Goal: Task Accomplishment & Management: Complete application form

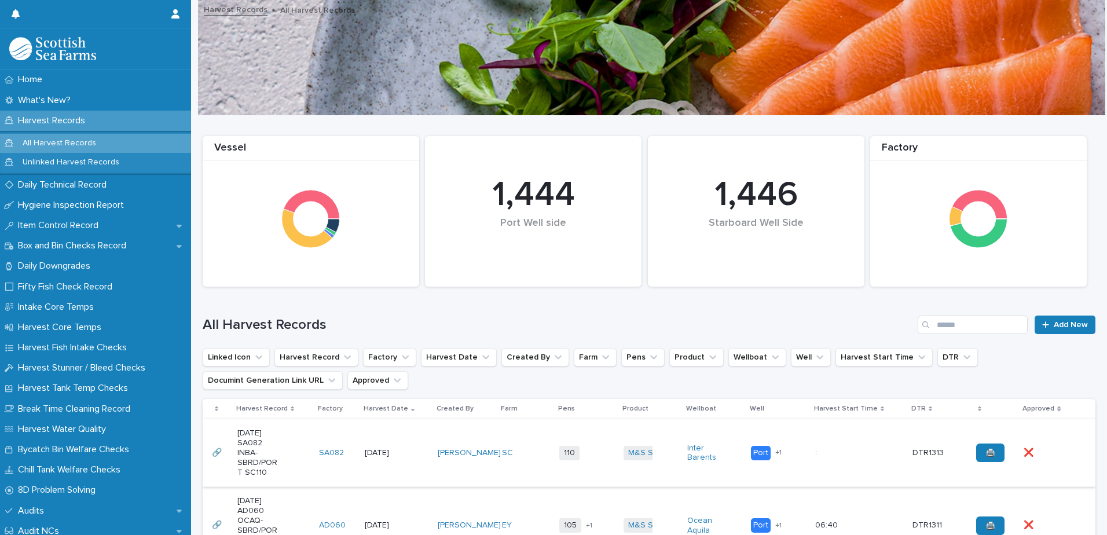
scroll to position [174, 0]
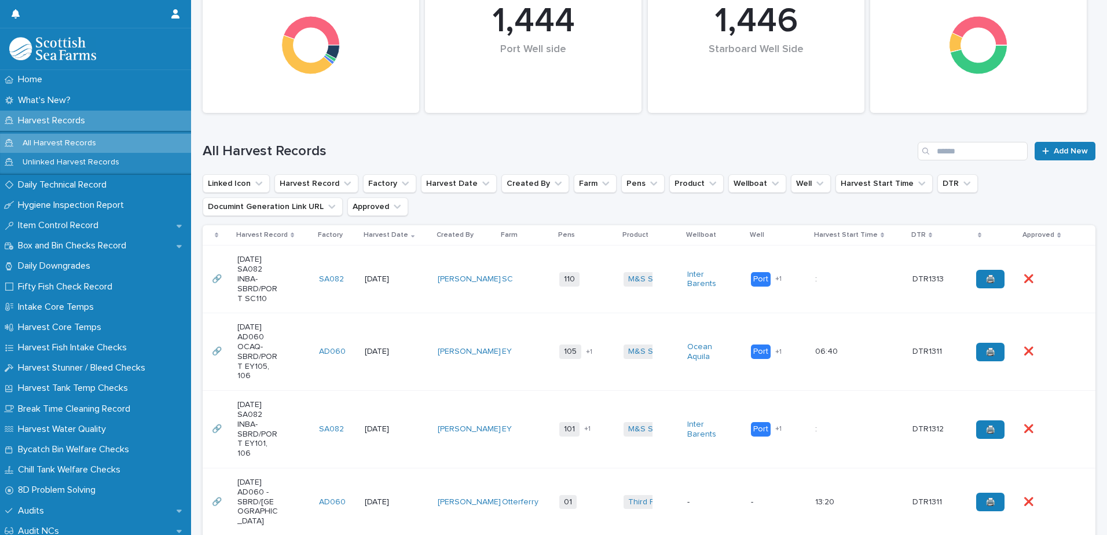
click at [383, 261] on td "[DATE]" at bounding box center [397, 279] width 74 height 68
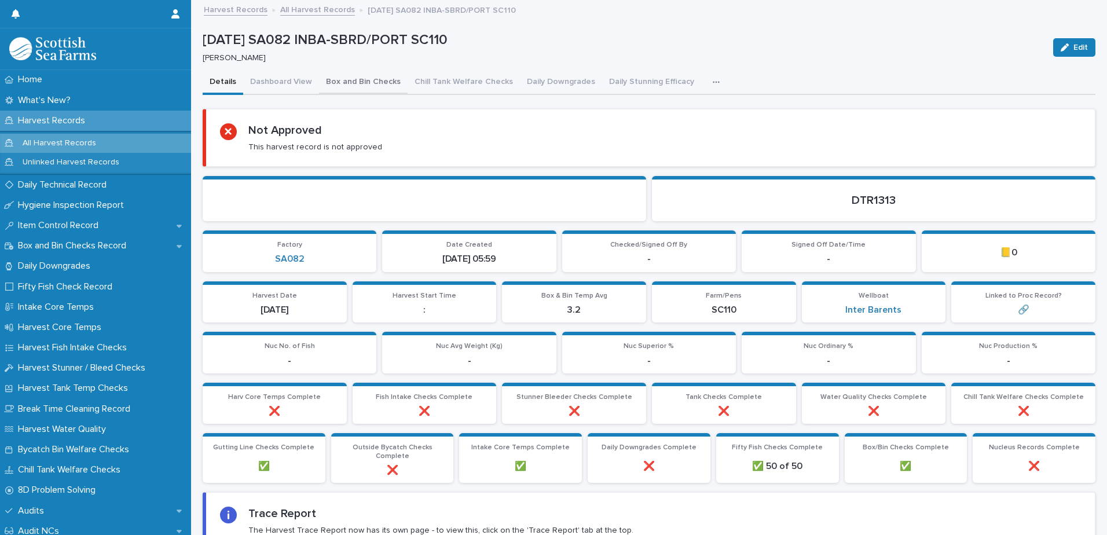
click at [347, 79] on button "Box and Bin Checks" at bounding box center [363, 83] width 89 height 24
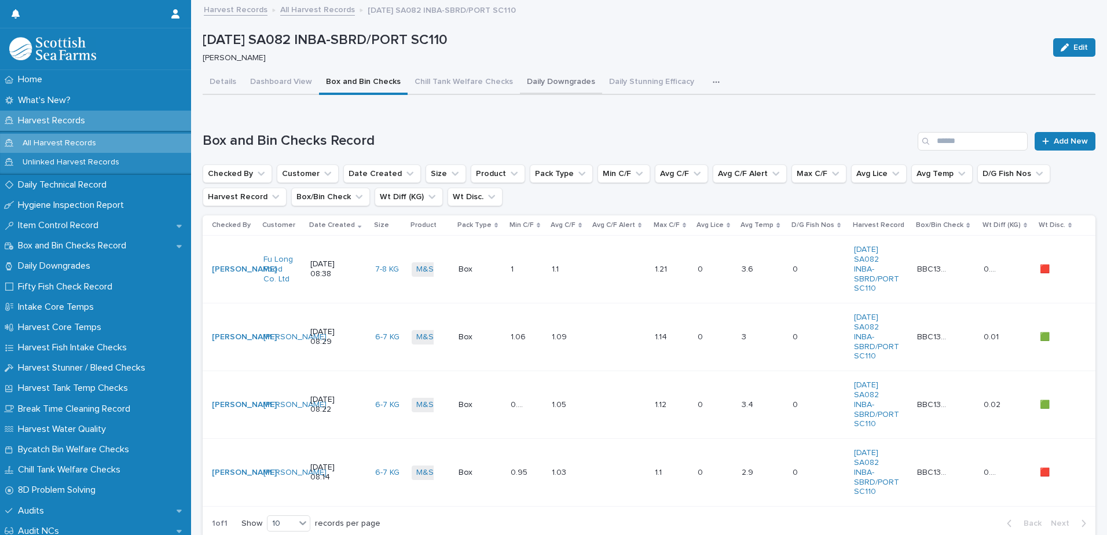
click at [556, 85] on button "Daily Downgrades" at bounding box center [561, 83] width 82 height 24
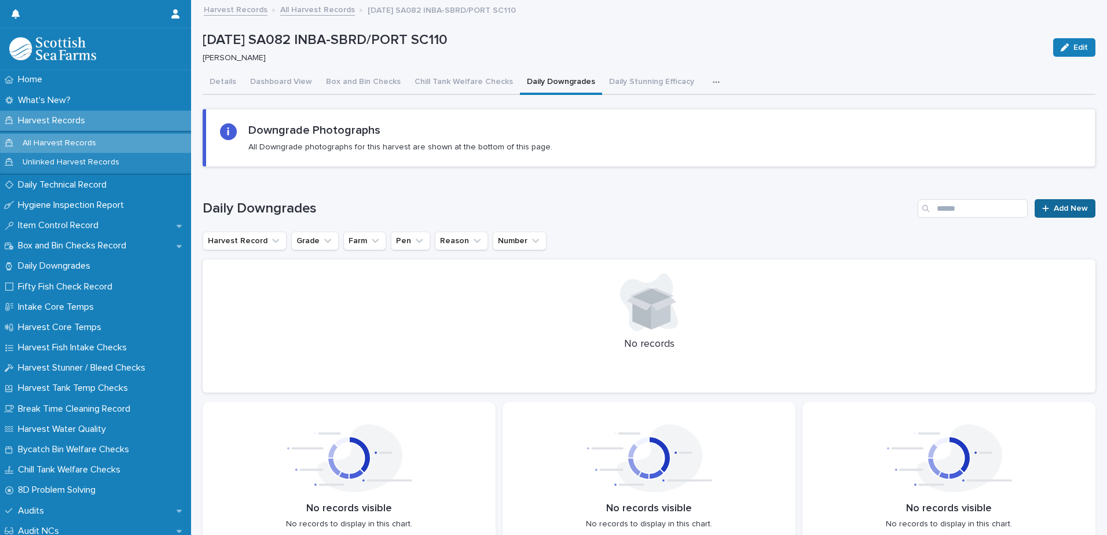
click at [1062, 208] on span "Add New" at bounding box center [1070, 208] width 34 height 8
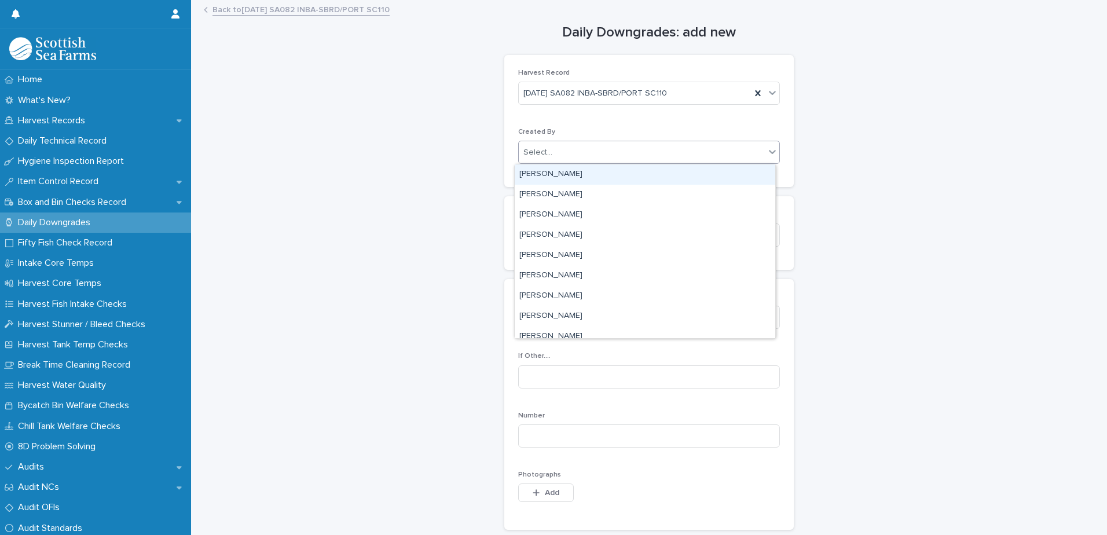
click at [583, 153] on div "Select..." at bounding box center [642, 152] width 246 height 19
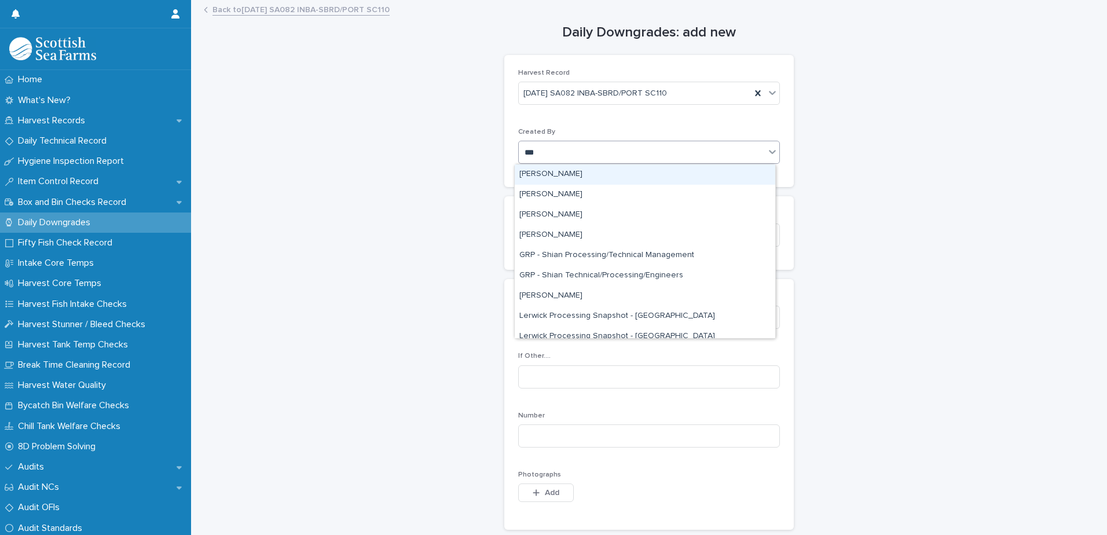
type input "****"
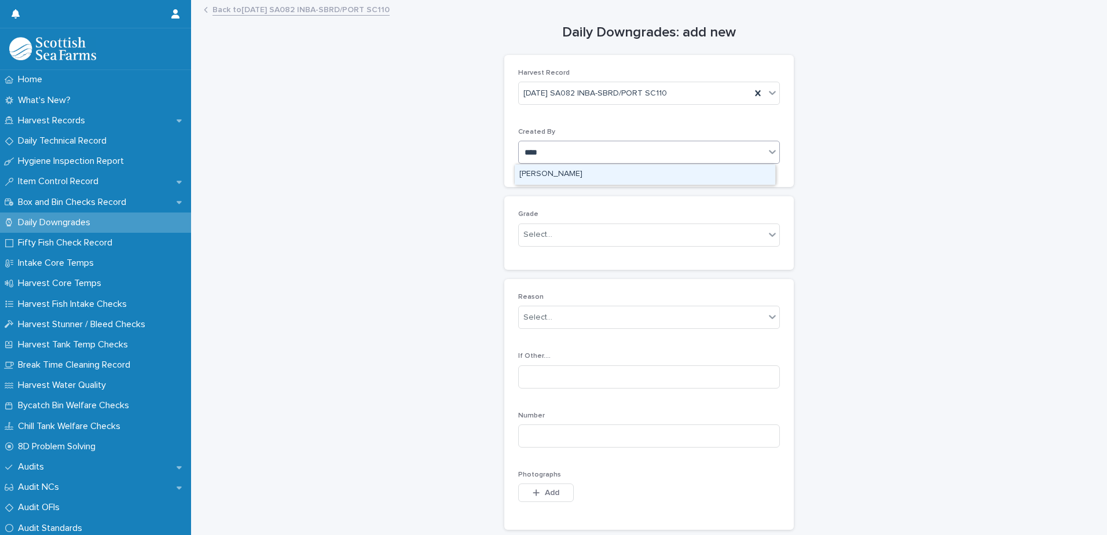
click at [557, 177] on div "[PERSON_NAME]" at bounding box center [645, 174] width 260 height 20
click at [559, 238] on div "Select..." at bounding box center [642, 234] width 246 height 19
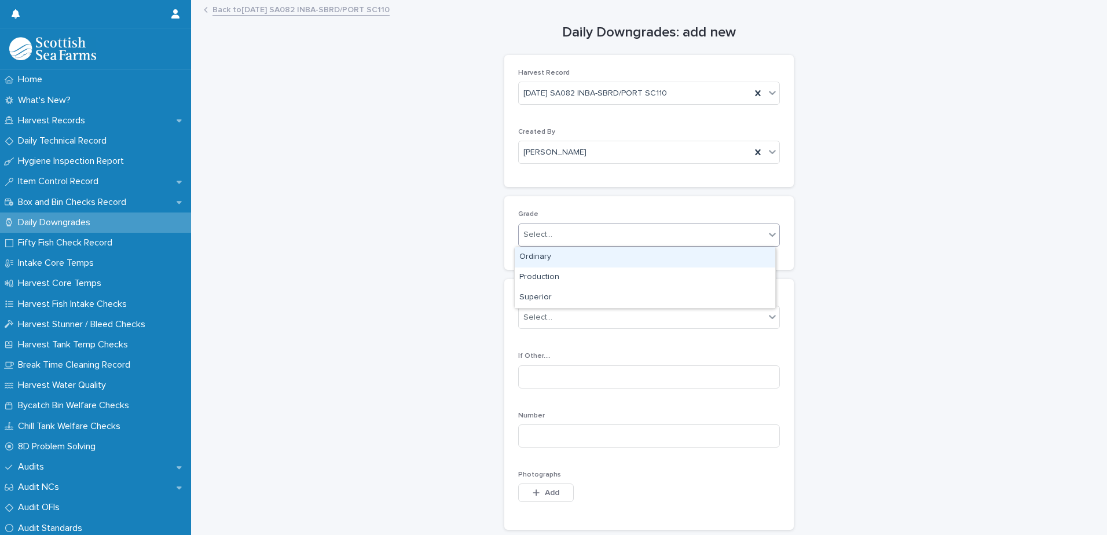
click at [561, 258] on div "Ordinary" at bounding box center [645, 257] width 260 height 20
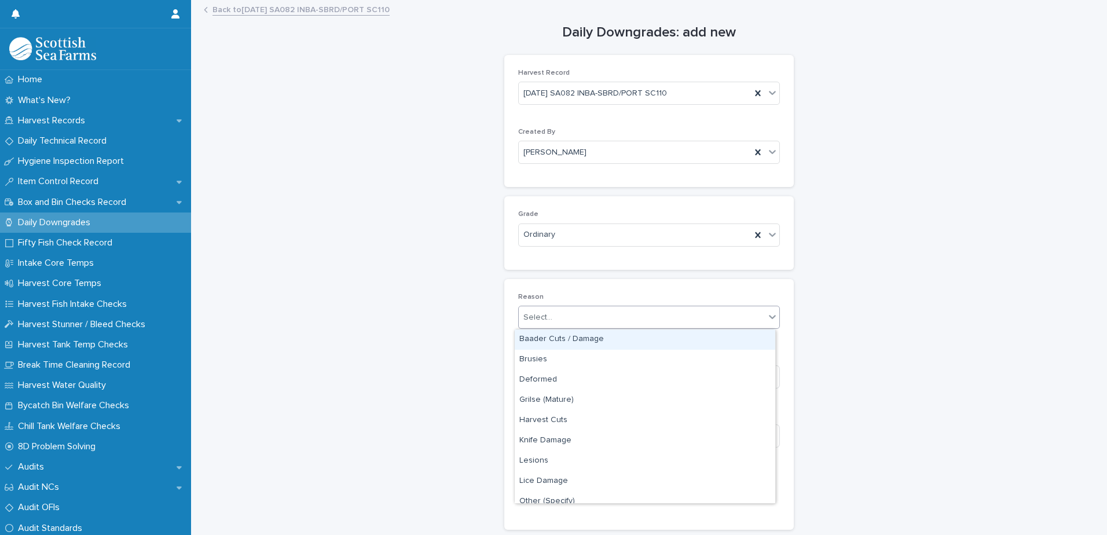
click at [567, 316] on div "Select..." at bounding box center [642, 317] width 246 height 19
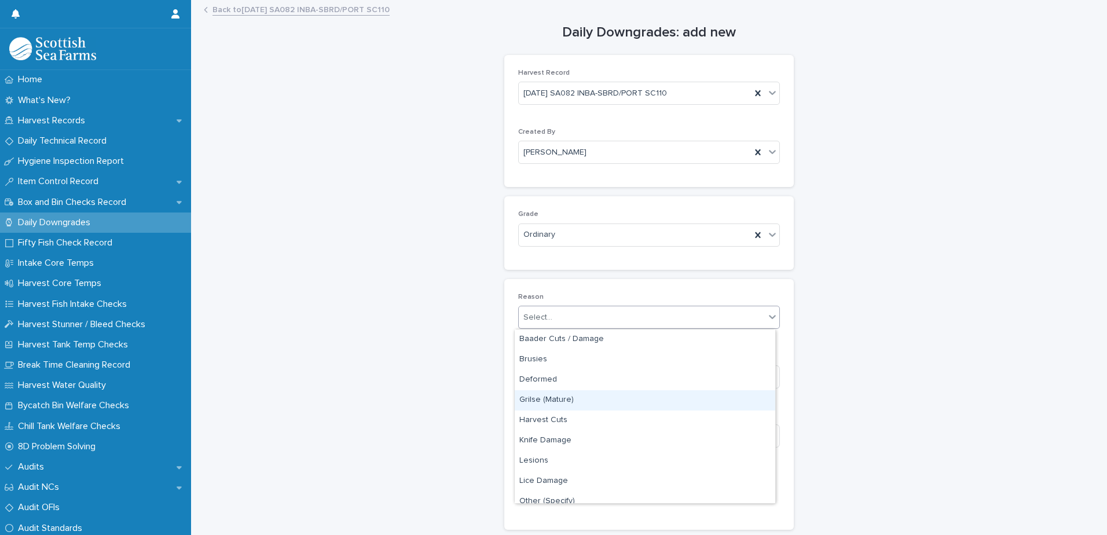
scroll to position [171, 0]
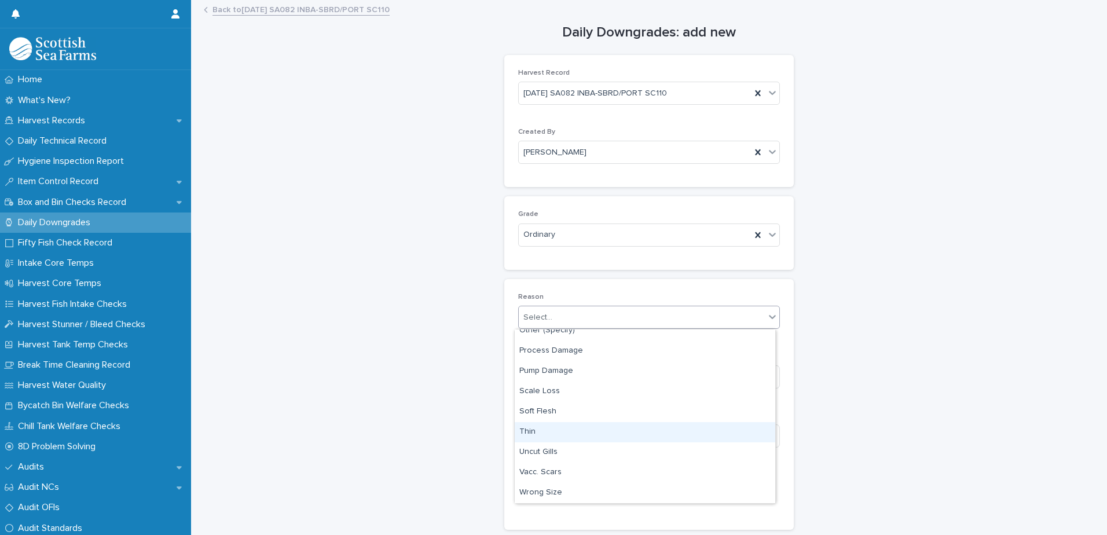
click at [557, 436] on div "Thin" at bounding box center [645, 432] width 260 height 20
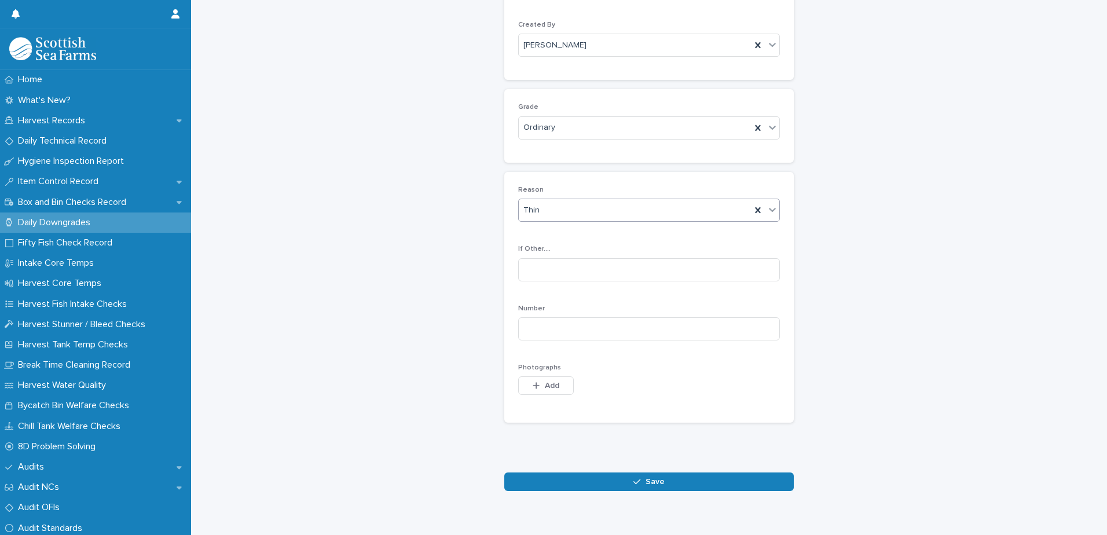
scroll to position [130, 0]
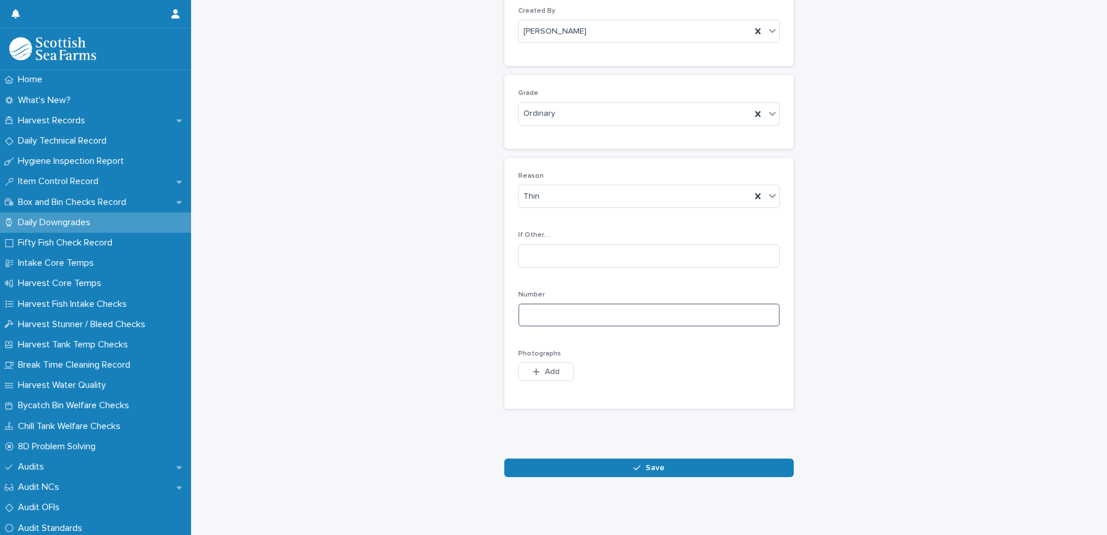
click at [684, 303] on input at bounding box center [649, 314] width 262 height 23
type input "*"
click at [537, 362] on button "Add" at bounding box center [546, 371] width 56 height 19
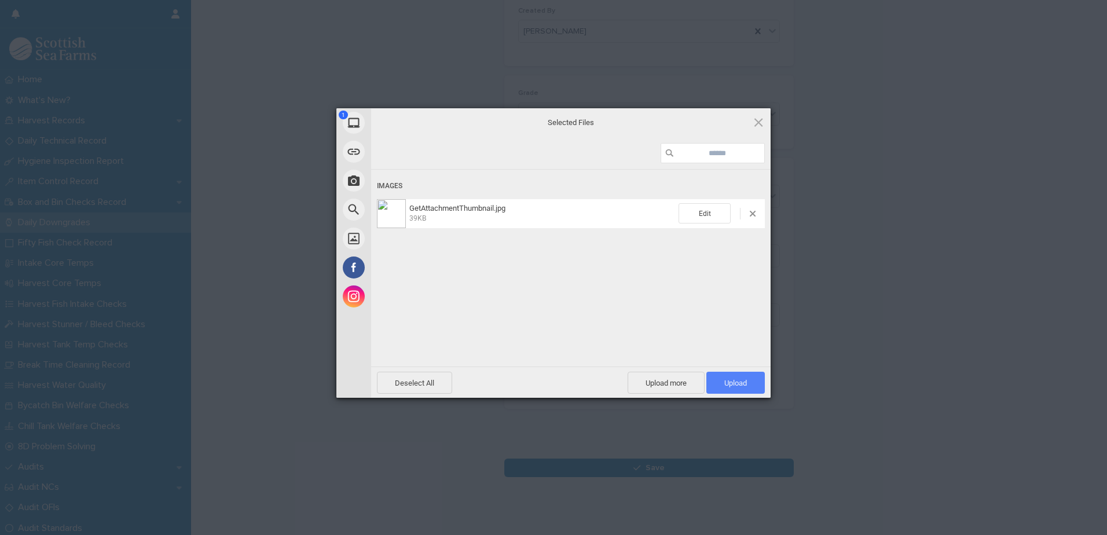
click at [735, 387] on span "Upload 1" at bounding box center [735, 383] width 58 height 22
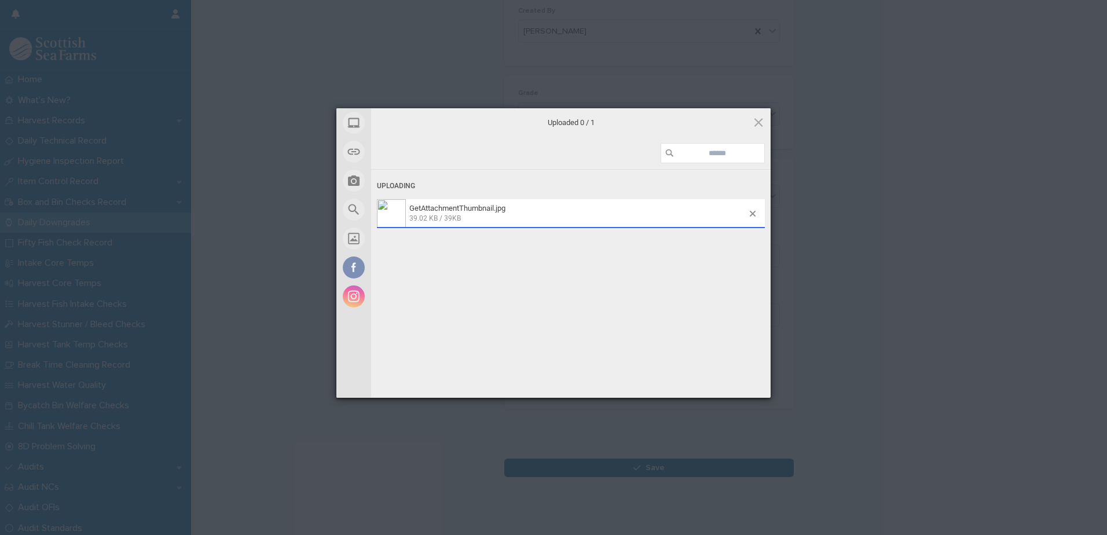
scroll to position [150, 0]
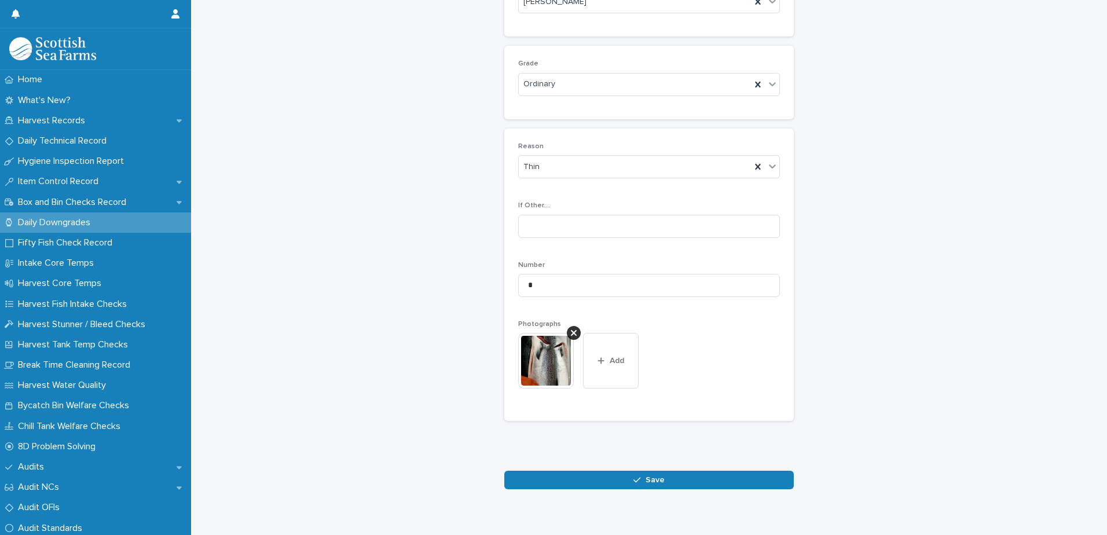
click at [650, 481] on span "Save" at bounding box center [654, 480] width 19 height 8
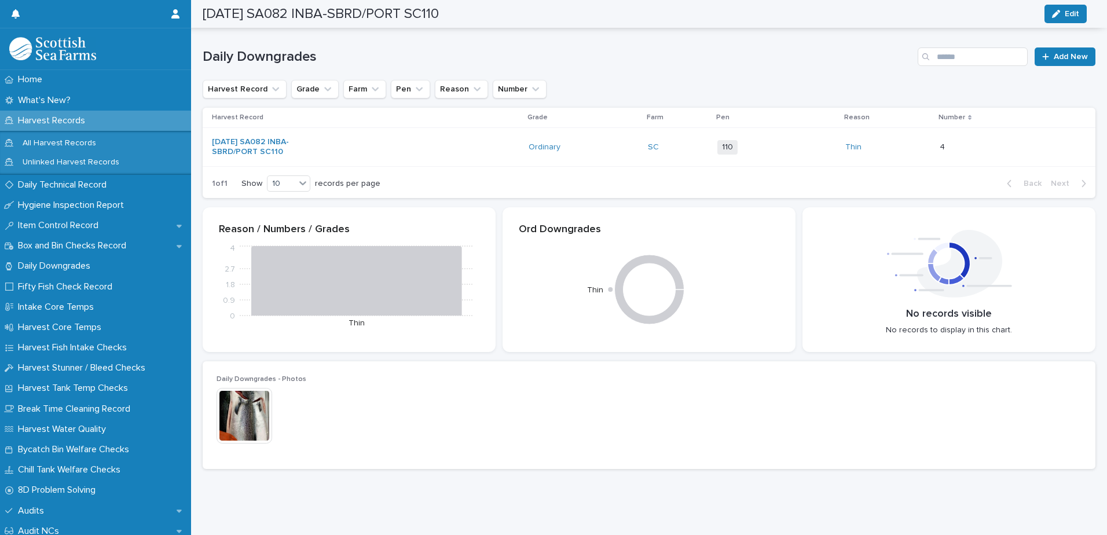
scroll to position [152, 0]
click at [1045, 60] on link "Add New" at bounding box center [1064, 56] width 61 height 19
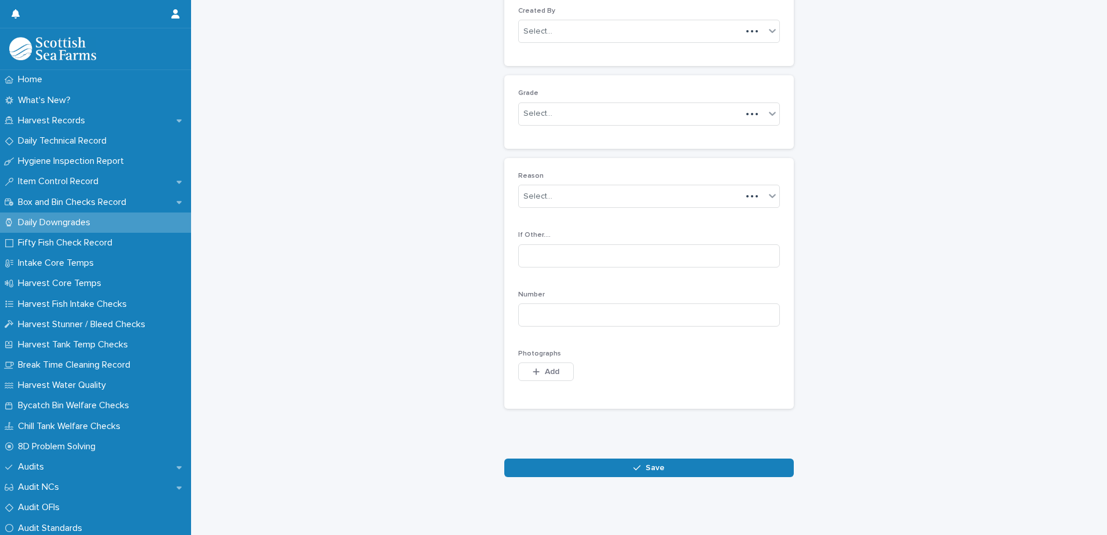
scroll to position [112, 0]
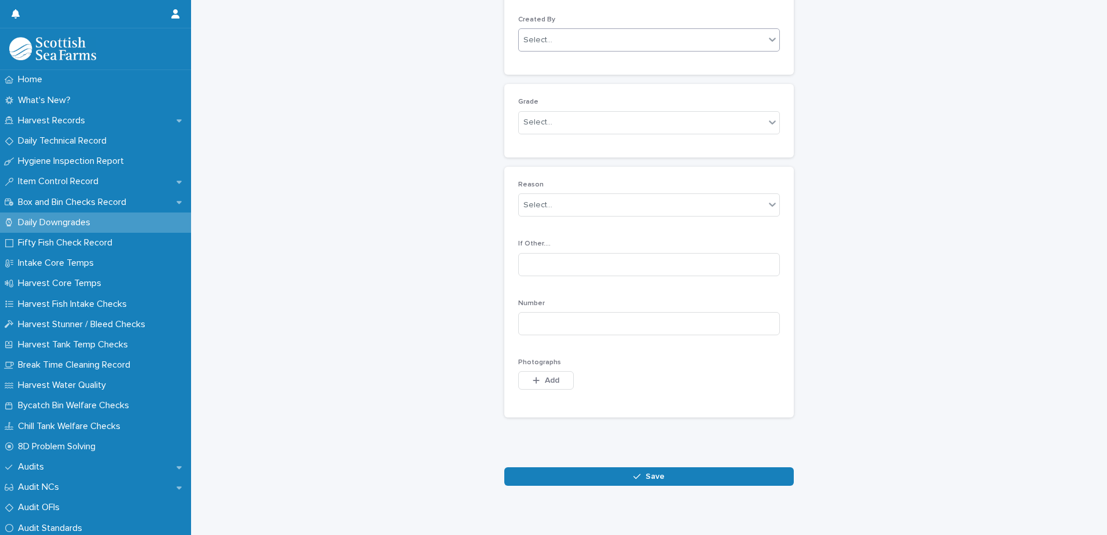
click at [645, 39] on div "Select..." at bounding box center [642, 40] width 246 height 19
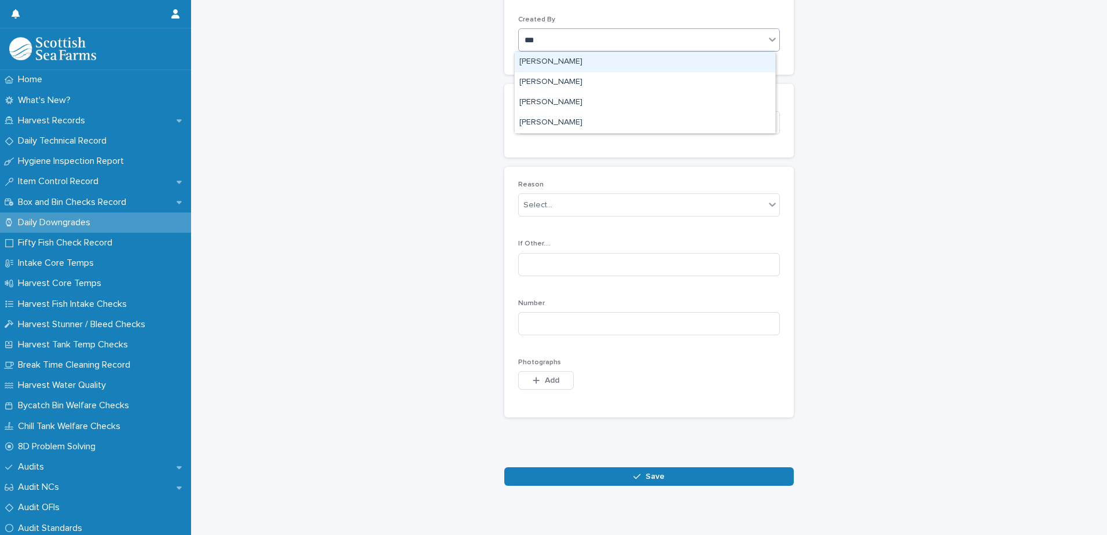
type input "****"
click at [595, 60] on div "[PERSON_NAME]" at bounding box center [645, 62] width 260 height 20
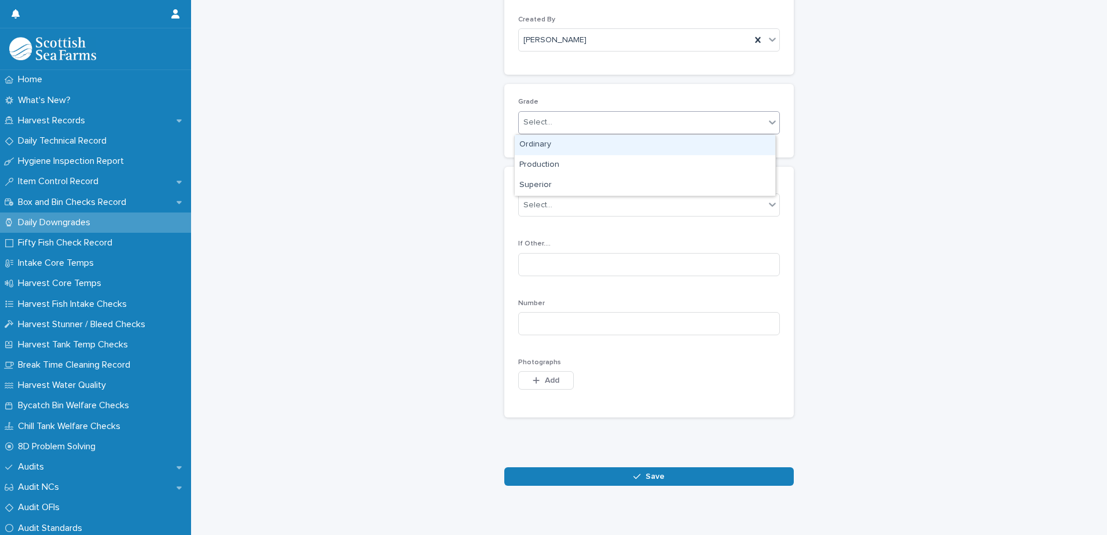
click at [581, 121] on div "Select..." at bounding box center [642, 122] width 246 height 19
click at [570, 162] on div "Production" at bounding box center [645, 165] width 260 height 20
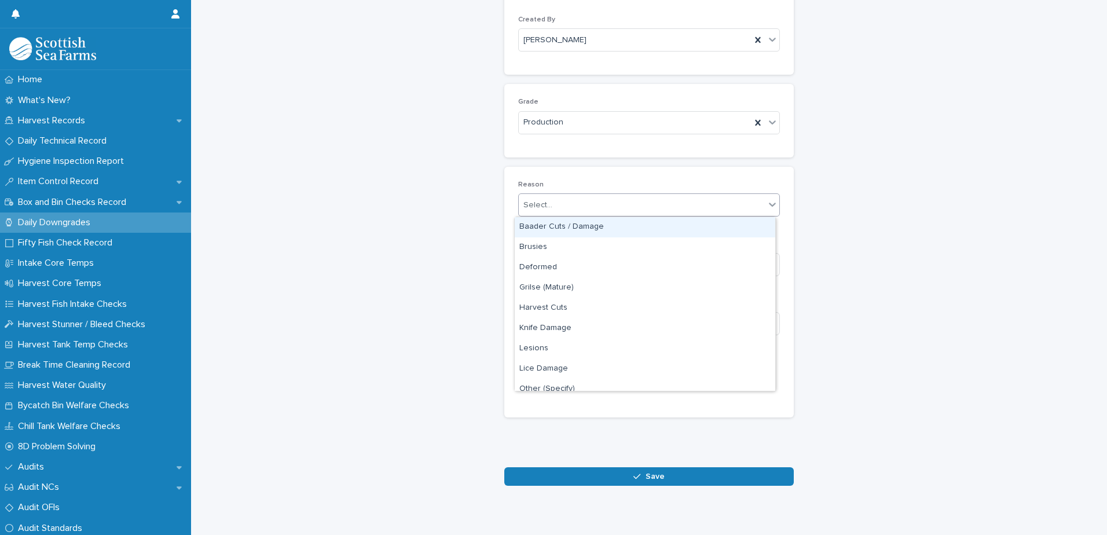
click at [579, 203] on div "Select..." at bounding box center [642, 205] width 246 height 19
click at [574, 229] on div "Baader Cuts / Damage" at bounding box center [645, 227] width 260 height 20
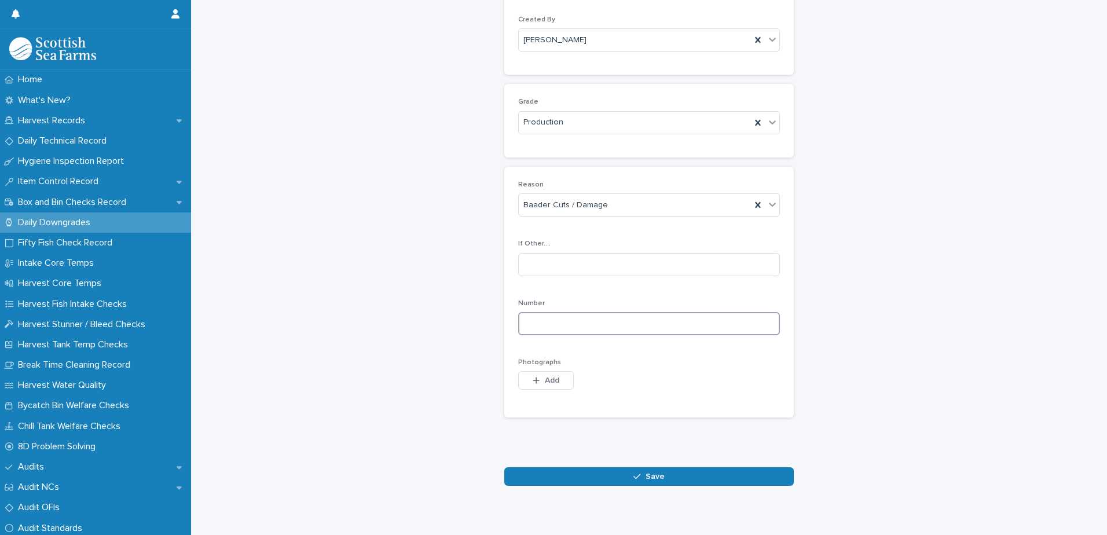
click at [635, 324] on input at bounding box center [649, 323] width 262 height 23
type input "**"
click at [553, 383] on span "Add" at bounding box center [552, 380] width 14 height 8
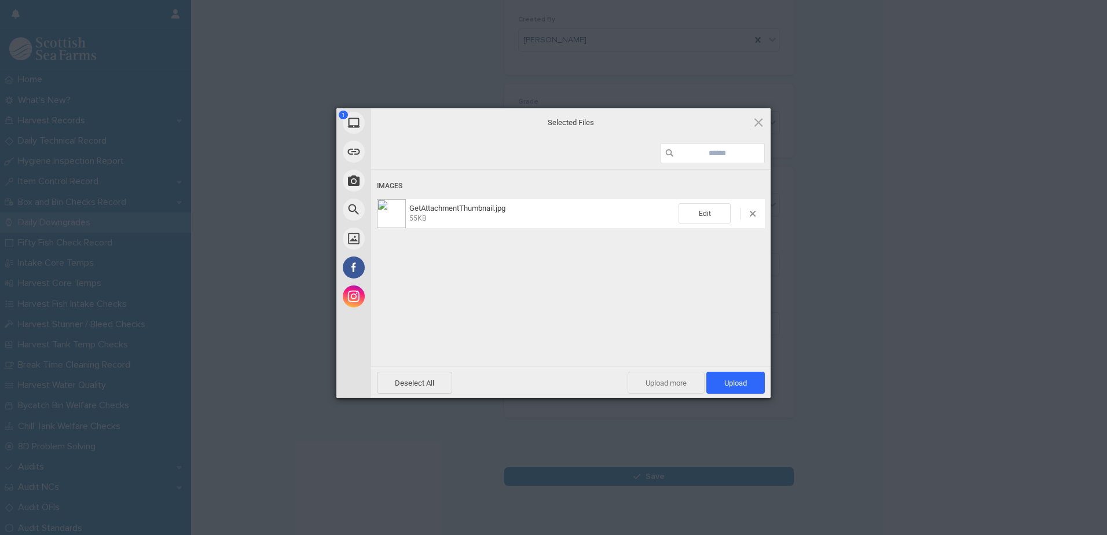
click at [671, 382] on span "Upload more" at bounding box center [665, 383] width 77 height 22
click at [646, 382] on span "Upload more" at bounding box center [653, 383] width 77 height 22
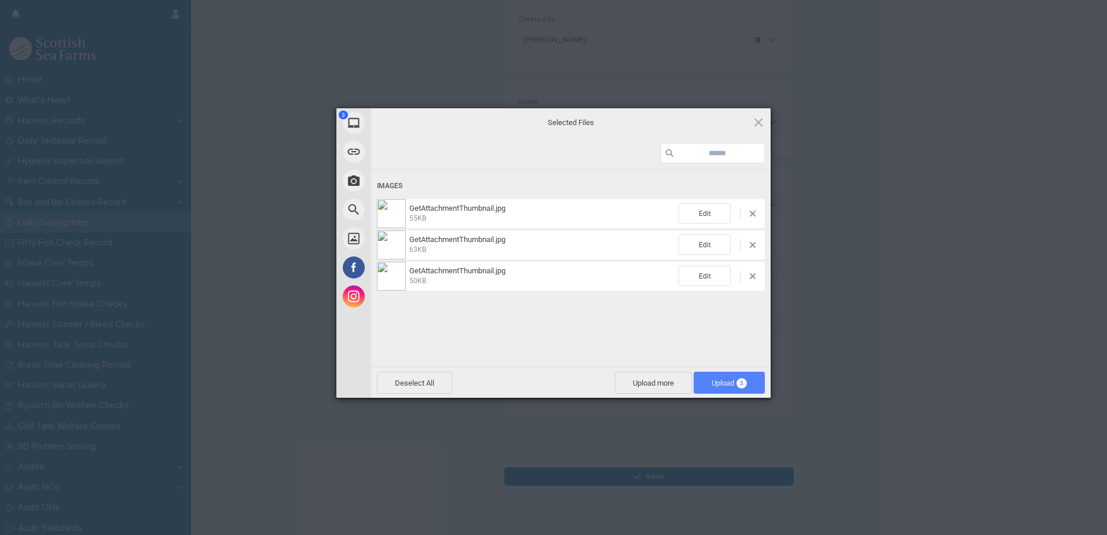
click at [721, 382] on span "Upload 3" at bounding box center [728, 383] width 35 height 9
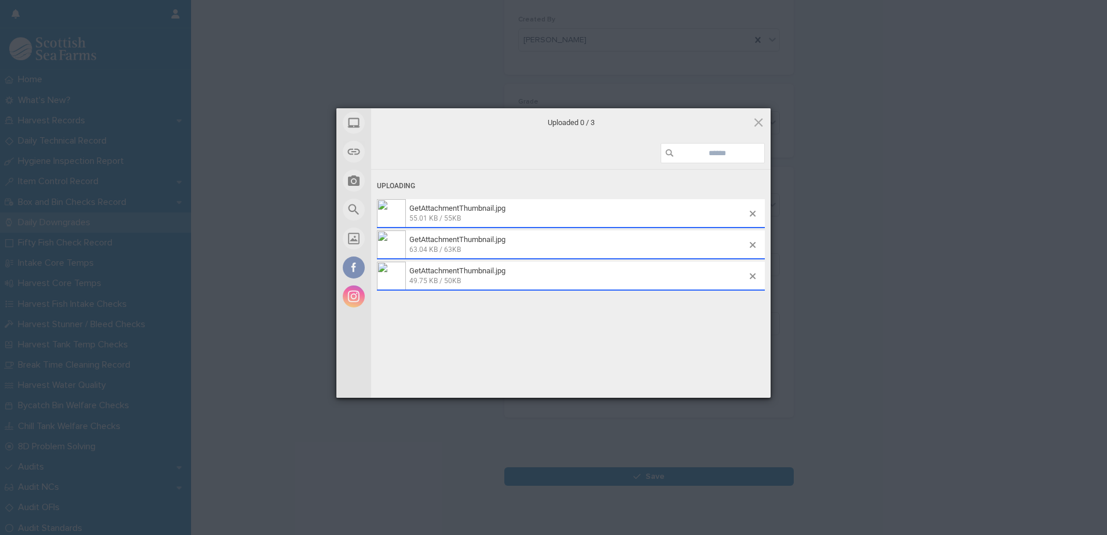
scroll to position [133, 0]
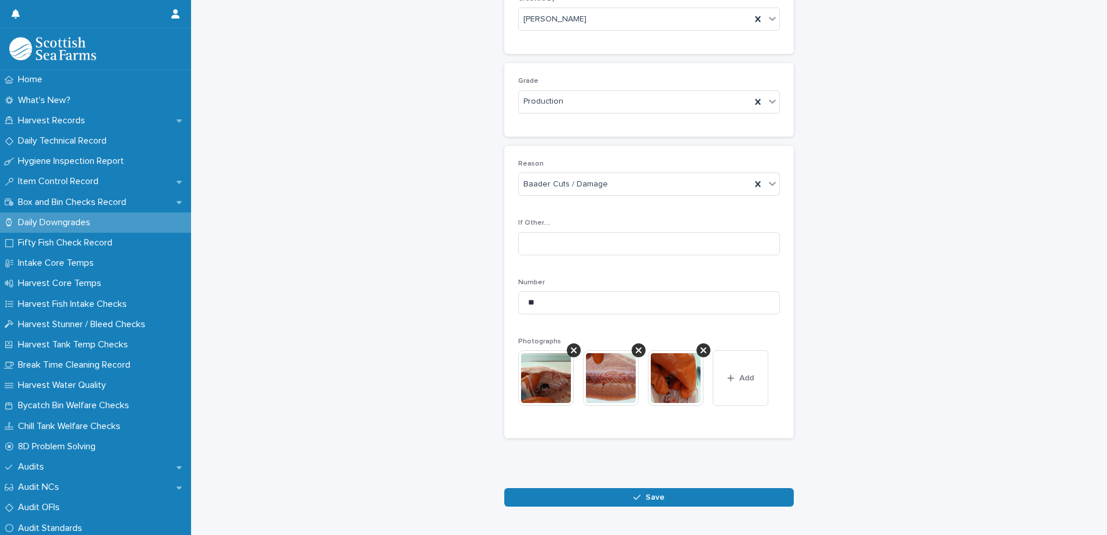
click at [657, 498] on span "Save" at bounding box center [654, 497] width 19 height 8
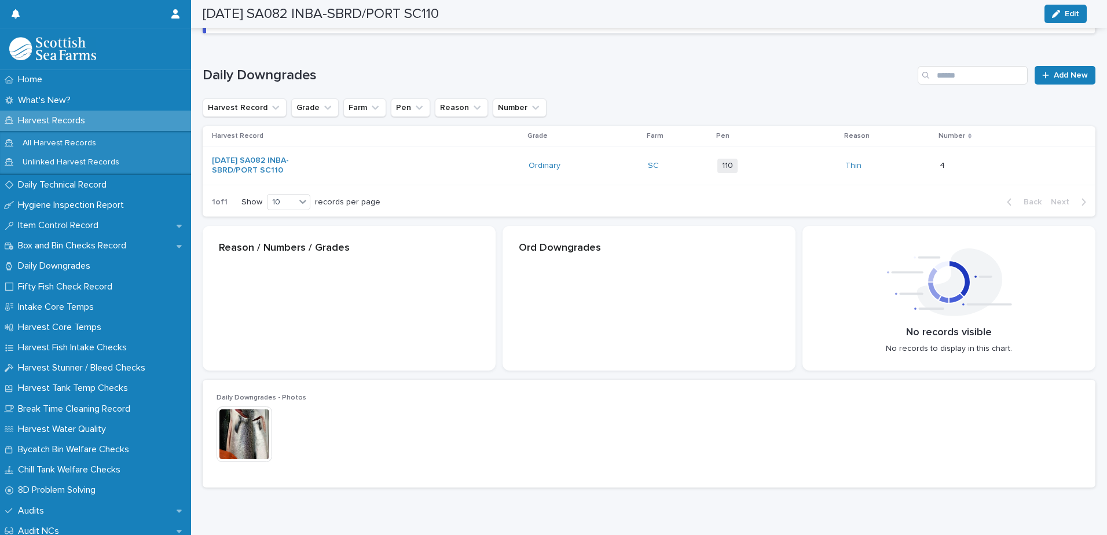
scroll to position [134, 0]
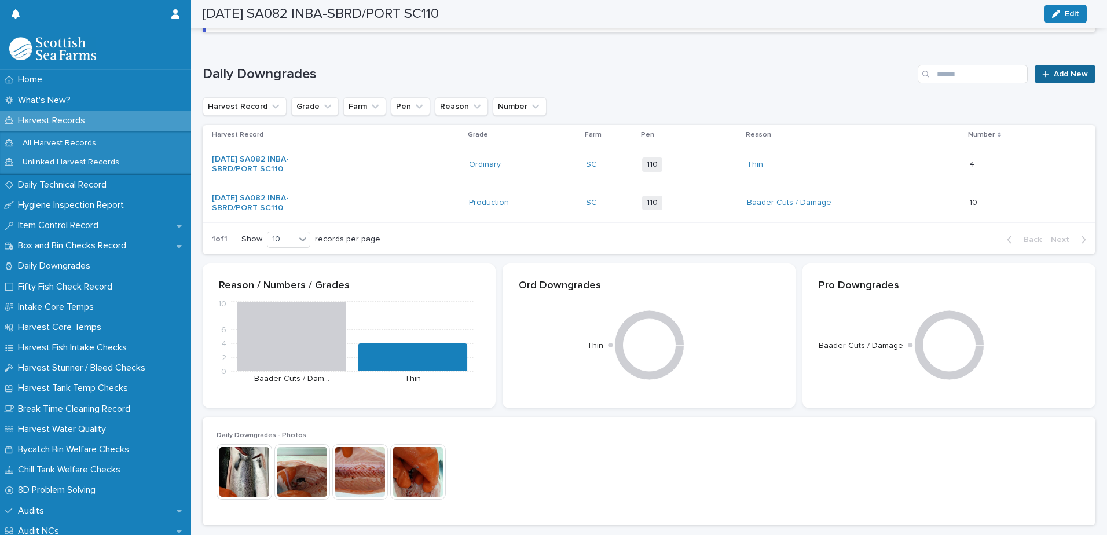
click at [1055, 75] on span "Add New" at bounding box center [1070, 74] width 34 height 8
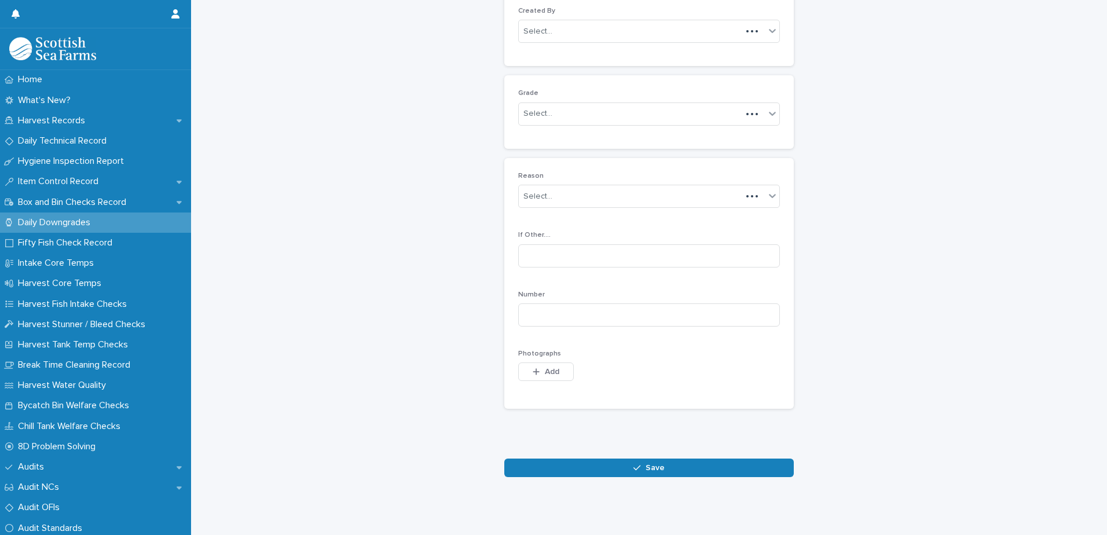
scroll to position [112, 0]
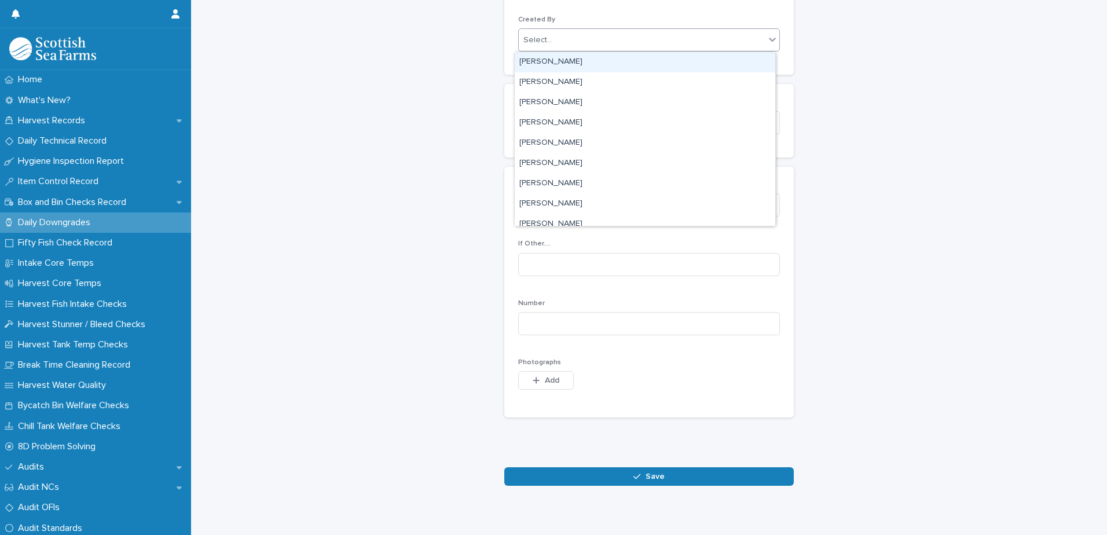
click at [571, 46] on div "Select..." at bounding box center [642, 40] width 246 height 19
type input "****"
click at [549, 64] on div "[PERSON_NAME]" at bounding box center [645, 62] width 260 height 20
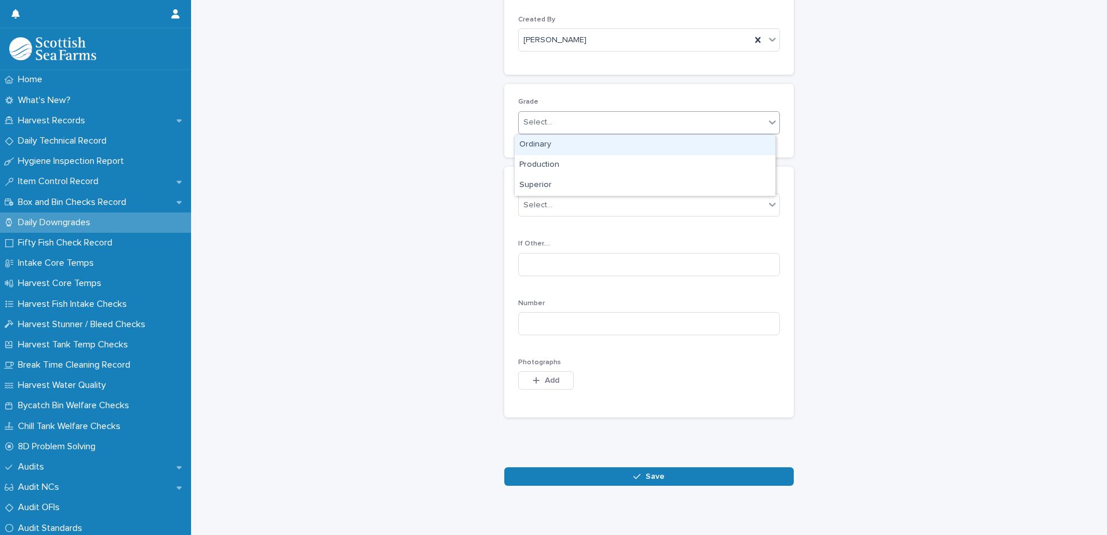
click at [565, 121] on div "Select..." at bounding box center [642, 122] width 246 height 19
drag, startPoint x: 571, startPoint y: 147, endPoint x: 560, endPoint y: 163, distance: 19.1
click at [571, 148] on div "Ordinary" at bounding box center [645, 145] width 260 height 20
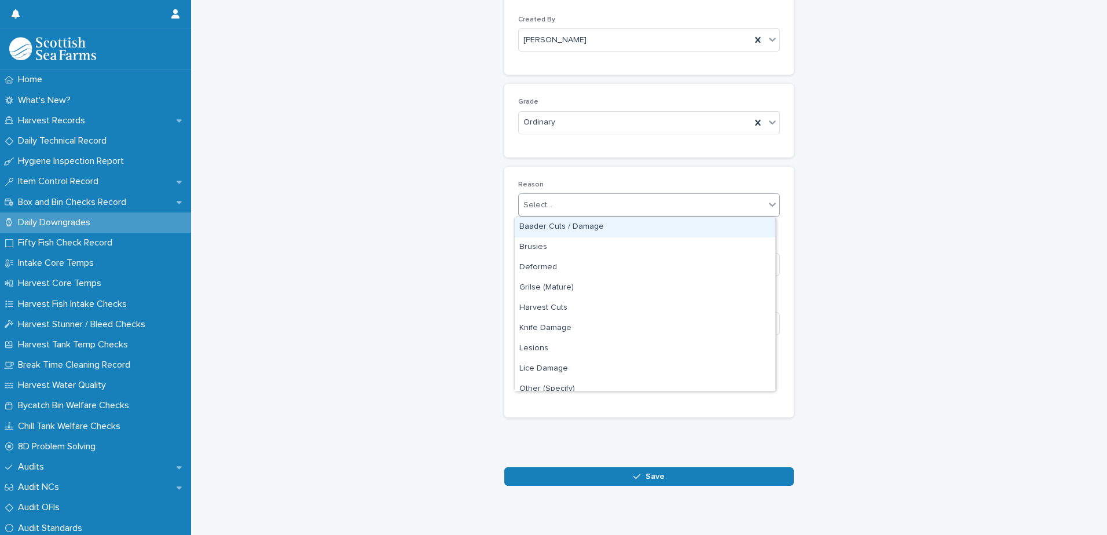
click at [577, 196] on div "Select..." at bounding box center [642, 205] width 246 height 19
click at [566, 225] on div "Baader Cuts / Damage" at bounding box center [645, 227] width 260 height 20
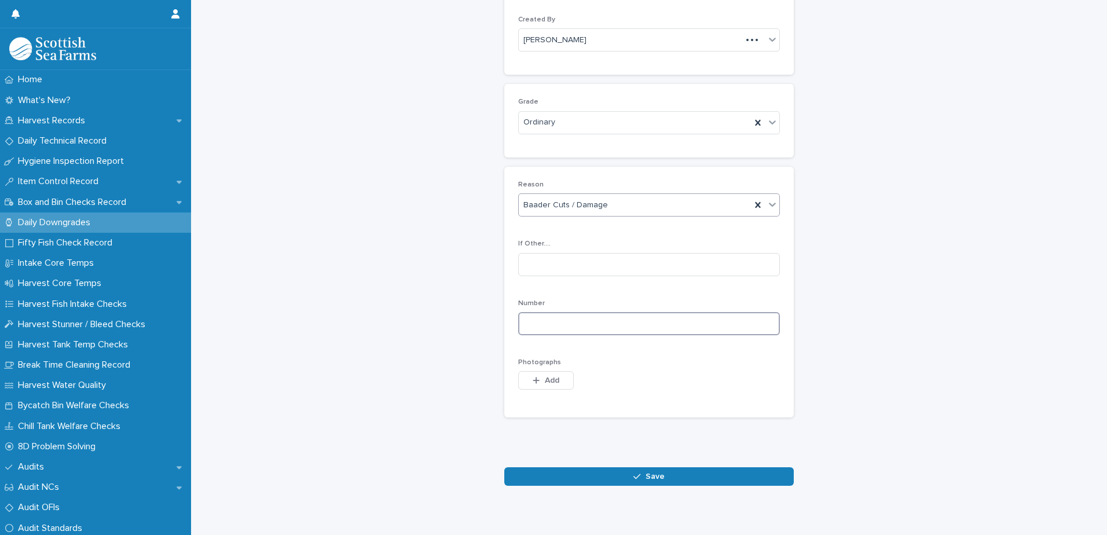
click at [598, 319] on input at bounding box center [649, 323] width 262 height 23
type input "**"
click at [548, 376] on span "Add" at bounding box center [552, 380] width 14 height 8
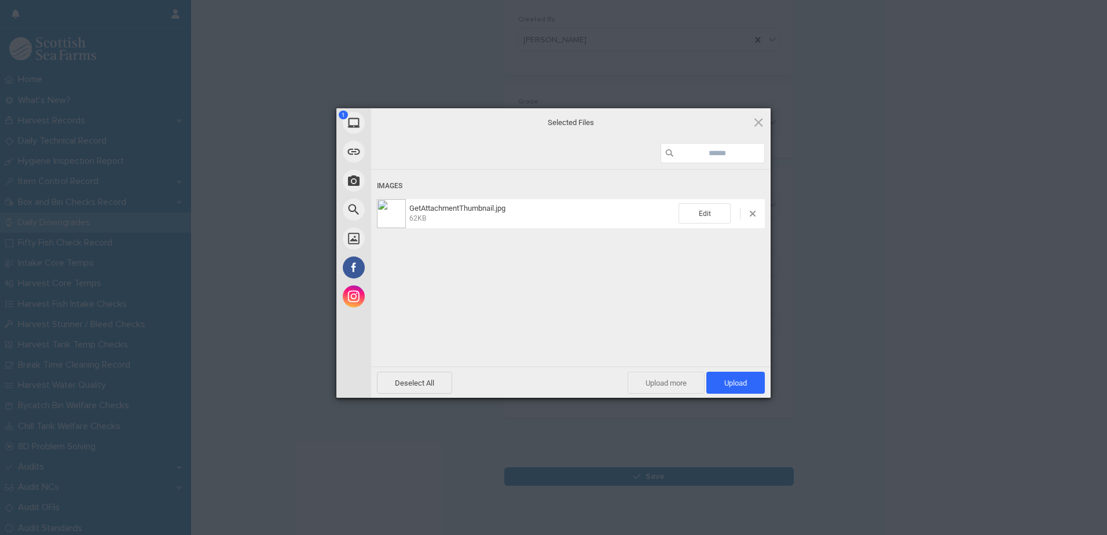
click at [644, 377] on span "Upload more" at bounding box center [665, 383] width 77 height 22
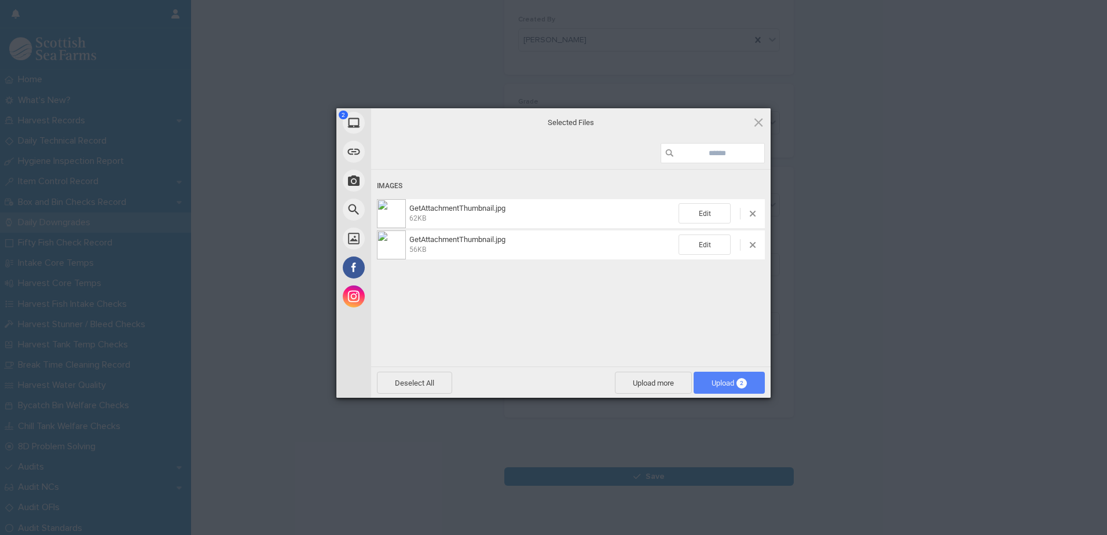
click at [715, 384] on span "Upload 2" at bounding box center [728, 383] width 35 height 9
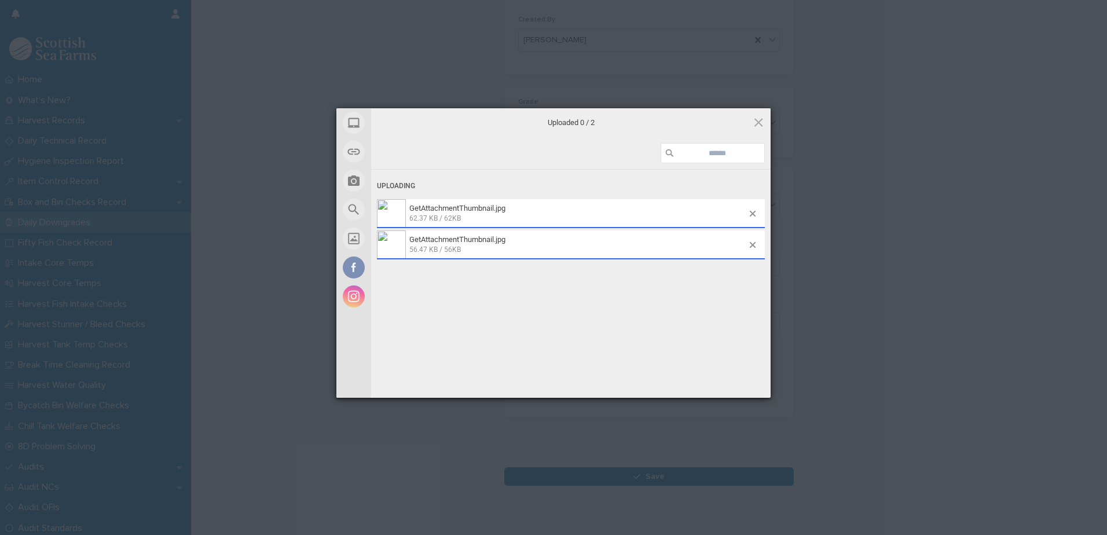
scroll to position [133, 0]
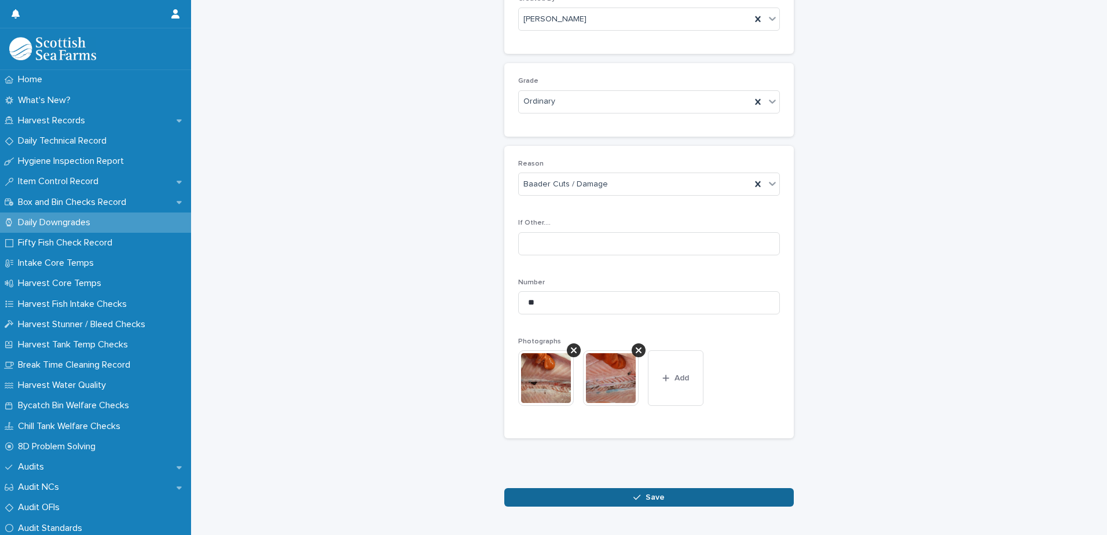
click at [646, 499] on span "Save" at bounding box center [654, 497] width 19 height 8
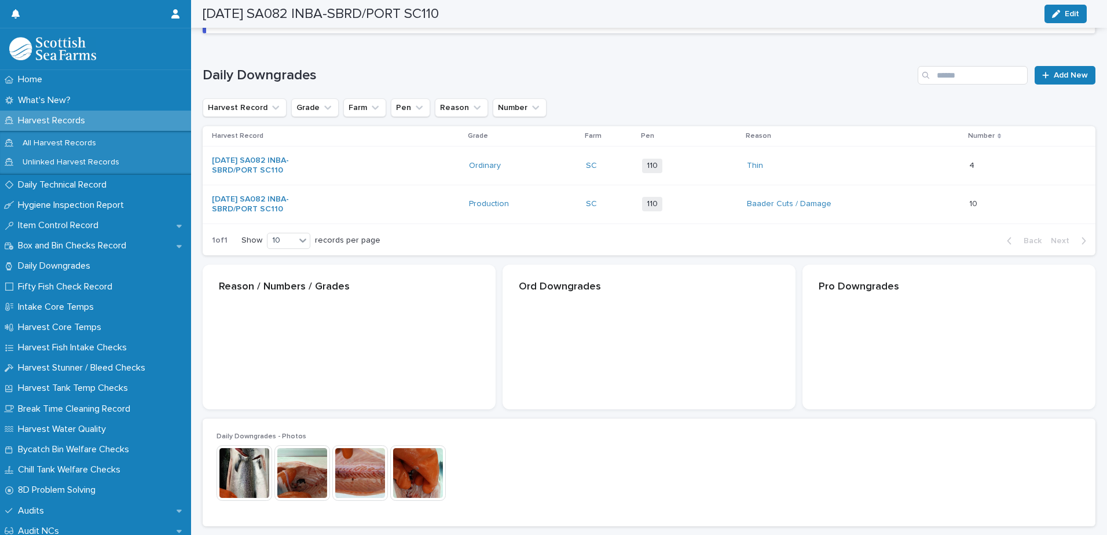
scroll to position [134, 0]
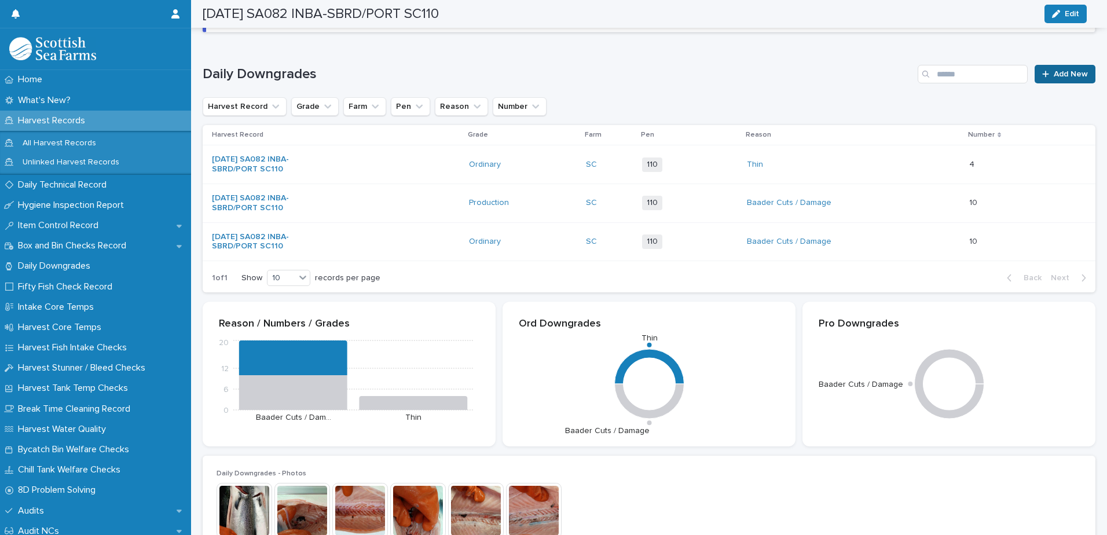
click at [1062, 79] on link "Add New" at bounding box center [1064, 74] width 61 height 19
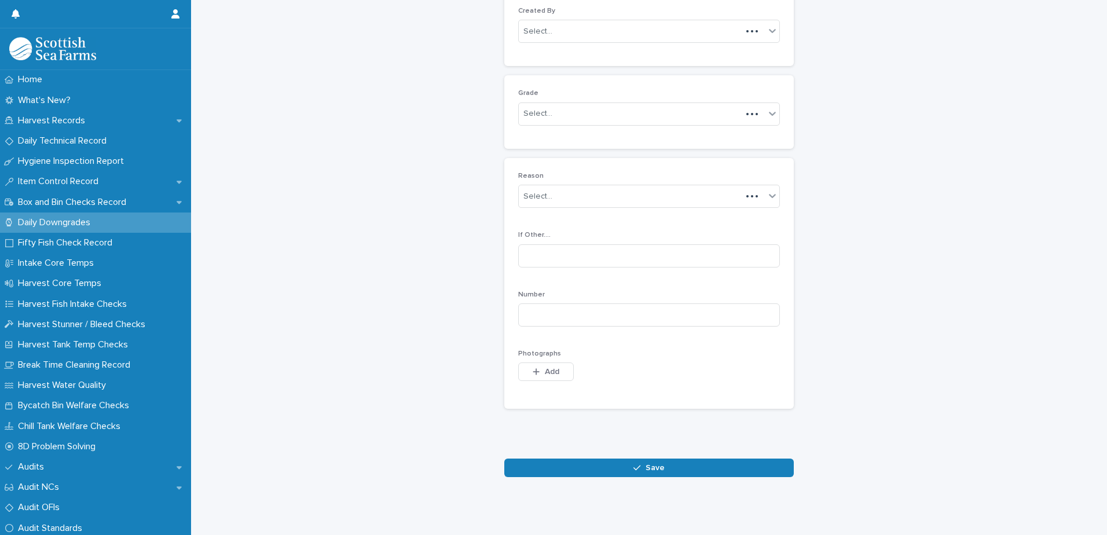
scroll to position [112, 0]
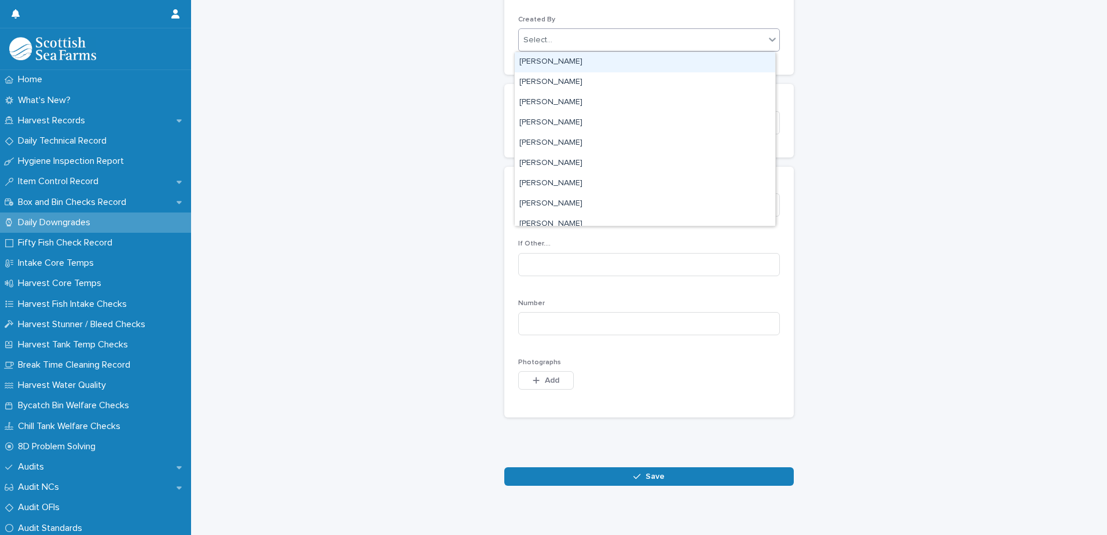
click at [638, 42] on div "Select..." at bounding box center [642, 40] width 246 height 19
type input "****"
click at [633, 61] on div "[PERSON_NAME]" at bounding box center [645, 62] width 260 height 20
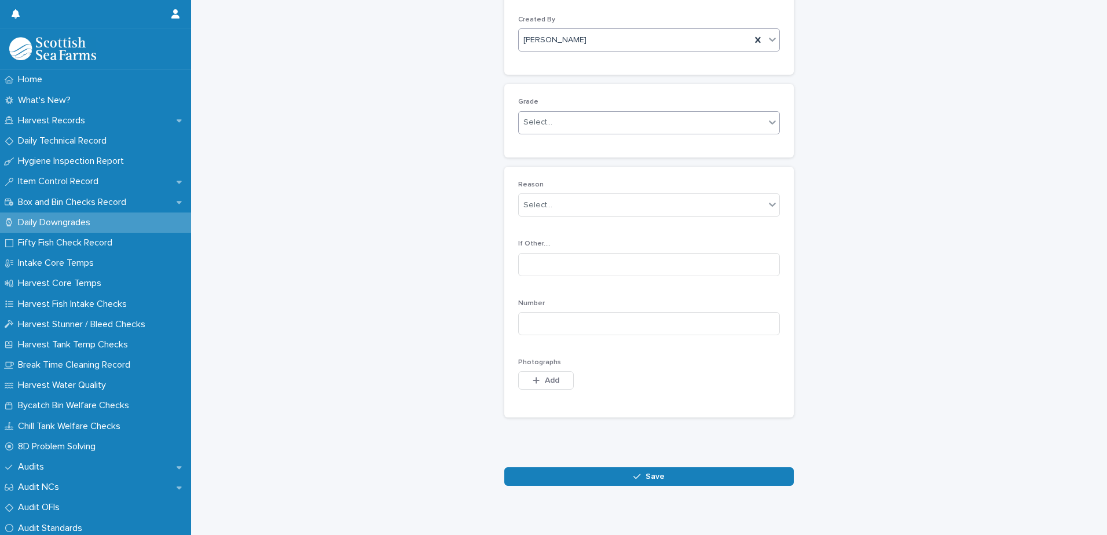
click at [660, 126] on div "Select..." at bounding box center [642, 122] width 246 height 19
click at [662, 161] on div "Production" at bounding box center [645, 165] width 260 height 20
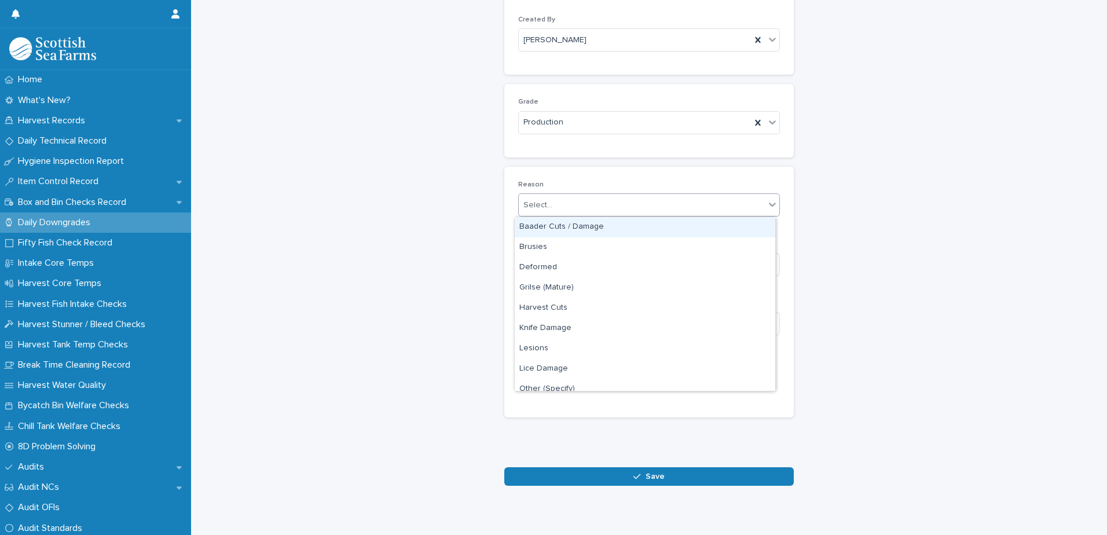
click at [679, 200] on div "Select..." at bounding box center [642, 205] width 246 height 19
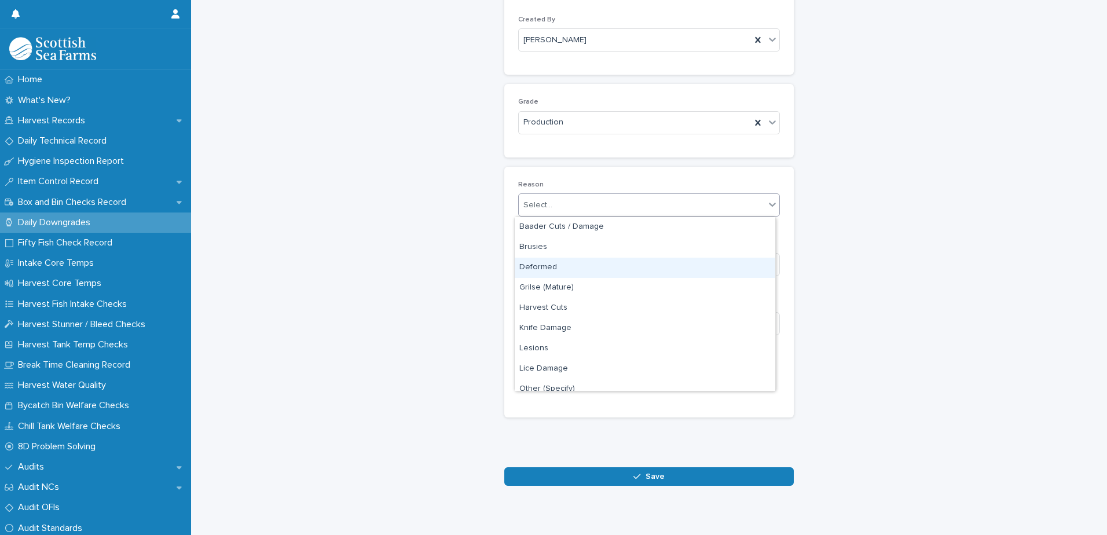
click at [655, 266] on div "Deformed" at bounding box center [645, 268] width 260 height 20
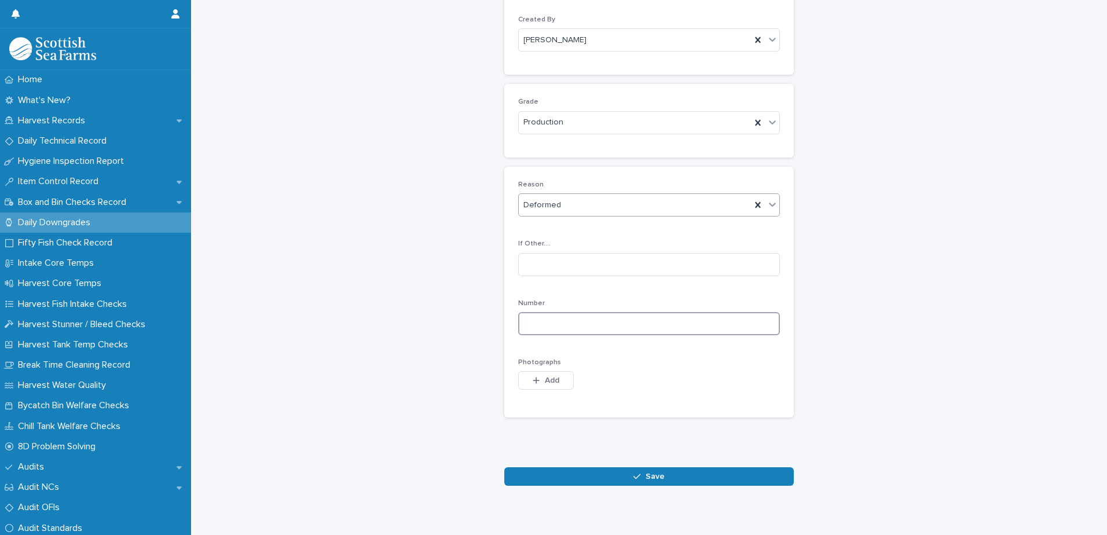
click at [676, 325] on input at bounding box center [649, 323] width 262 height 23
type input "*"
click at [550, 383] on span "Add" at bounding box center [552, 380] width 14 height 8
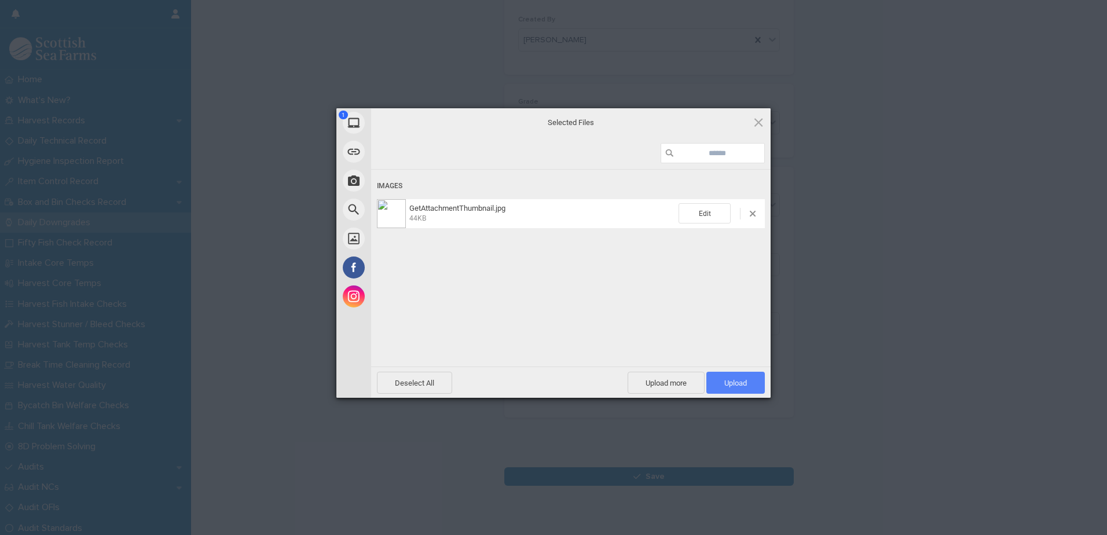
click at [738, 385] on span "Upload 1" at bounding box center [735, 383] width 23 height 9
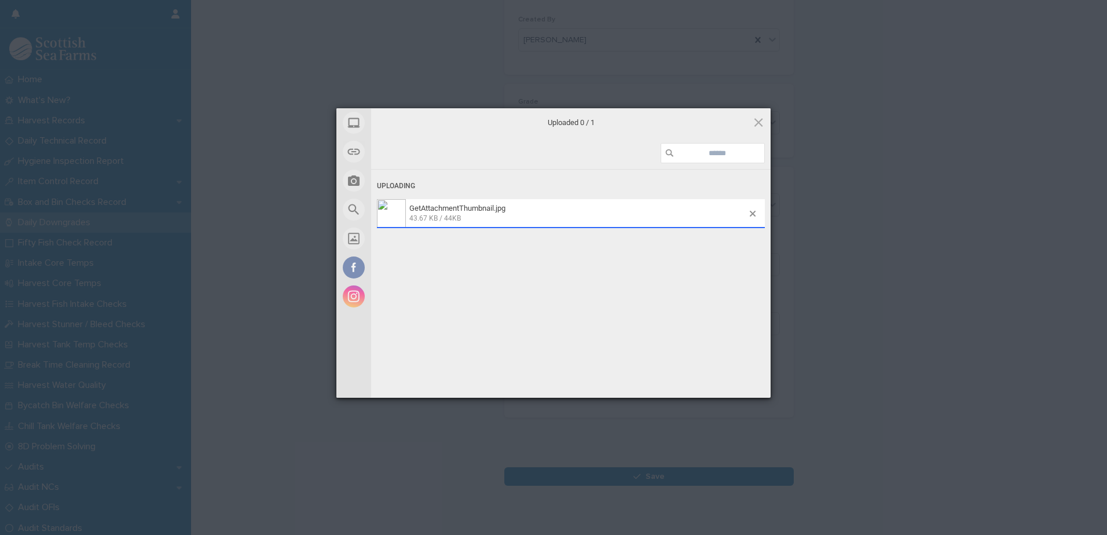
scroll to position [133, 0]
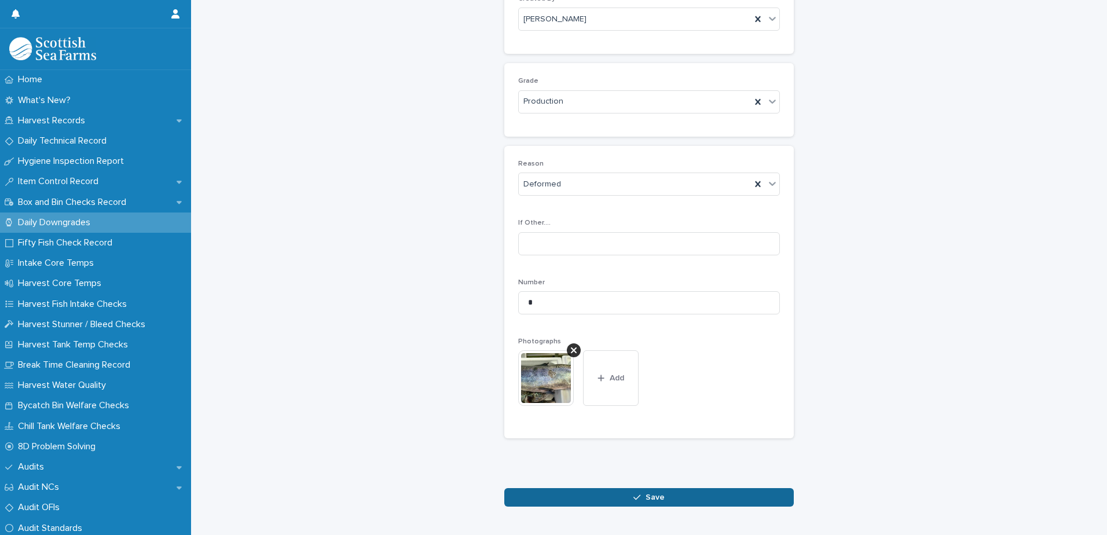
click at [649, 493] on span "Save" at bounding box center [654, 497] width 19 height 8
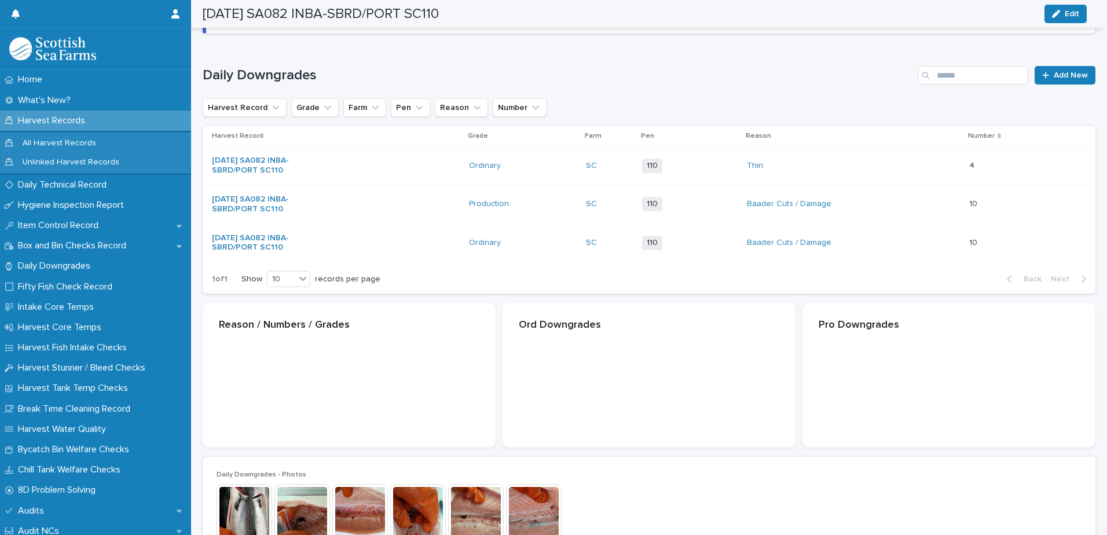
scroll to position [134, 0]
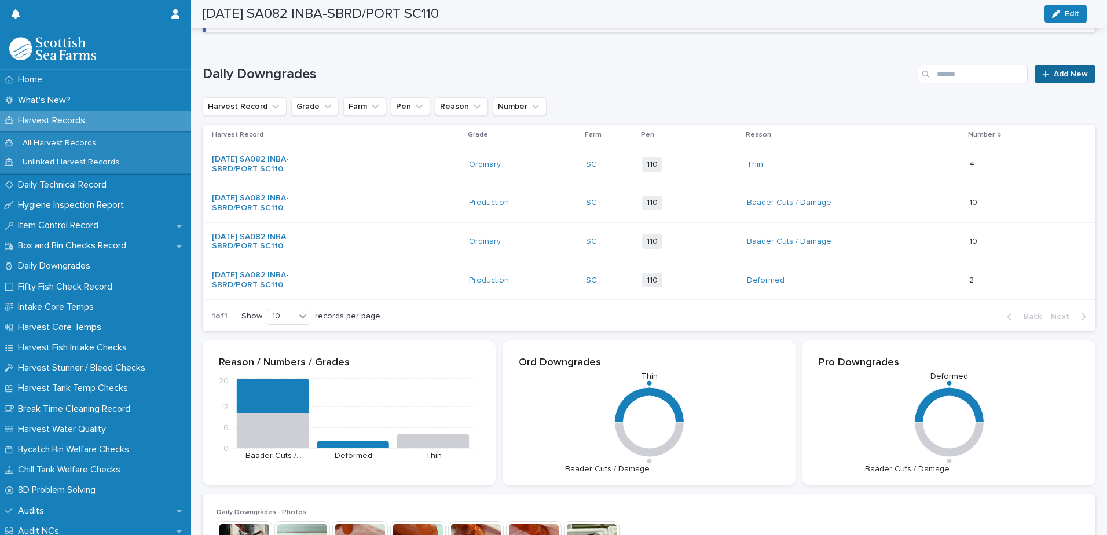
click at [1055, 74] on span "Add New" at bounding box center [1070, 74] width 34 height 8
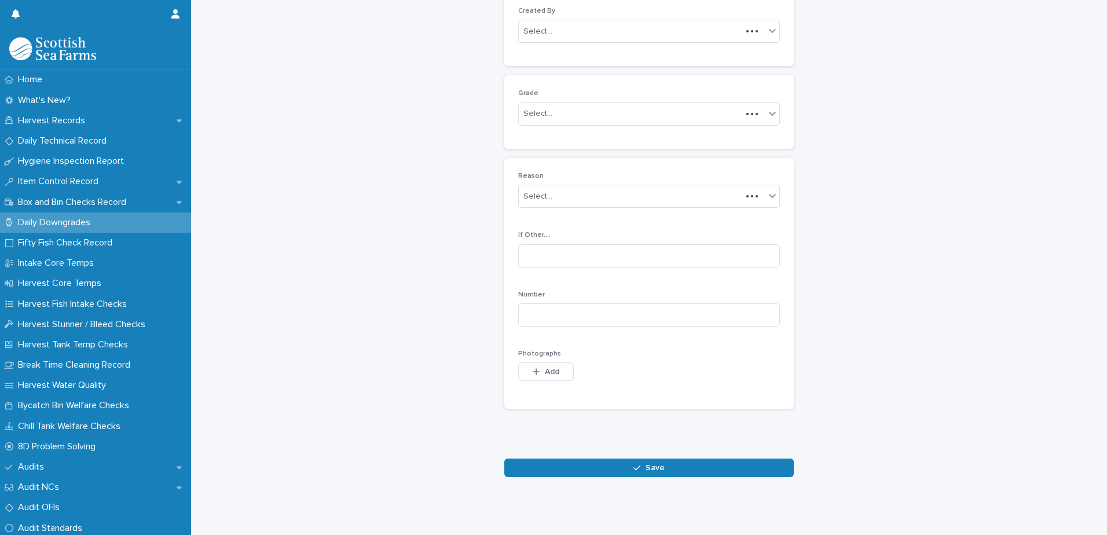
scroll to position [112, 0]
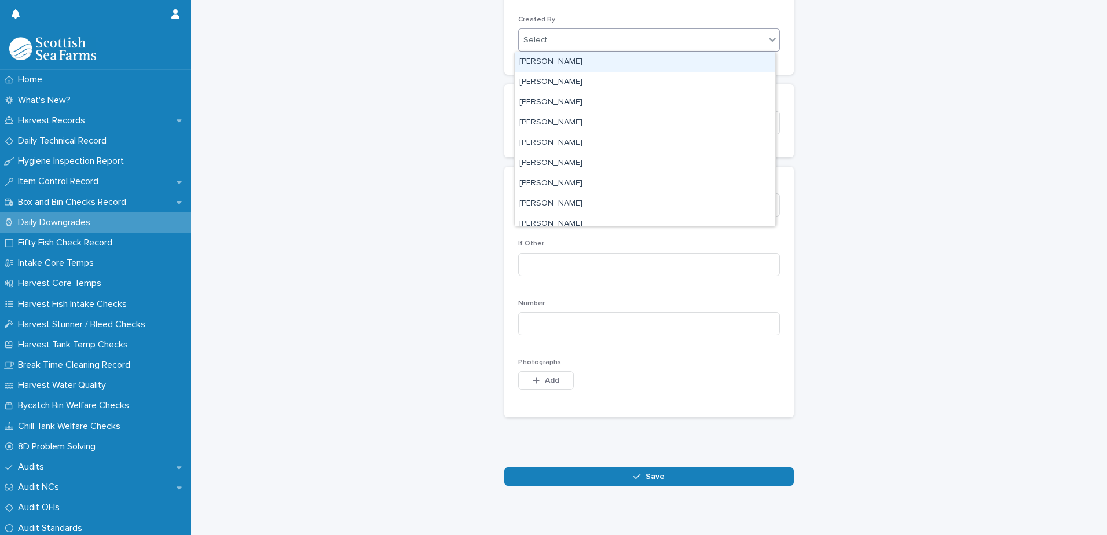
click at [617, 46] on div "Select..." at bounding box center [642, 40] width 246 height 19
type input "****"
click at [598, 65] on div "[PERSON_NAME]" at bounding box center [645, 62] width 260 height 20
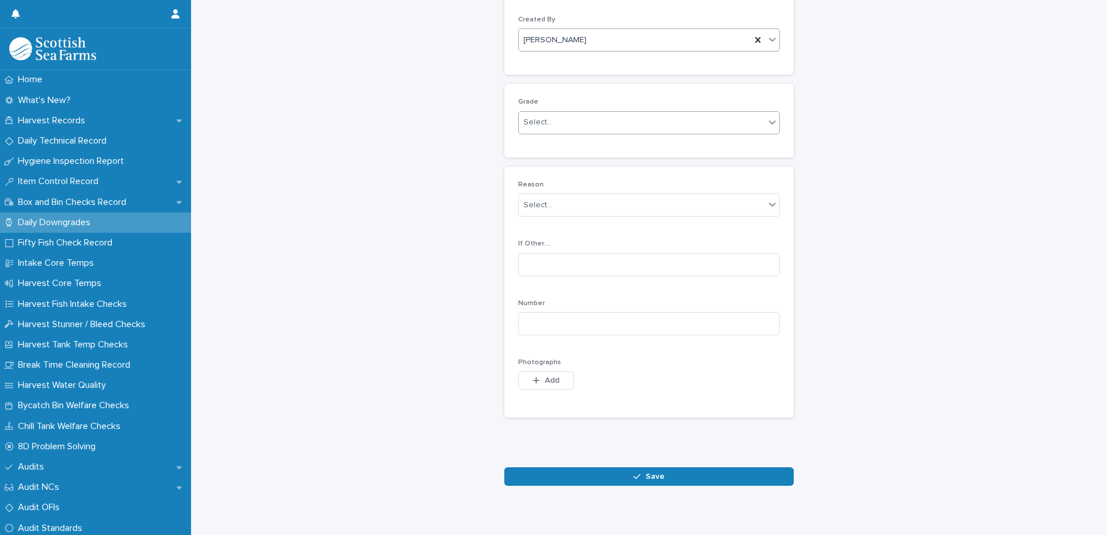
click at [587, 121] on div "Select..." at bounding box center [642, 122] width 246 height 19
click at [579, 144] on div "Ordinary" at bounding box center [645, 145] width 260 height 20
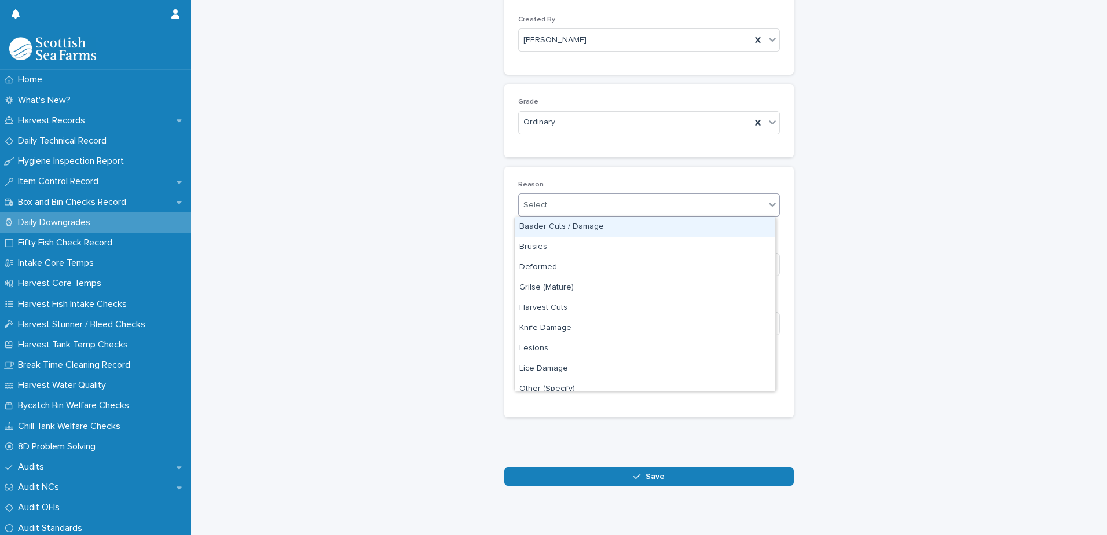
click at [587, 203] on div "Select..." at bounding box center [642, 205] width 246 height 19
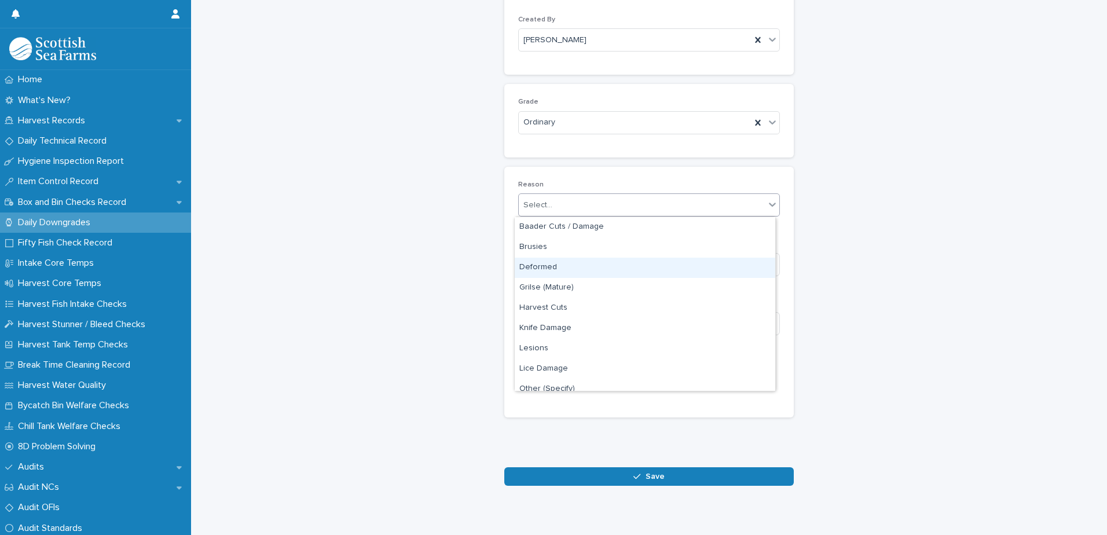
click at [583, 271] on div "Deformed" at bounding box center [645, 268] width 260 height 20
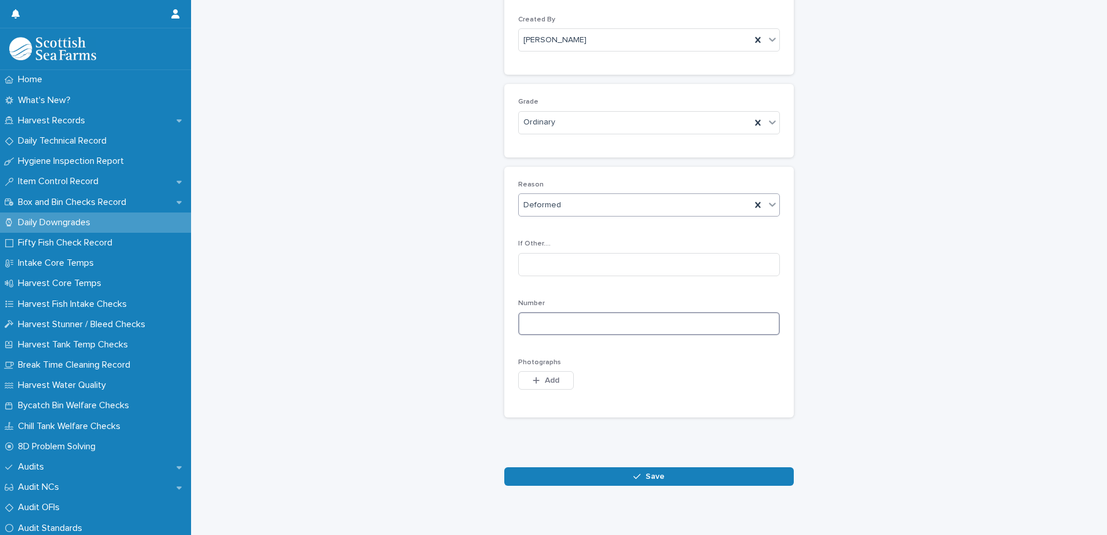
click at [589, 325] on input at bounding box center [649, 323] width 262 height 23
type input "*"
drag, startPoint x: 552, startPoint y: 382, endPoint x: 543, endPoint y: 382, distance: 8.1
click at [550, 382] on span "Add" at bounding box center [552, 380] width 14 height 8
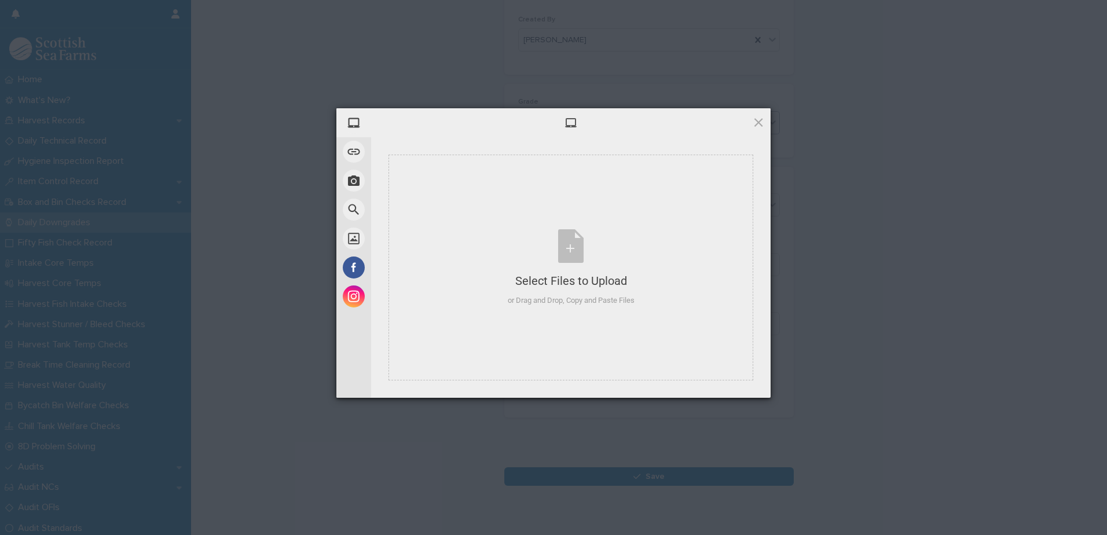
click at [760, 126] on span at bounding box center [758, 122] width 13 height 13
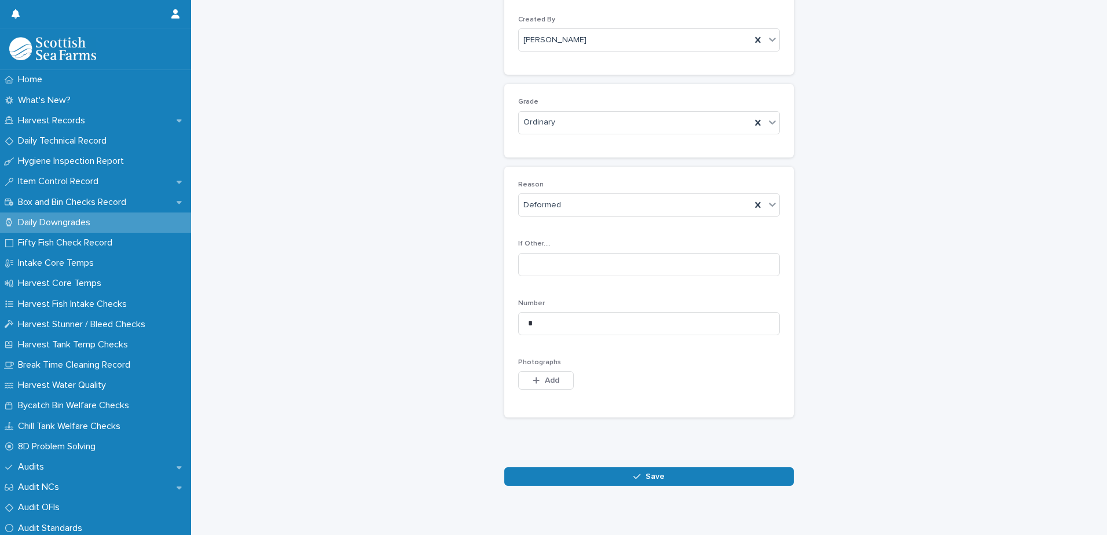
click at [647, 474] on span "Save" at bounding box center [654, 476] width 19 height 8
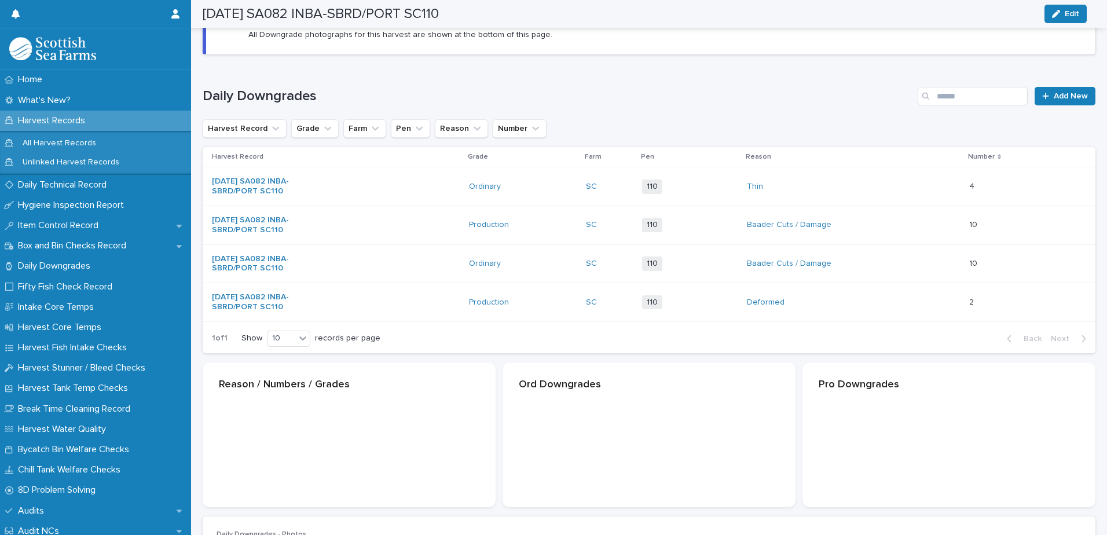
scroll to position [113, 0]
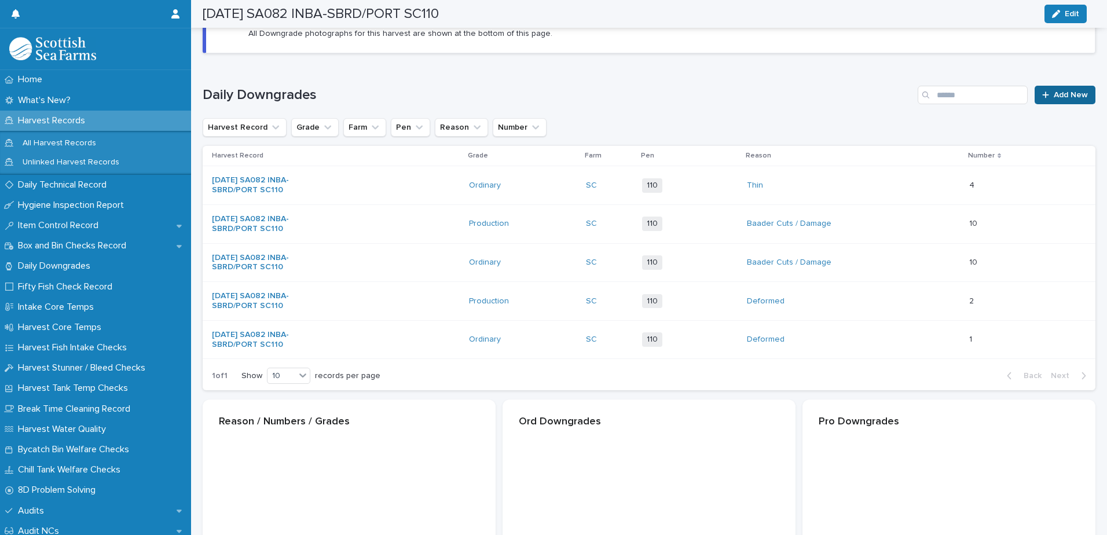
click at [1056, 96] on span "Add New" at bounding box center [1070, 95] width 34 height 8
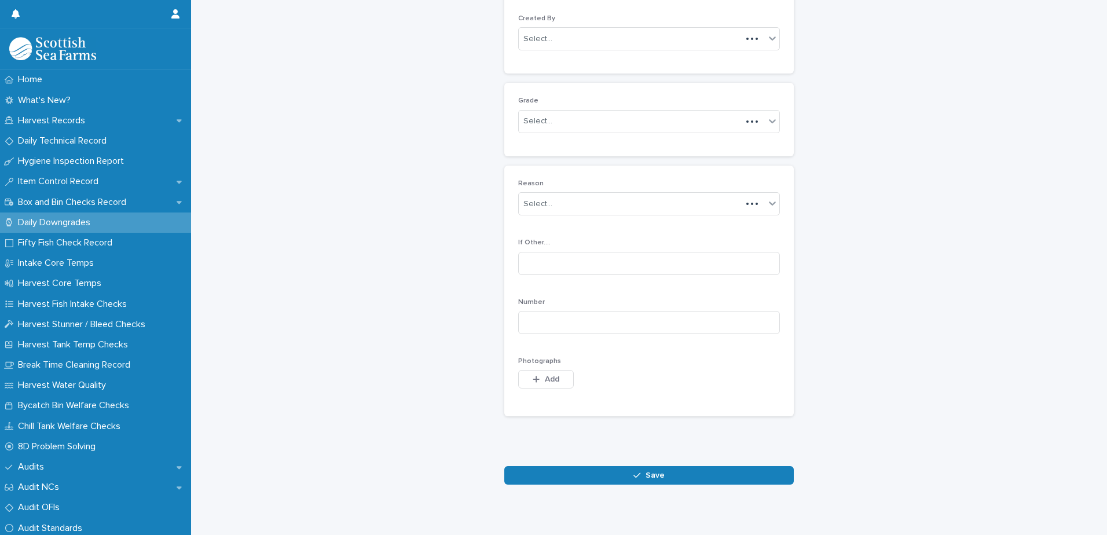
scroll to position [112, 0]
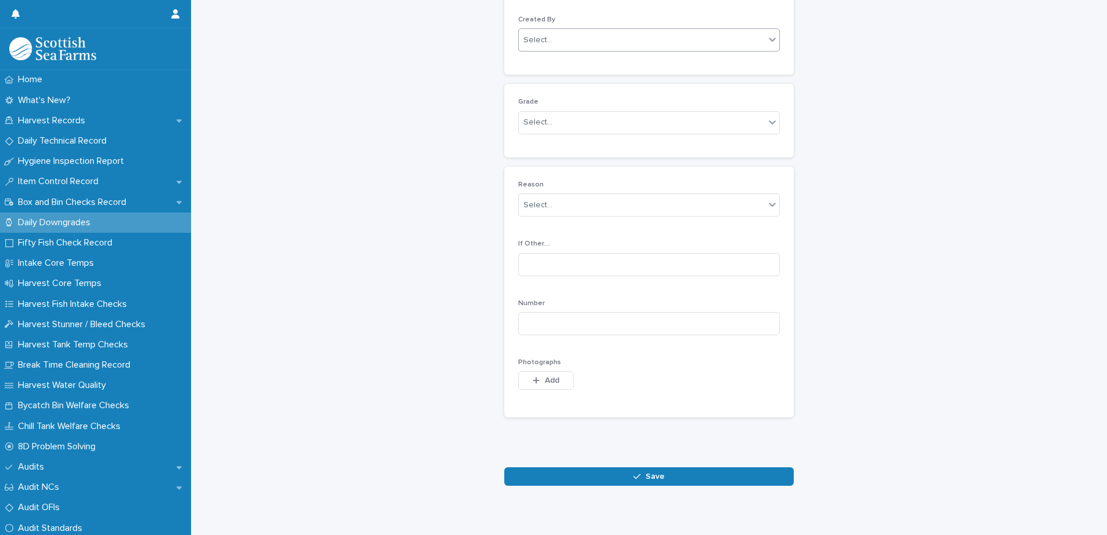
click at [602, 38] on div "Select..." at bounding box center [642, 40] width 246 height 19
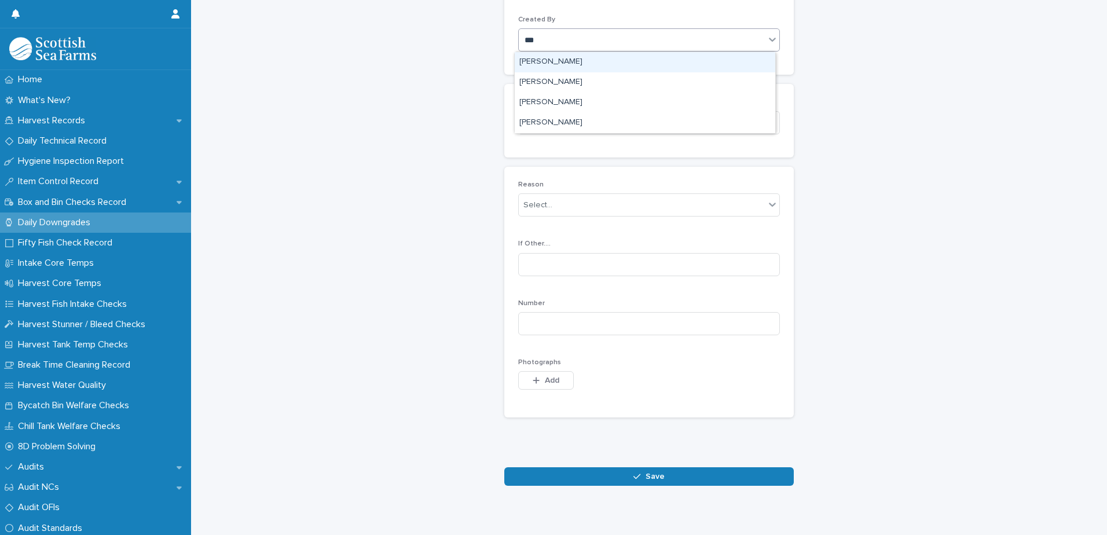
type input "****"
click at [584, 60] on div "[PERSON_NAME]" at bounding box center [645, 62] width 260 height 20
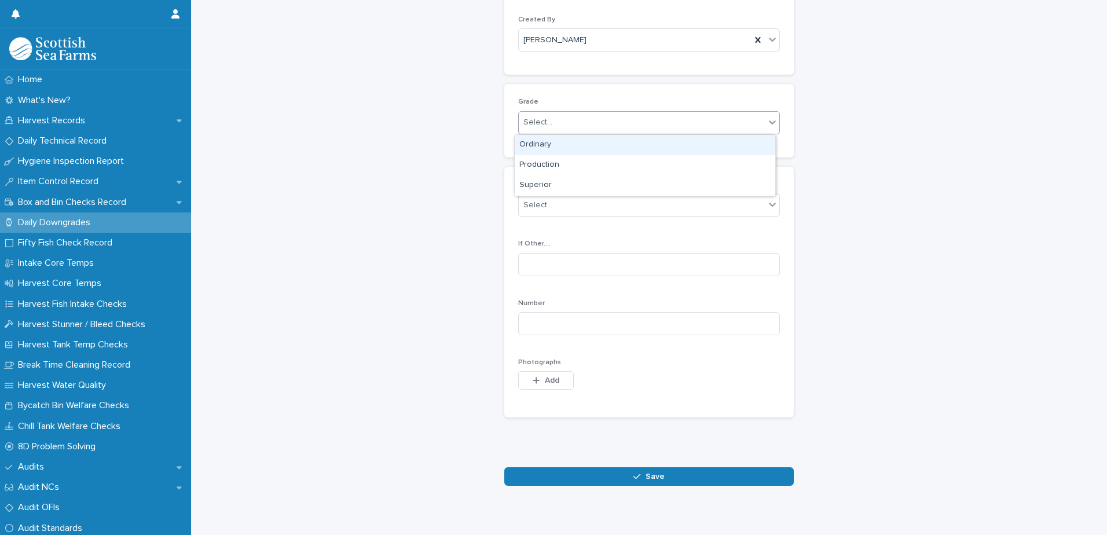
click at [573, 120] on div "Select..." at bounding box center [642, 122] width 246 height 19
click at [568, 166] on div "Production" at bounding box center [645, 165] width 260 height 20
click at [587, 204] on div "Select..." at bounding box center [642, 205] width 246 height 19
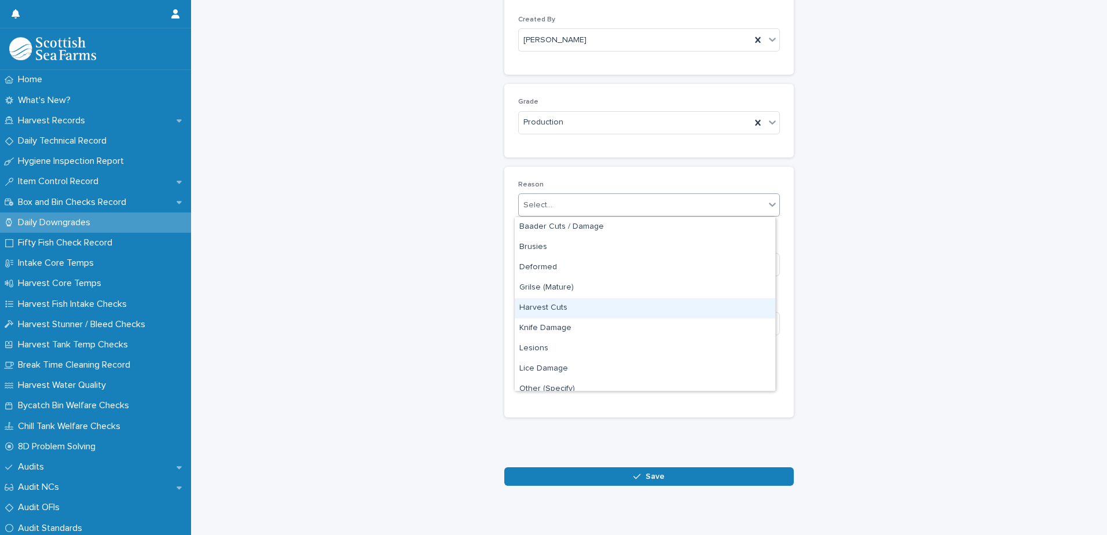
scroll to position [58, 0]
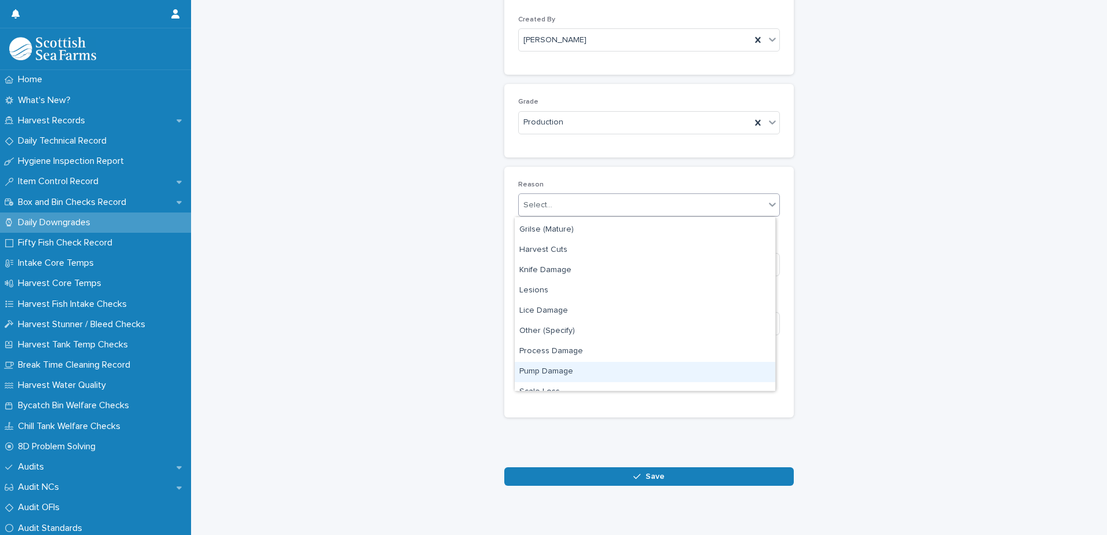
click at [602, 373] on div "Pump Damage" at bounding box center [645, 372] width 260 height 20
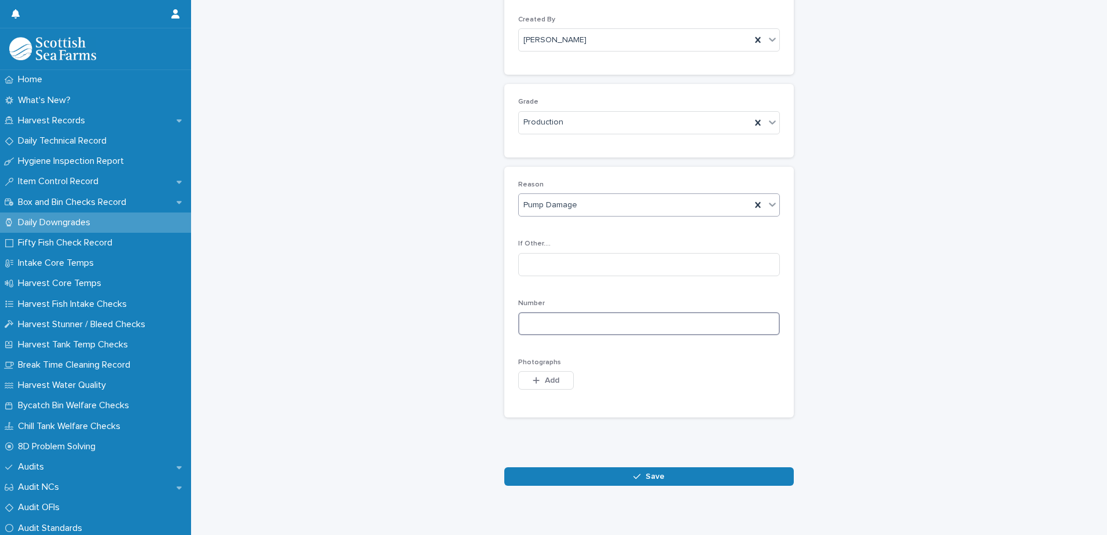
click at [636, 326] on input at bounding box center [649, 323] width 262 height 23
type input "*"
click at [543, 385] on button "Add" at bounding box center [546, 380] width 56 height 19
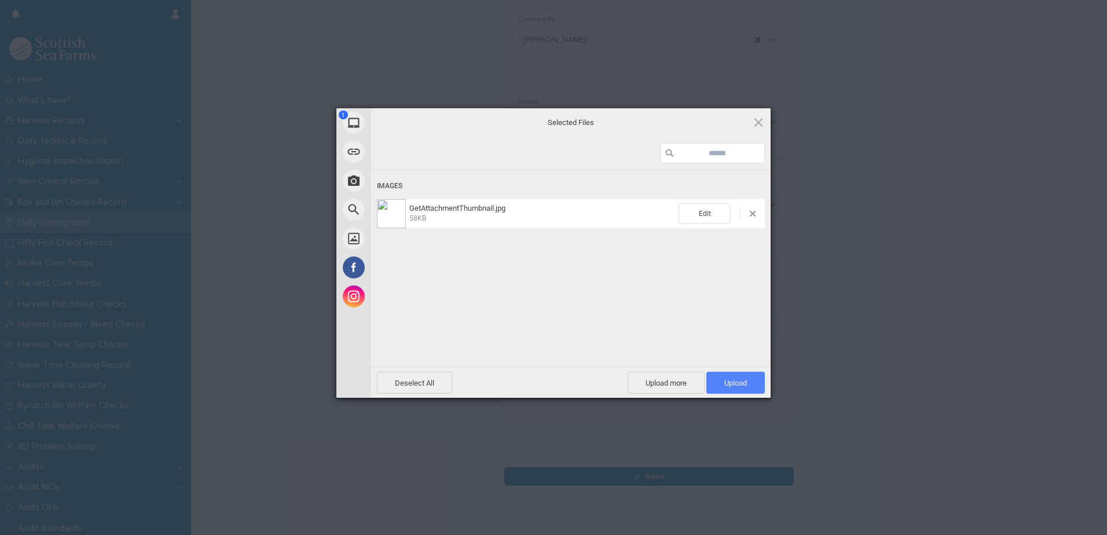
click at [746, 385] on span "Upload 1" at bounding box center [735, 383] width 23 height 9
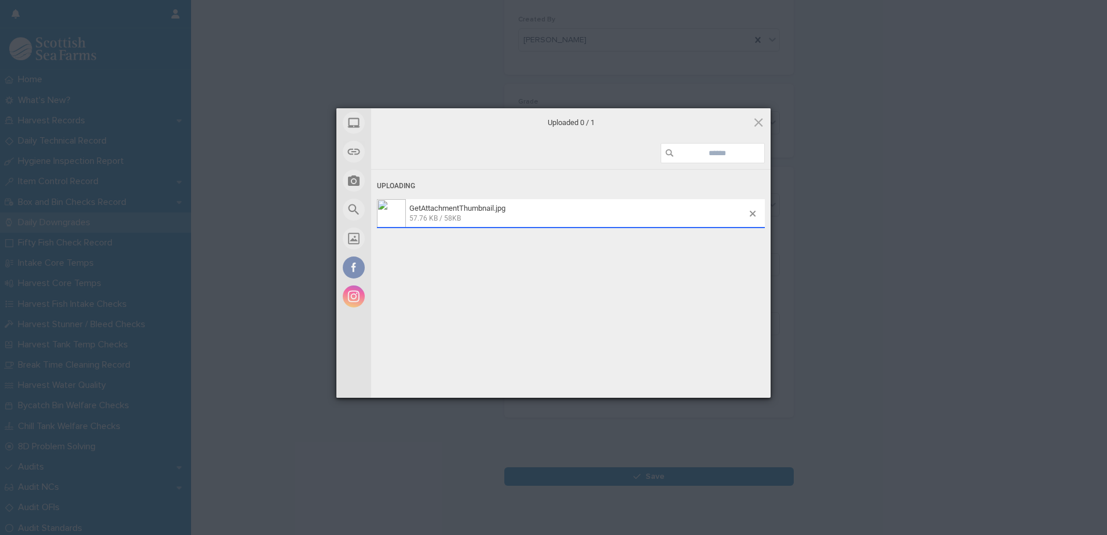
scroll to position [133, 0]
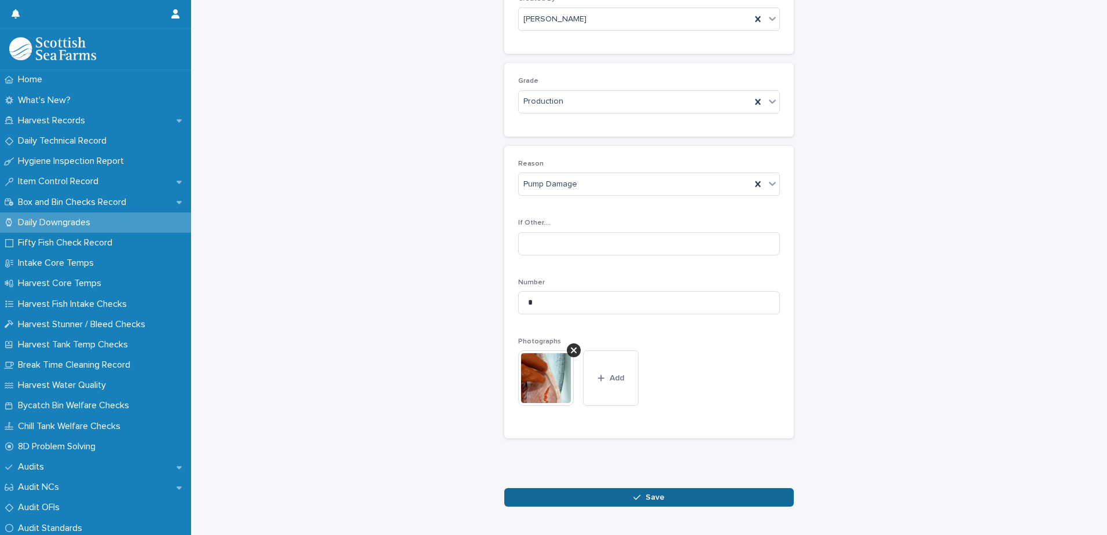
click at [652, 493] on span "Save" at bounding box center [654, 497] width 19 height 8
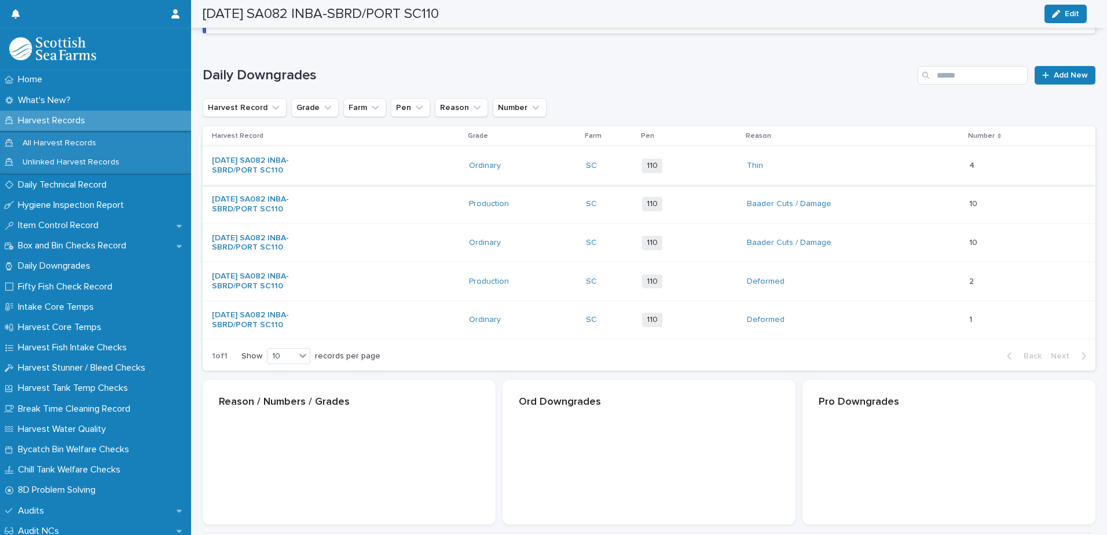
scroll to position [134, 0]
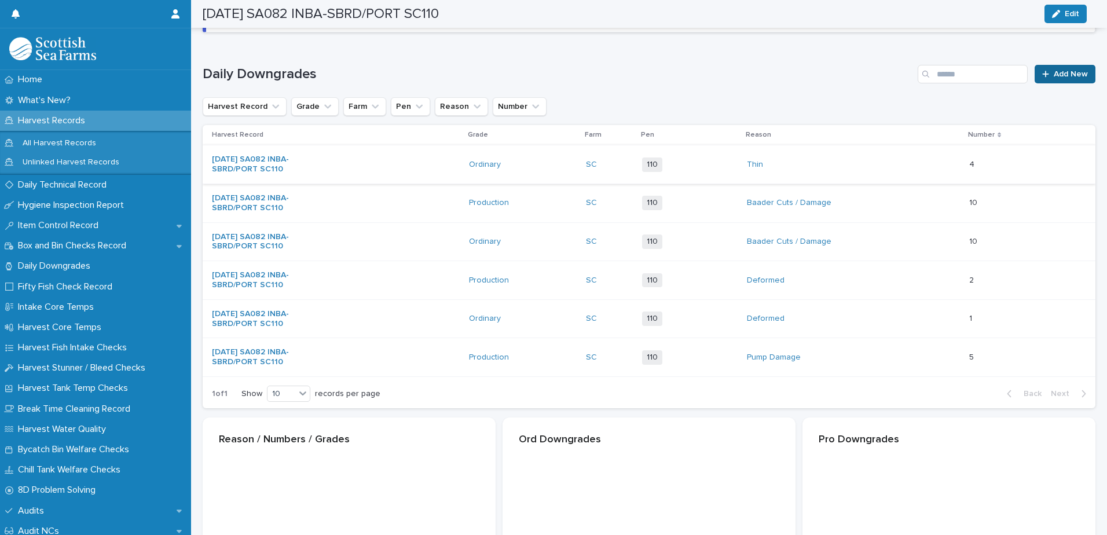
click at [1057, 73] on span "Add New" at bounding box center [1070, 74] width 34 height 8
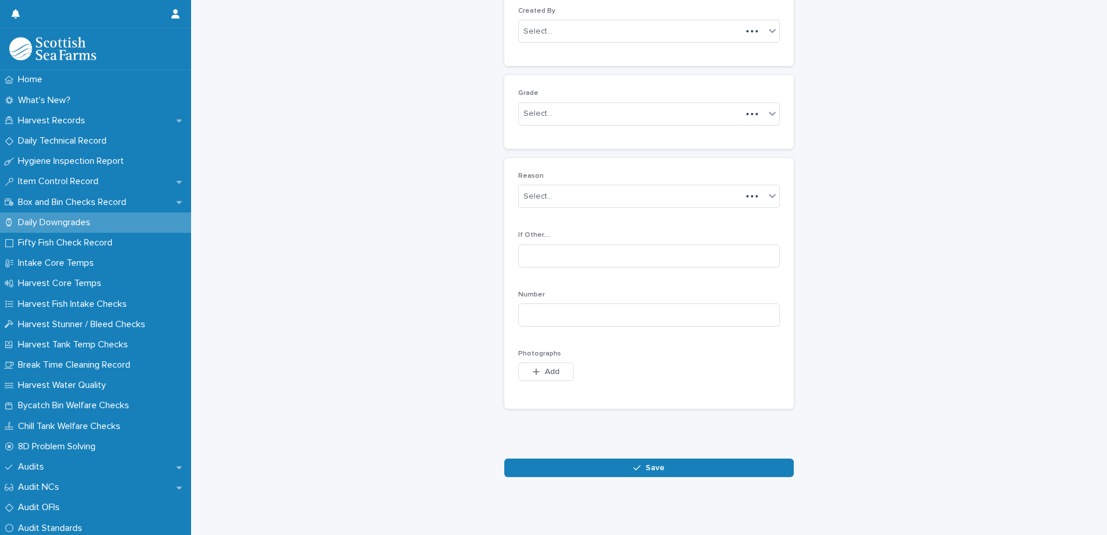
scroll to position [112, 0]
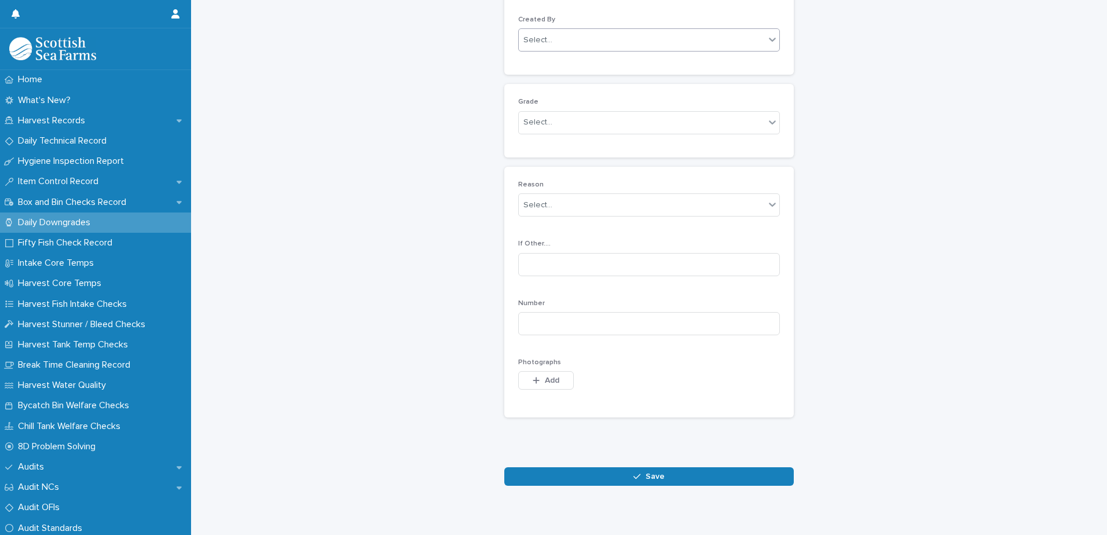
click at [553, 38] on input "text" at bounding box center [553, 40] width 1 height 10
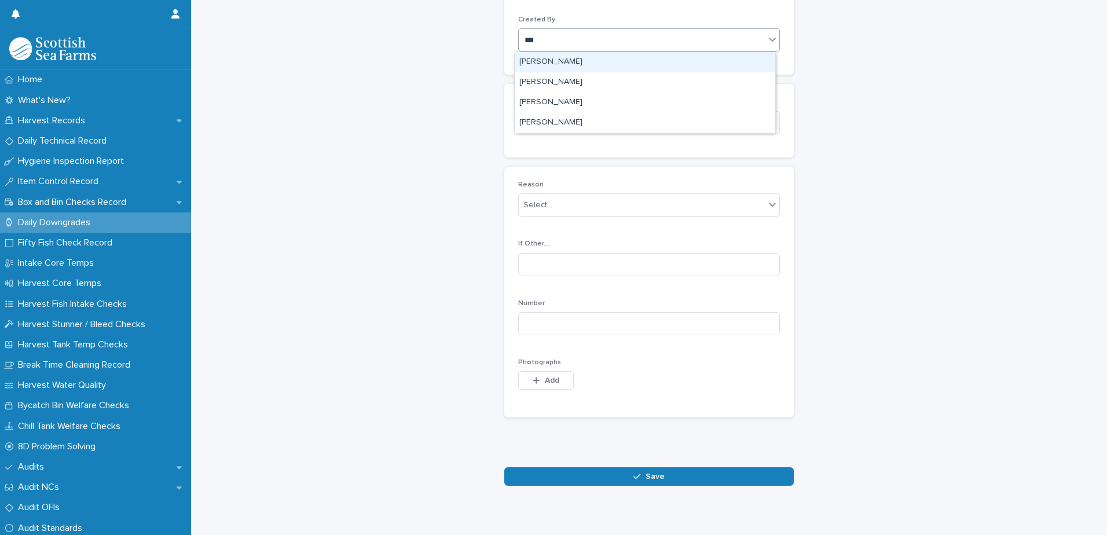
type input "****"
click at [570, 64] on div "[PERSON_NAME]" at bounding box center [645, 62] width 260 height 20
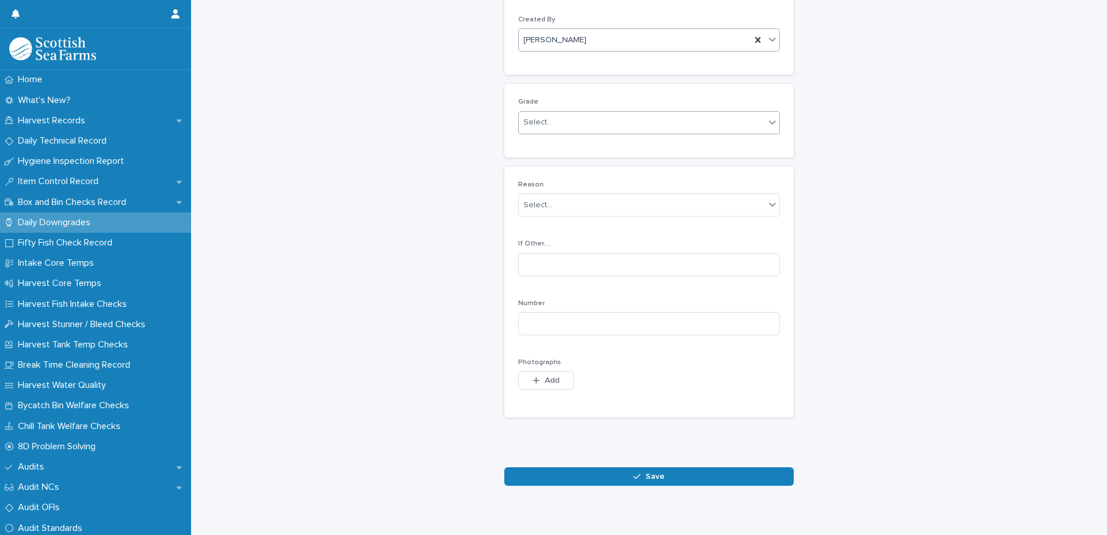
click at [564, 130] on div "Select..." at bounding box center [642, 122] width 246 height 19
click at [569, 141] on div "Ordinary" at bounding box center [645, 145] width 260 height 20
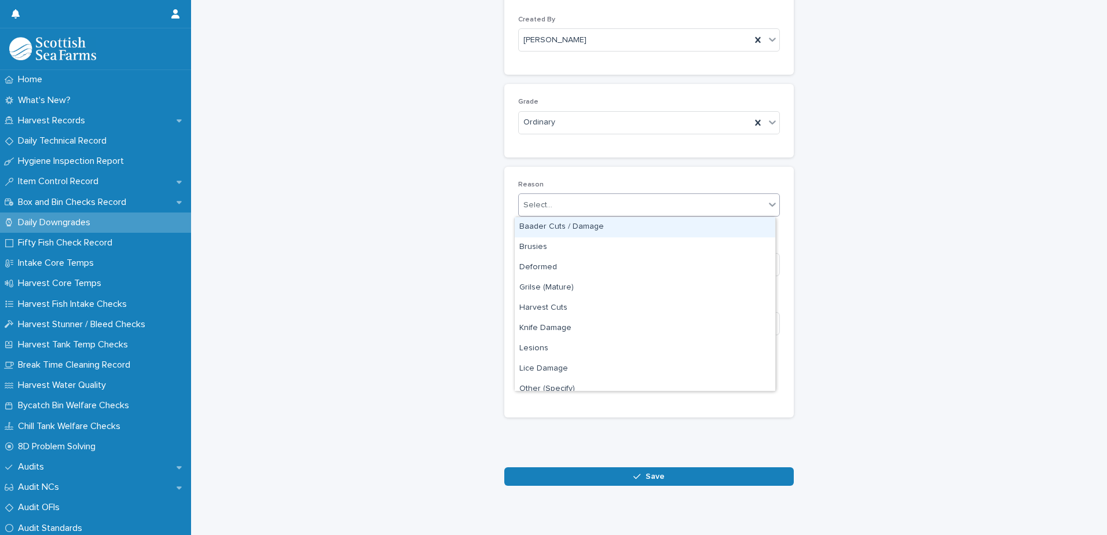
click at [609, 201] on div "Select..." at bounding box center [642, 205] width 246 height 19
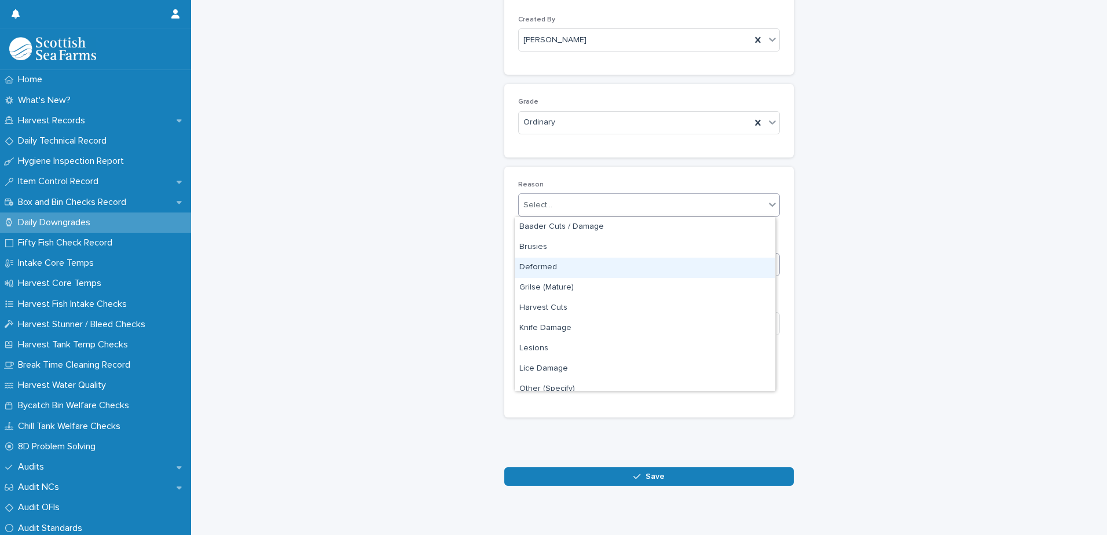
click at [598, 267] on div "Deformed" at bounding box center [645, 268] width 260 height 20
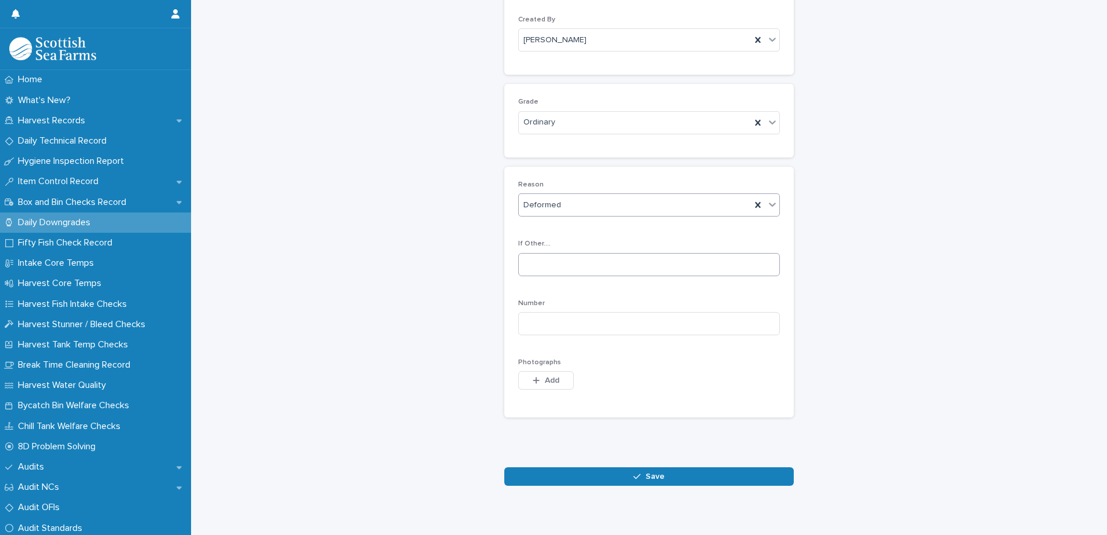
scroll to position [130, 0]
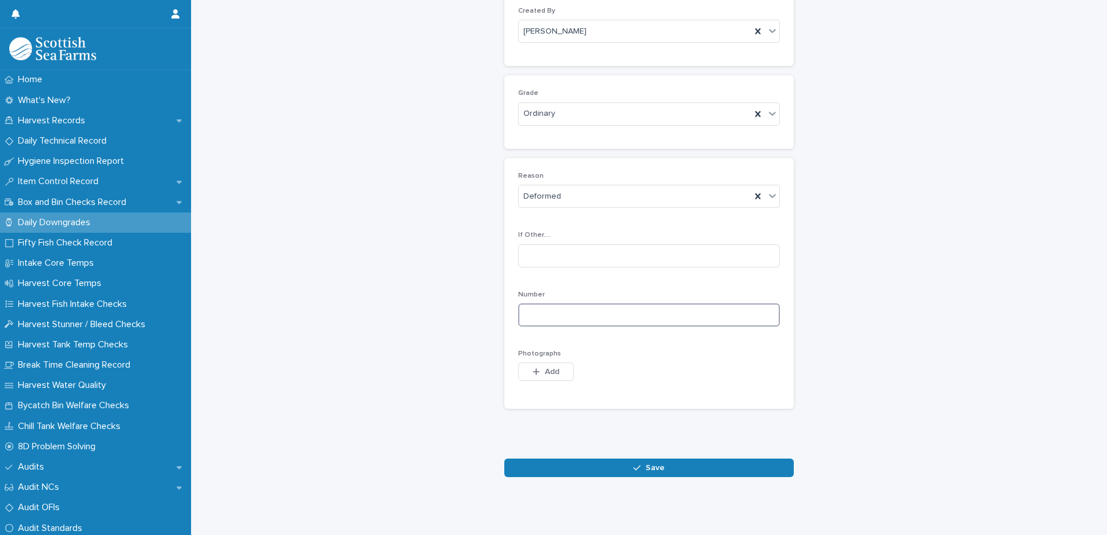
click at [615, 303] on input at bounding box center [649, 314] width 262 height 23
type input "*"
click at [551, 368] on span "Add" at bounding box center [552, 372] width 14 height 8
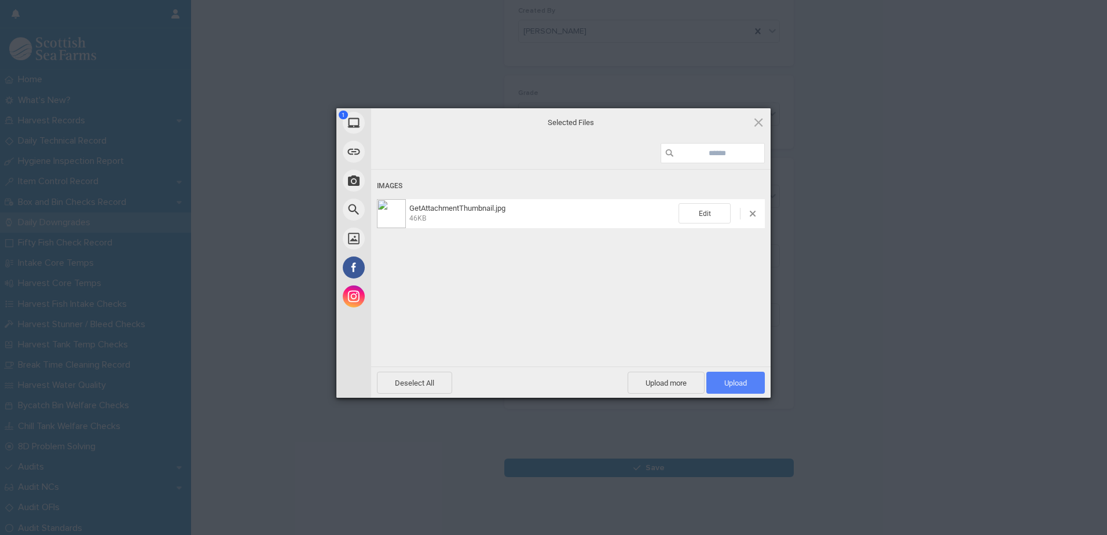
click at [738, 380] on span "Upload 1" at bounding box center [735, 383] width 23 height 9
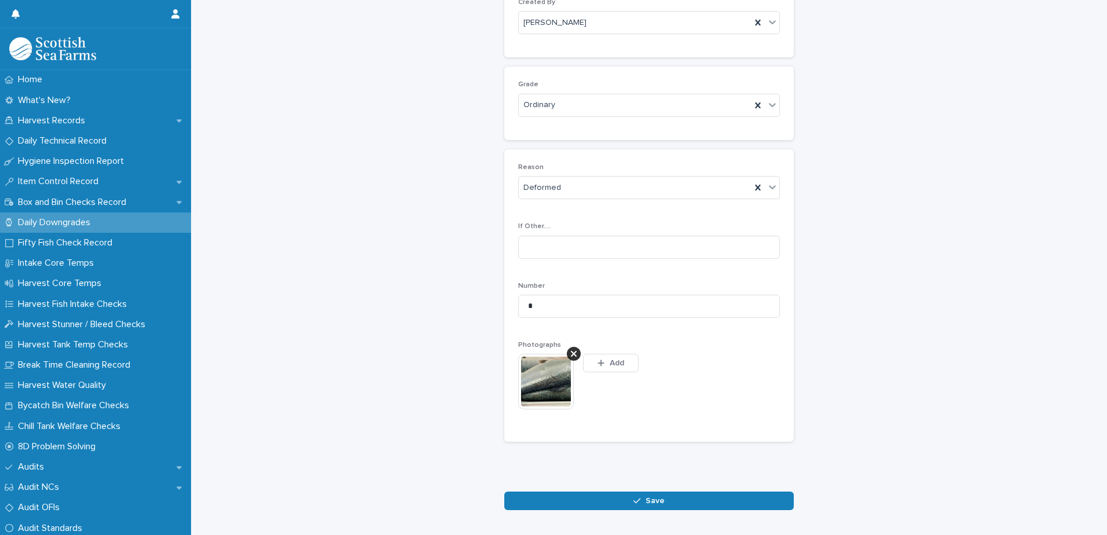
scroll to position [150, 0]
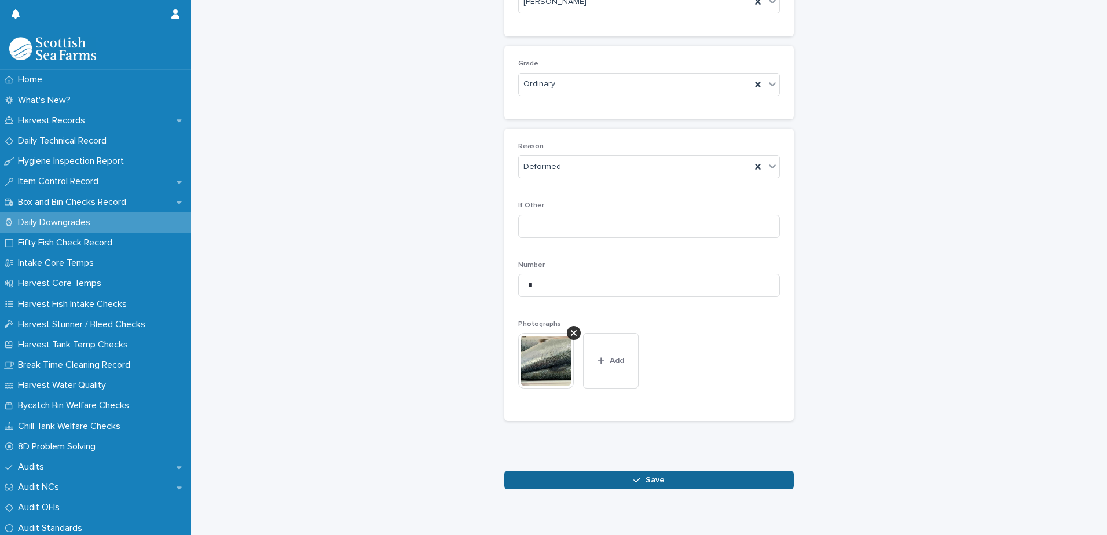
click at [640, 478] on div "button" at bounding box center [639, 480] width 12 height 8
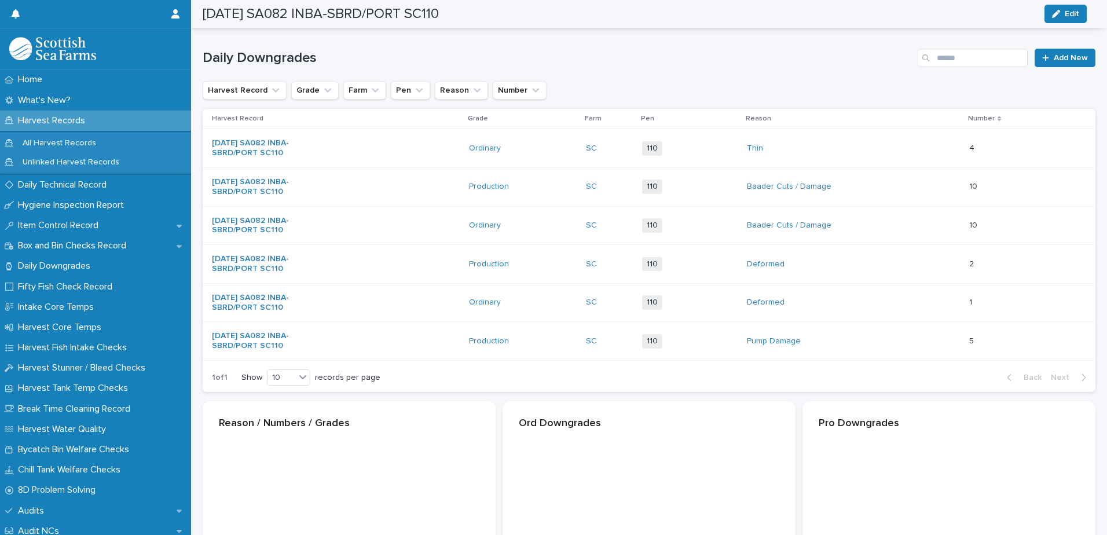
scroll to position [152, 0]
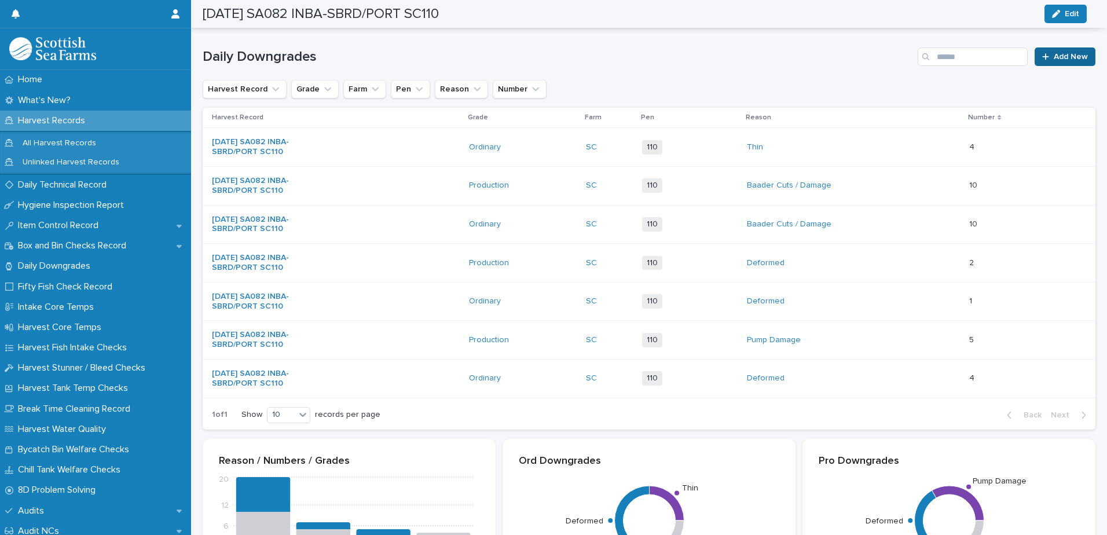
click at [1059, 61] on link "Add New" at bounding box center [1064, 56] width 61 height 19
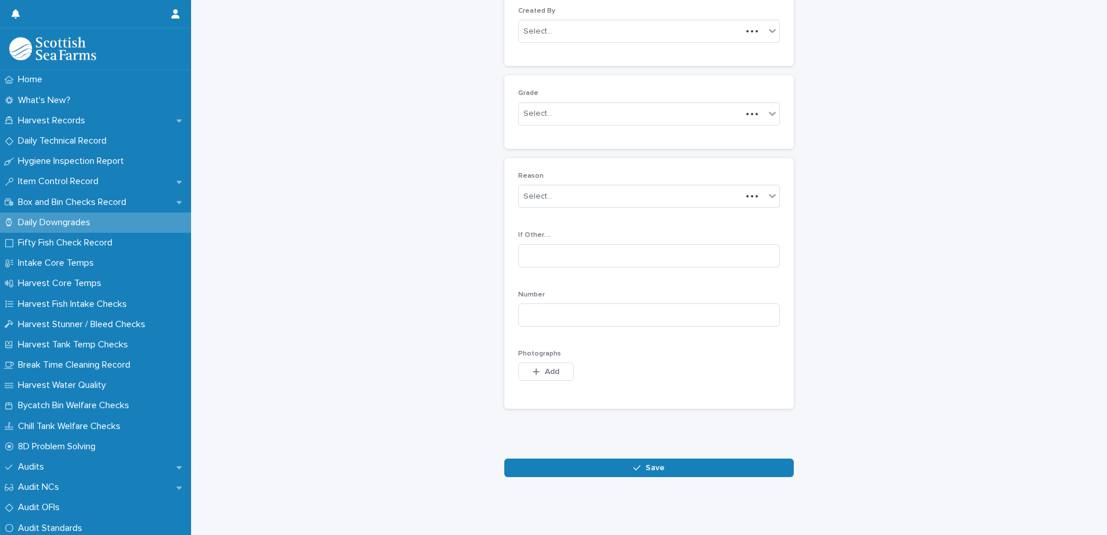
scroll to position [112, 0]
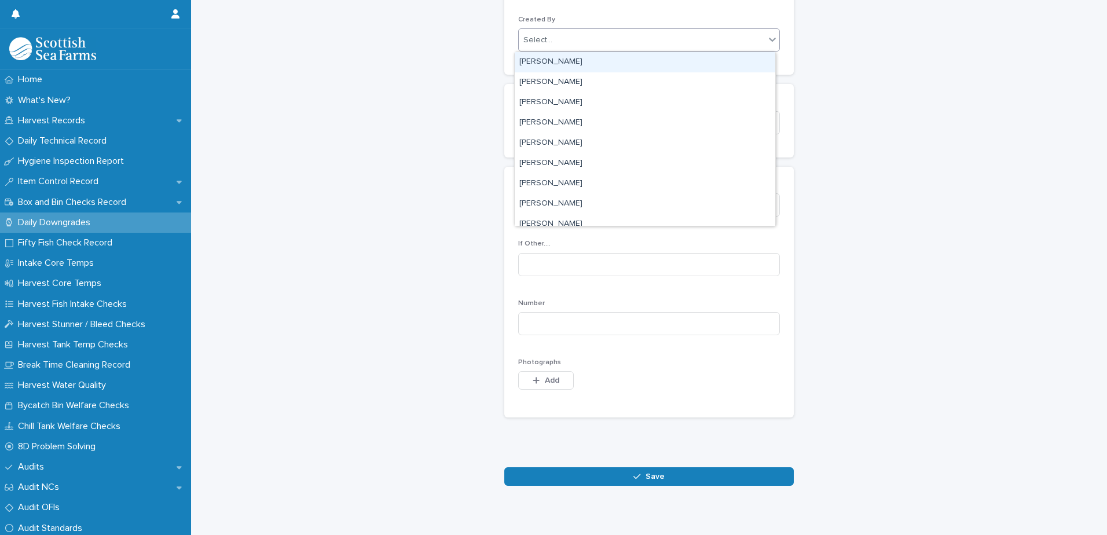
click at [600, 43] on div "Select..." at bounding box center [642, 40] width 246 height 19
type input "****"
drag, startPoint x: 570, startPoint y: 60, endPoint x: 579, endPoint y: 74, distance: 16.2
click at [571, 61] on div "[PERSON_NAME]" at bounding box center [645, 62] width 260 height 20
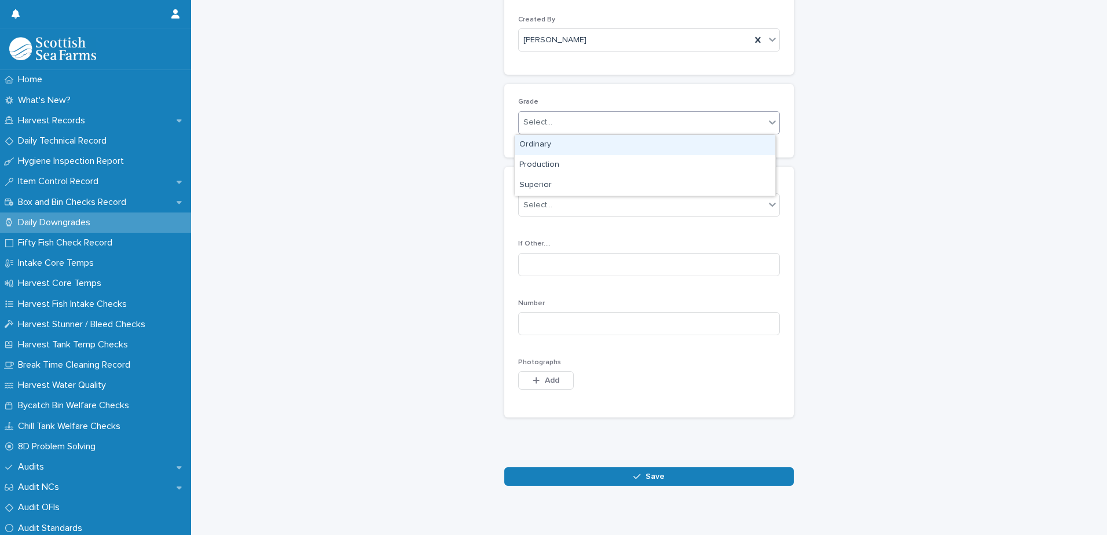
click at [596, 127] on div "Select..." at bounding box center [642, 122] width 246 height 19
drag, startPoint x: 596, startPoint y: 155, endPoint x: 590, endPoint y: 163, distance: 9.6
click at [591, 166] on div "Production" at bounding box center [645, 165] width 260 height 20
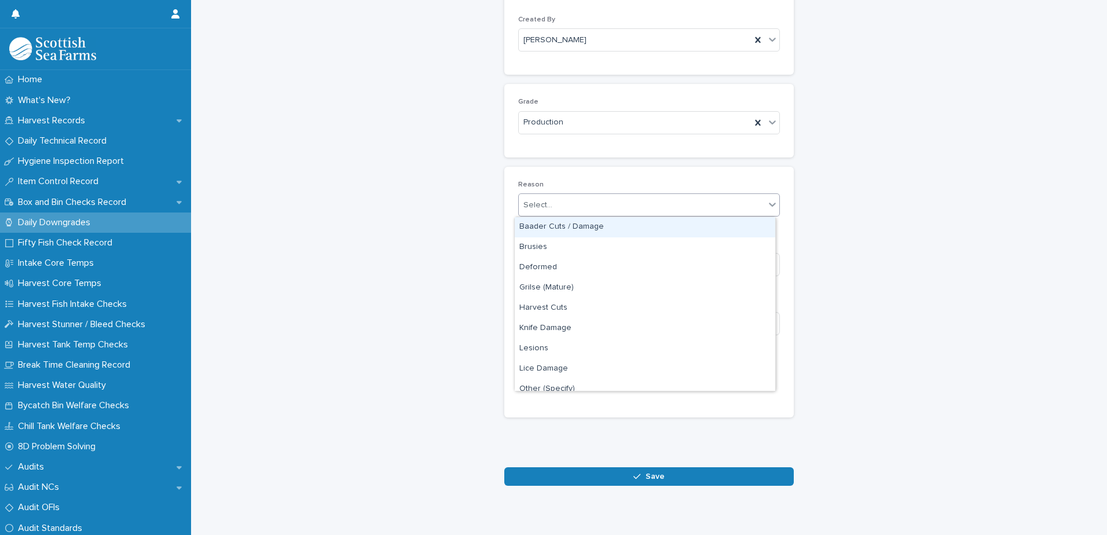
click at [612, 208] on div "Select..." at bounding box center [642, 205] width 246 height 19
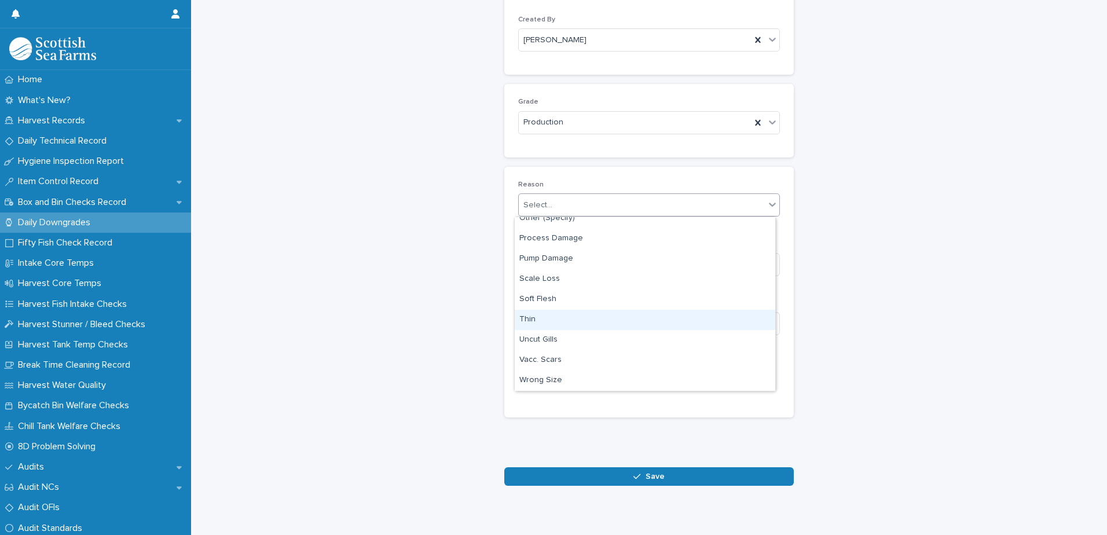
drag, startPoint x: 594, startPoint y: 309, endPoint x: 593, endPoint y: 315, distance: 6.0
click at [593, 315] on div "Thin" at bounding box center [645, 320] width 260 height 20
click at [674, 329] on input at bounding box center [649, 323] width 262 height 23
type input "*"
click at [553, 380] on span "Add" at bounding box center [552, 380] width 14 height 8
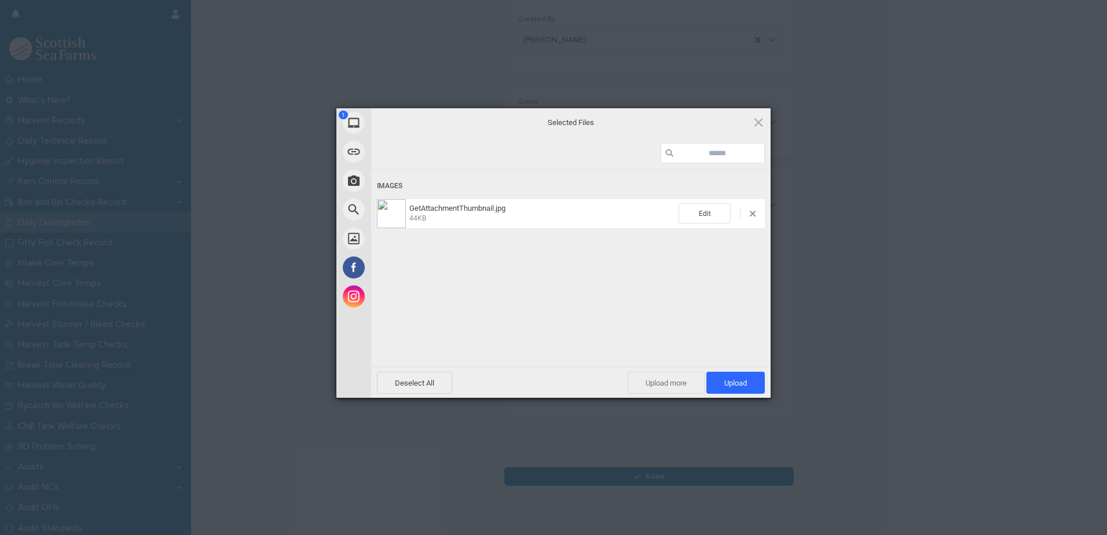
click at [660, 383] on span "Upload more" at bounding box center [665, 383] width 77 height 22
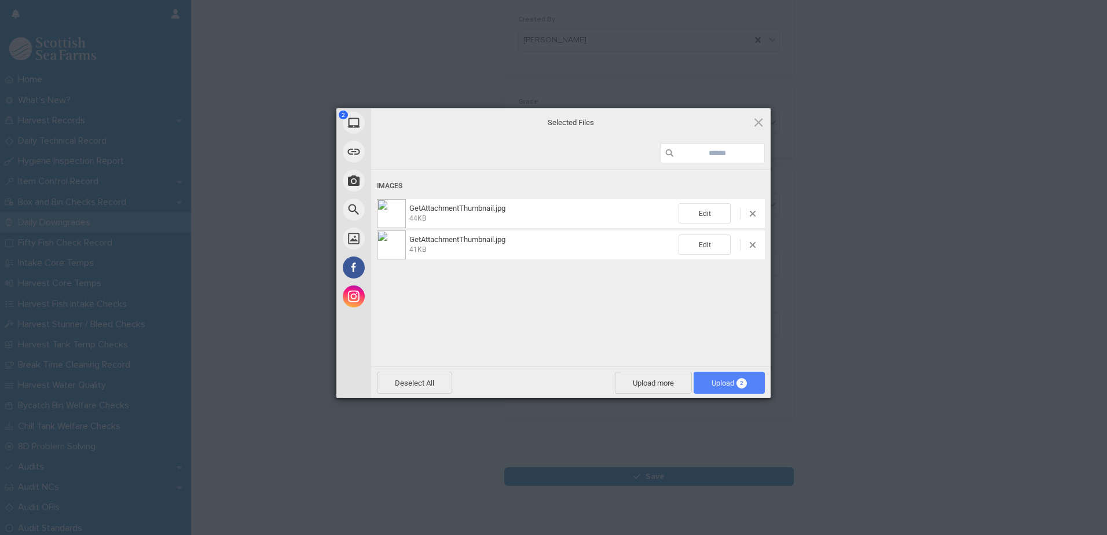
click at [715, 385] on span "Upload 2" at bounding box center [728, 383] width 35 height 9
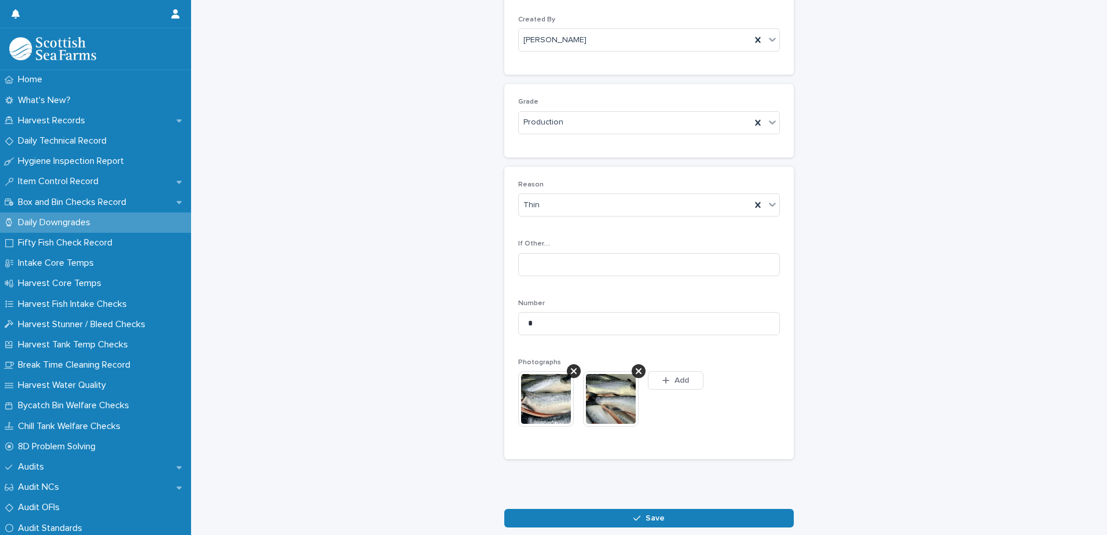
scroll to position [133, 0]
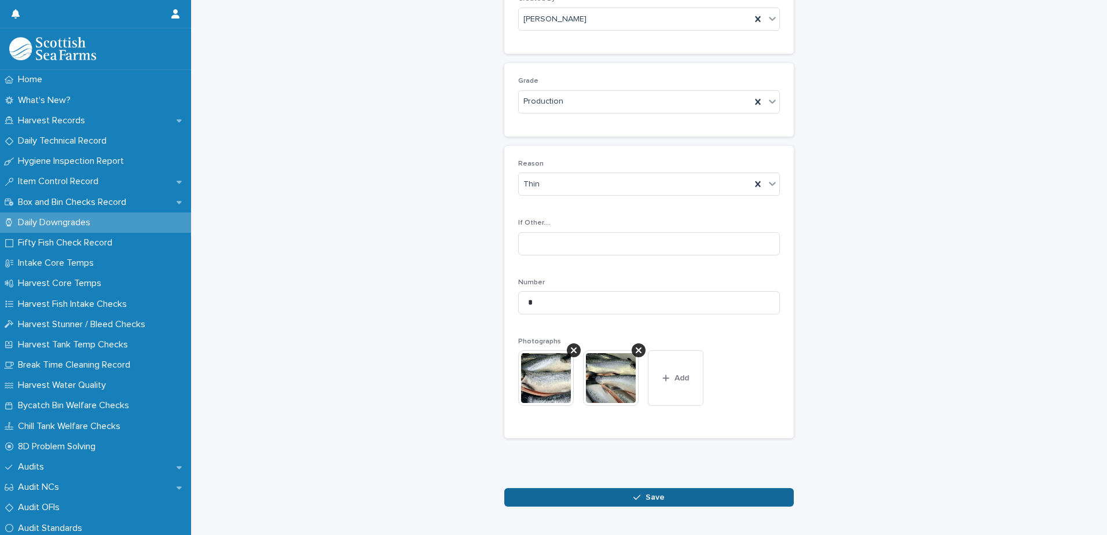
click at [658, 497] on span "Save" at bounding box center [654, 497] width 19 height 8
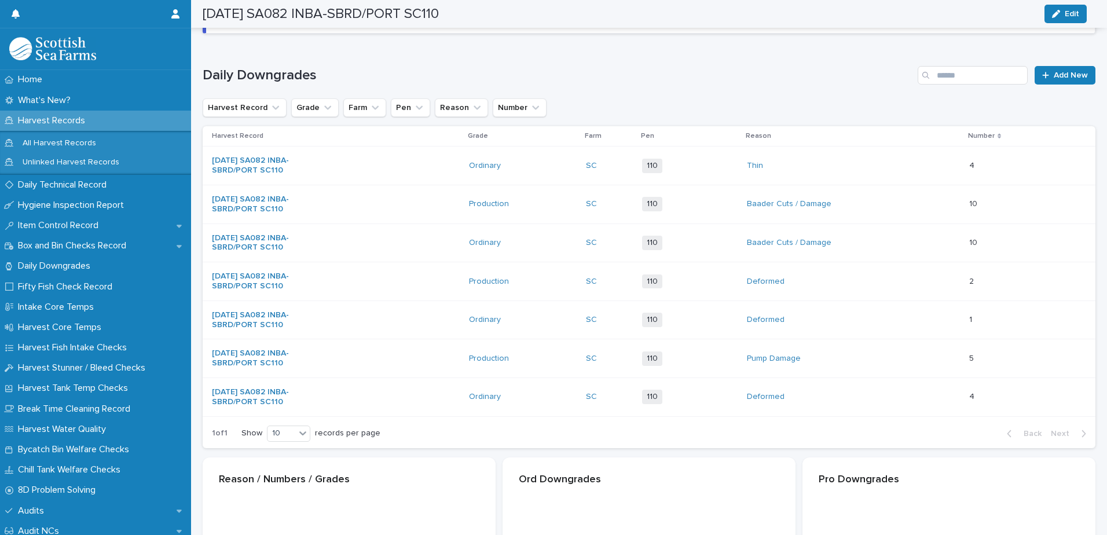
scroll to position [134, 0]
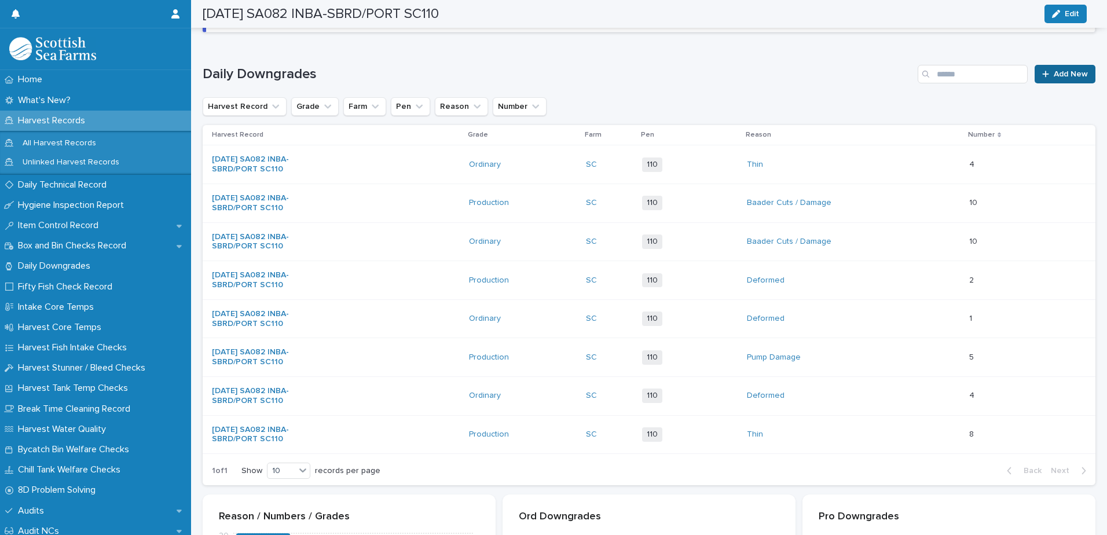
click at [1053, 73] on span "Add New" at bounding box center [1070, 74] width 34 height 8
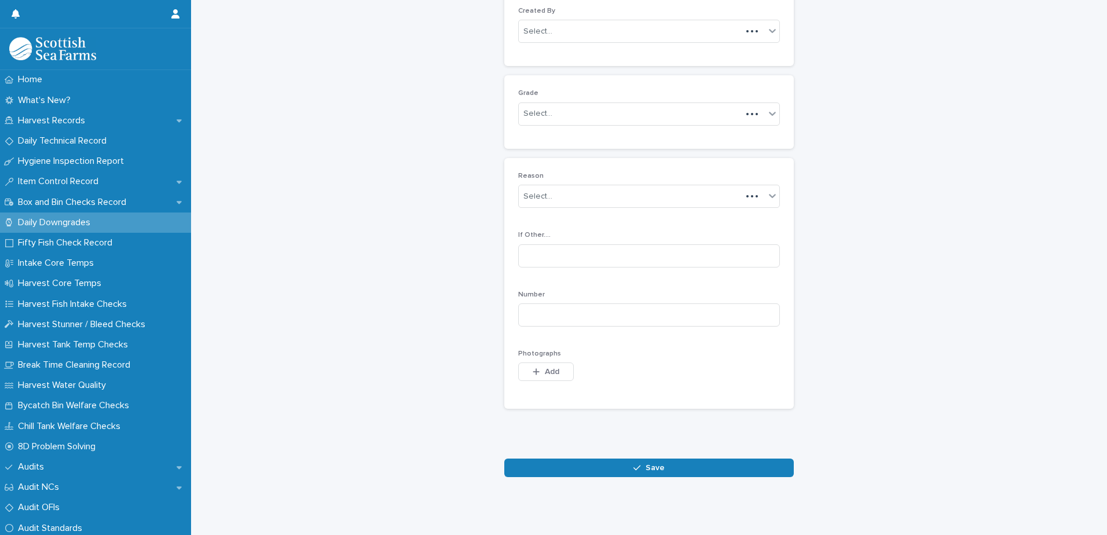
scroll to position [112, 0]
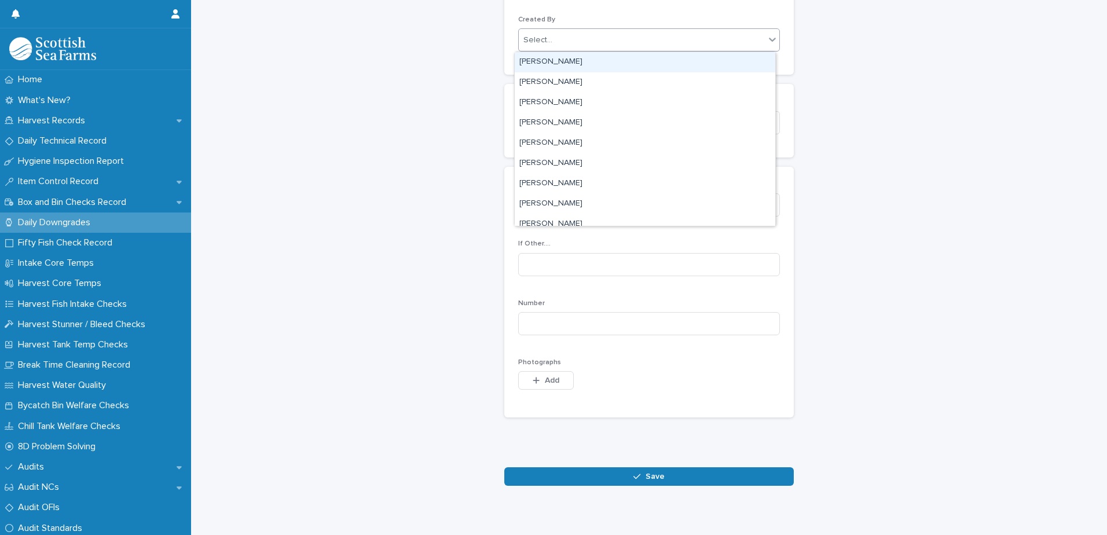
click at [605, 45] on div "Select..." at bounding box center [642, 40] width 246 height 19
type input "****"
click at [569, 57] on div "[PERSON_NAME]" at bounding box center [645, 62] width 260 height 20
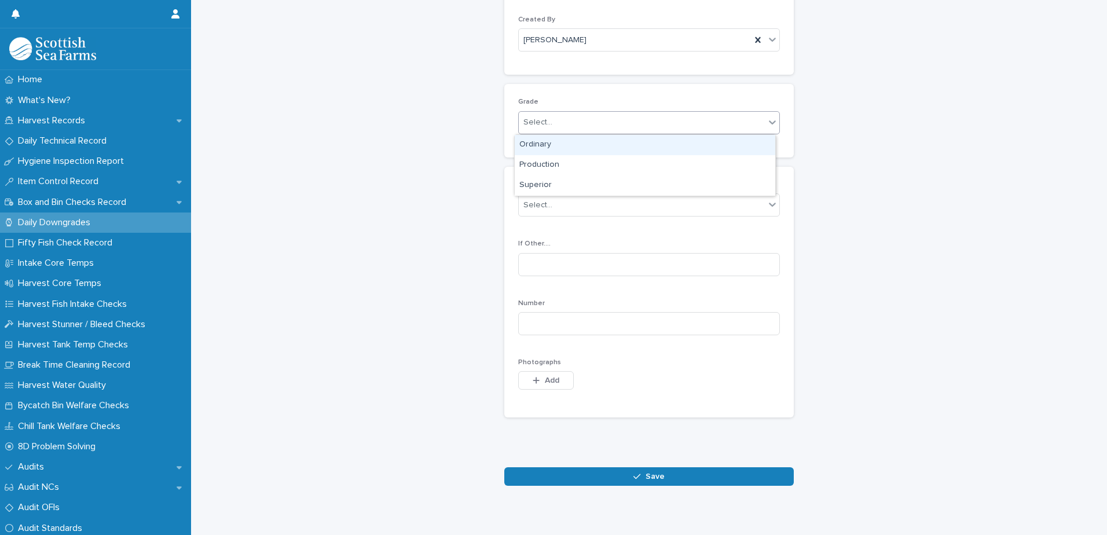
click at [586, 121] on div "Select..." at bounding box center [642, 122] width 246 height 19
click at [583, 144] on div "Ordinary" at bounding box center [645, 145] width 260 height 20
click at [582, 206] on div "Select..." at bounding box center [642, 205] width 246 height 19
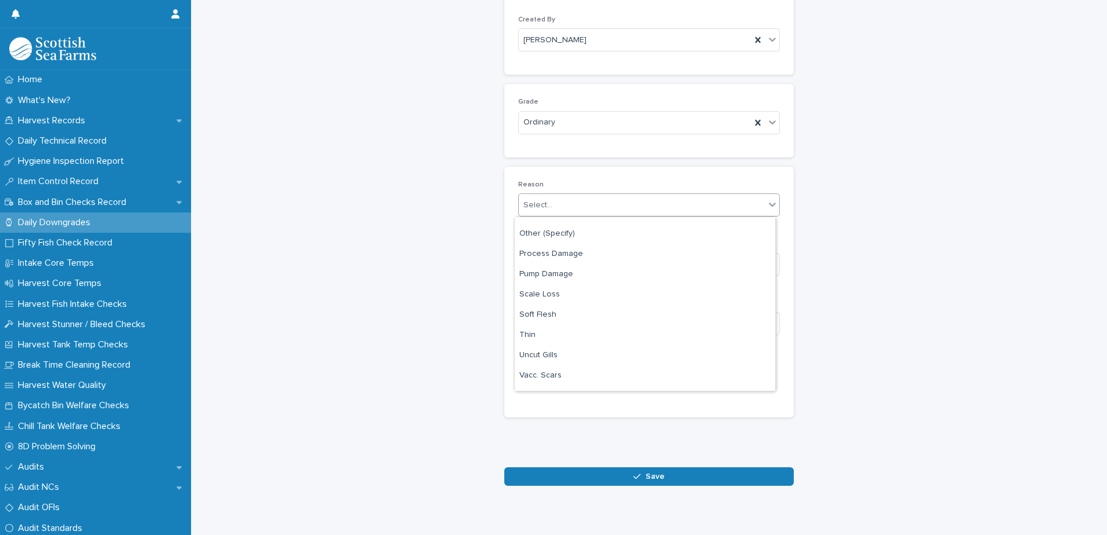
scroll to position [171, 0]
click at [581, 300] on div "Soft Flesh" at bounding box center [645, 299] width 260 height 20
click at [623, 324] on input at bounding box center [649, 323] width 262 height 23
type input "*"
click at [548, 384] on span "Add" at bounding box center [552, 380] width 14 height 8
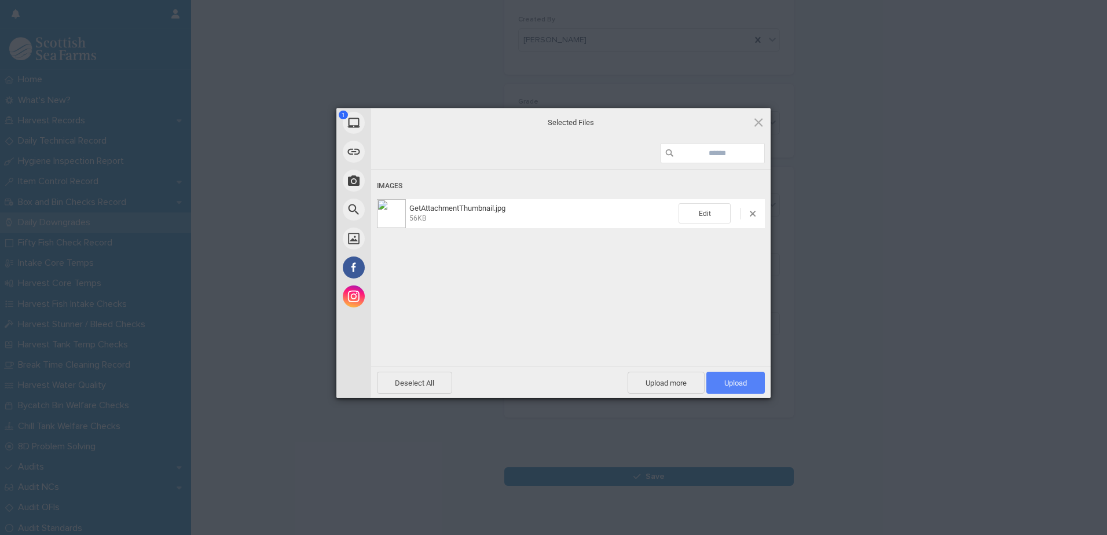
click at [732, 374] on span "Upload 1" at bounding box center [735, 383] width 58 height 22
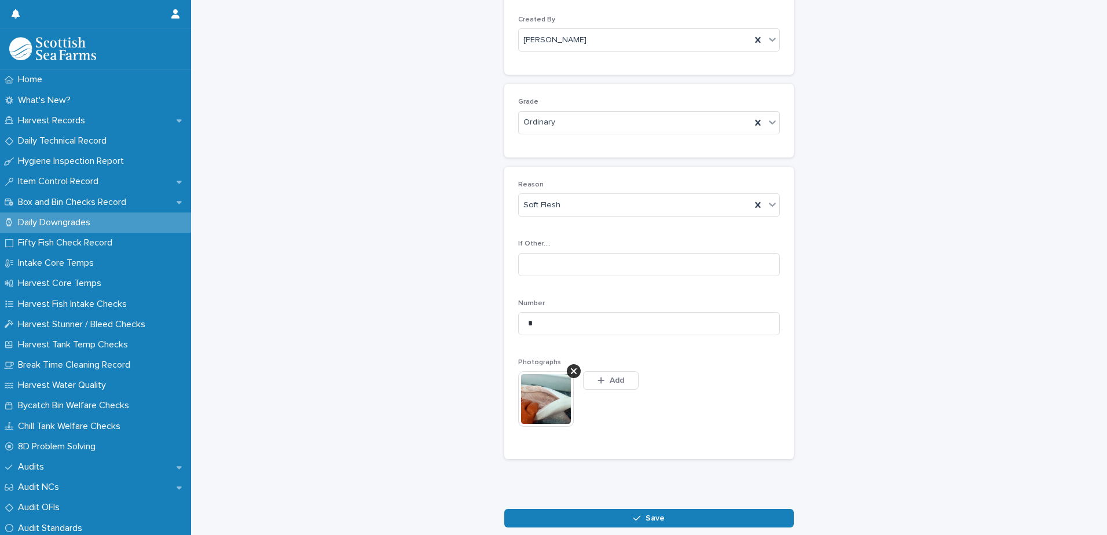
scroll to position [133, 0]
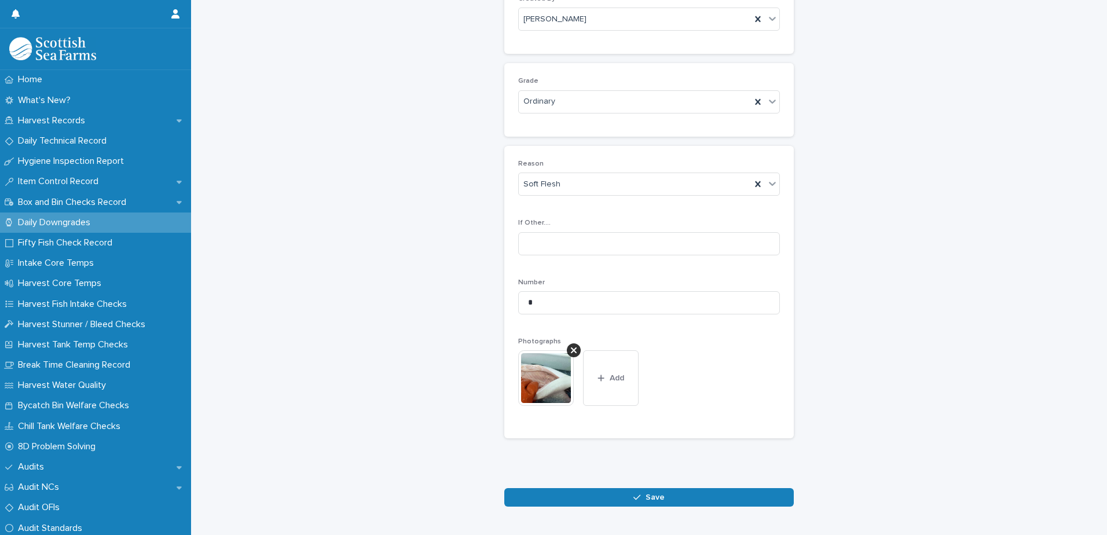
click at [649, 494] on span "Save" at bounding box center [654, 497] width 19 height 8
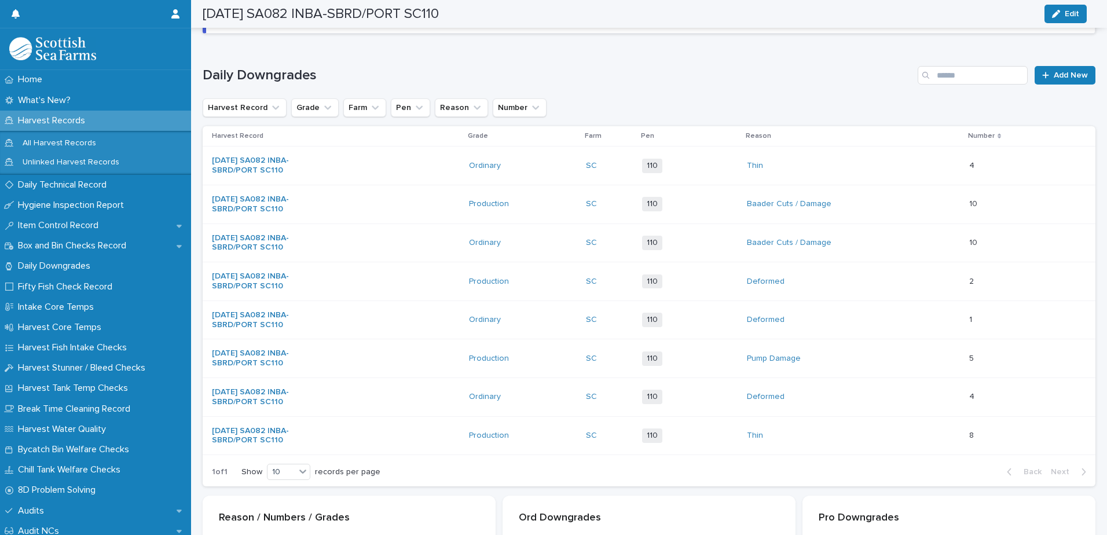
scroll to position [134, 0]
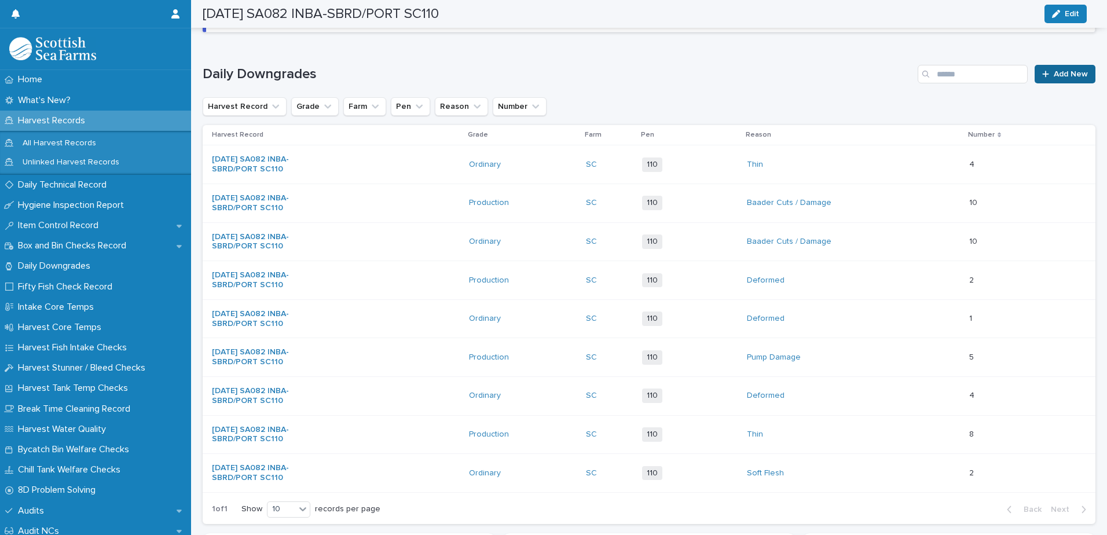
click at [1053, 76] on span "Add New" at bounding box center [1070, 74] width 34 height 8
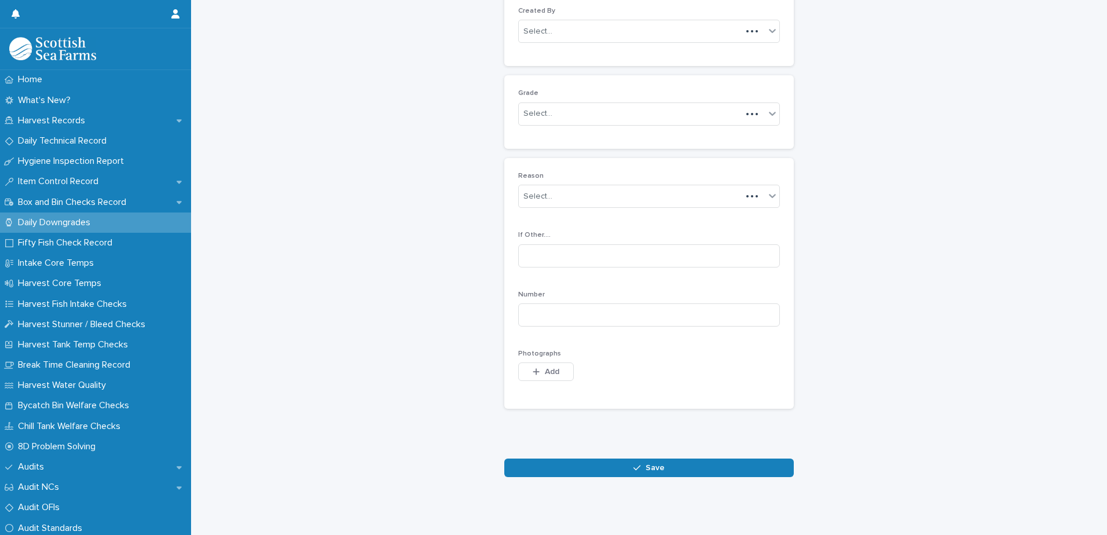
scroll to position [112, 0]
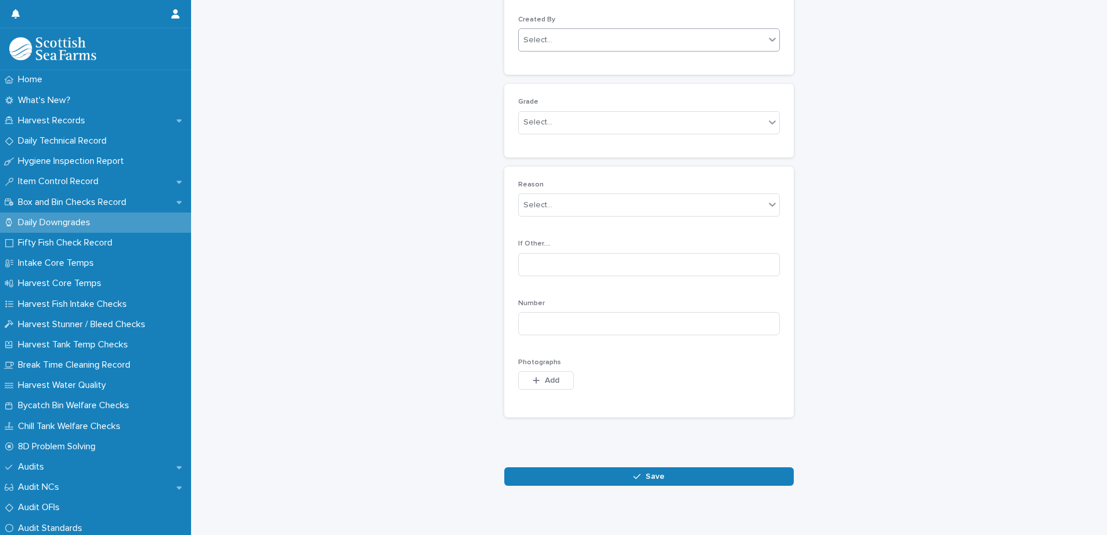
click at [542, 41] on div "Select..." at bounding box center [537, 40] width 29 height 12
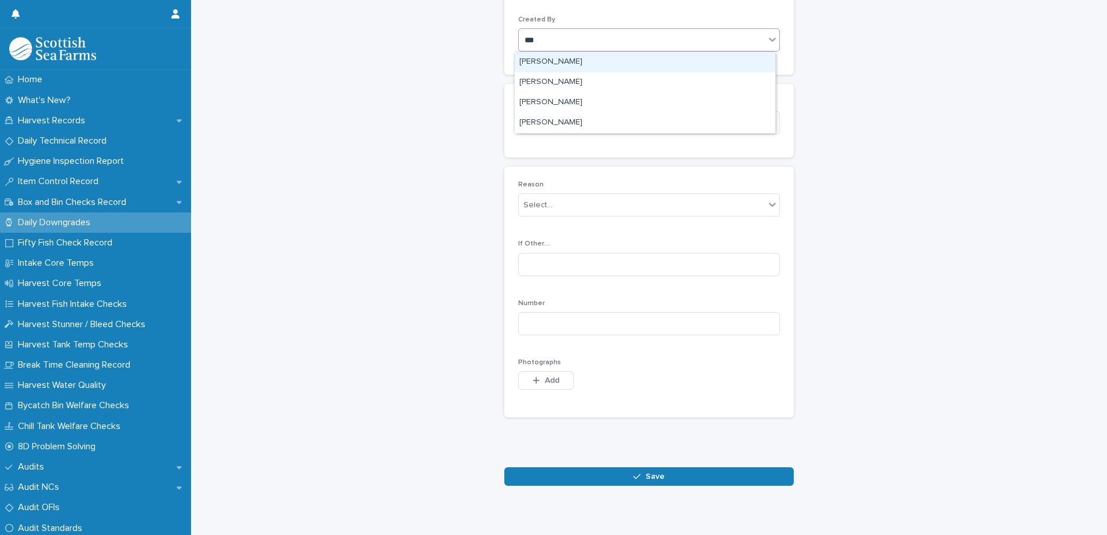
type input "****"
click at [593, 65] on div "[PERSON_NAME]" at bounding box center [645, 62] width 260 height 20
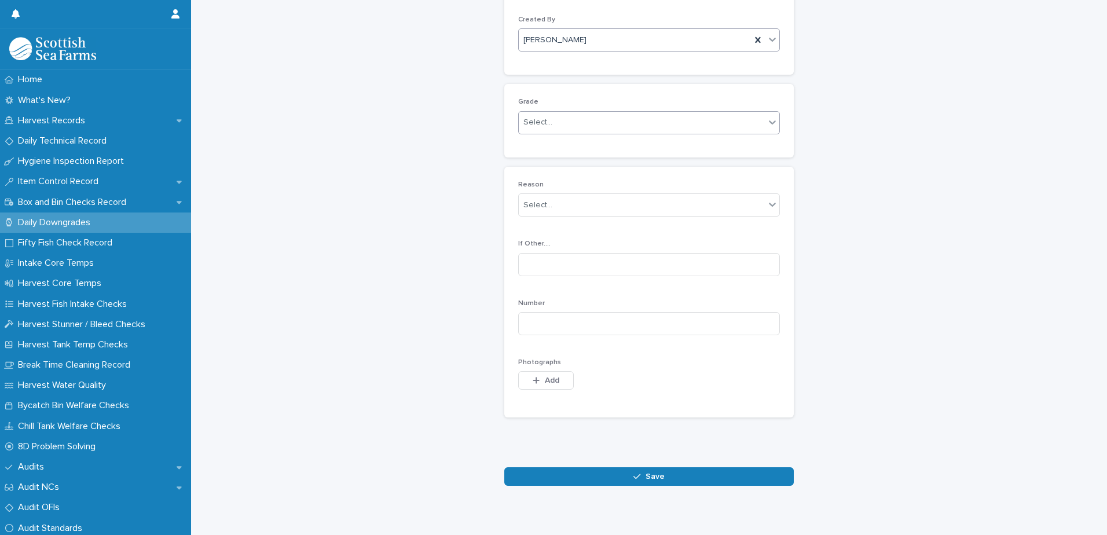
click at [589, 119] on div "Select..." at bounding box center [642, 122] width 246 height 19
click at [589, 144] on div "Ordinary" at bounding box center [645, 145] width 260 height 20
click at [592, 206] on div "Select..." at bounding box center [642, 205] width 246 height 19
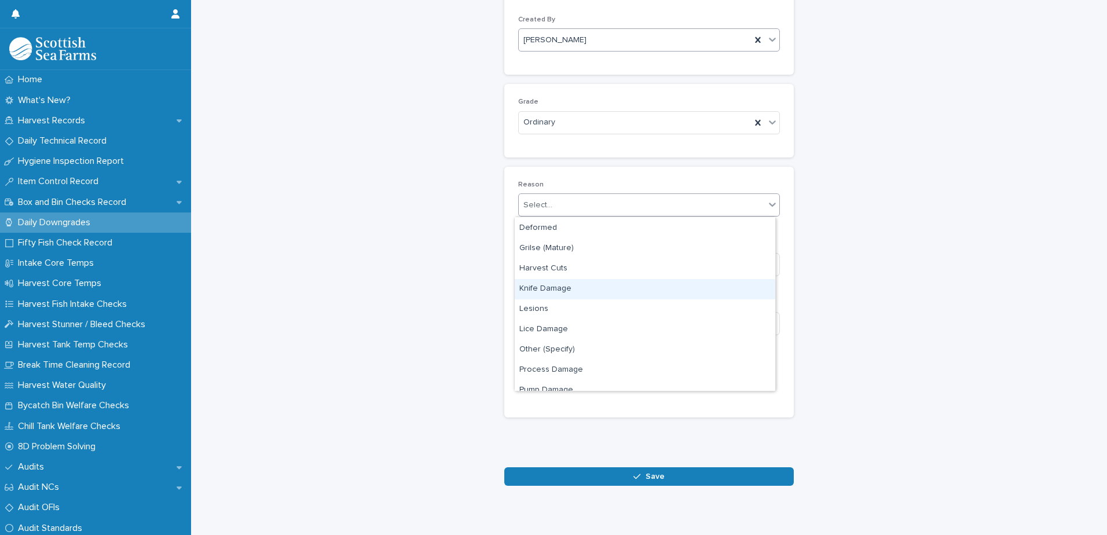
scroll to position [58, 0]
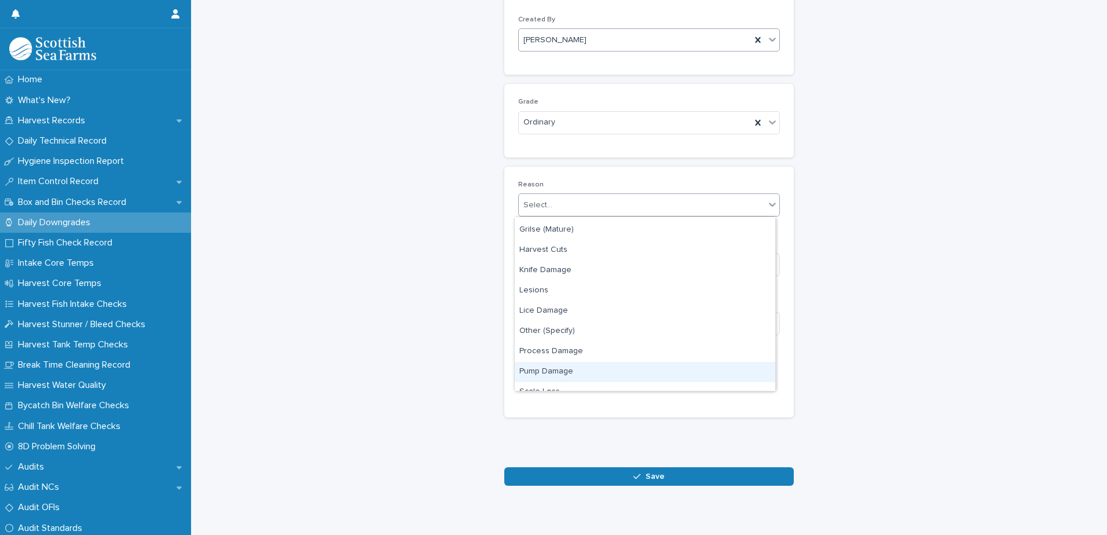
click at [592, 370] on div "Pump Damage" at bounding box center [645, 372] width 260 height 20
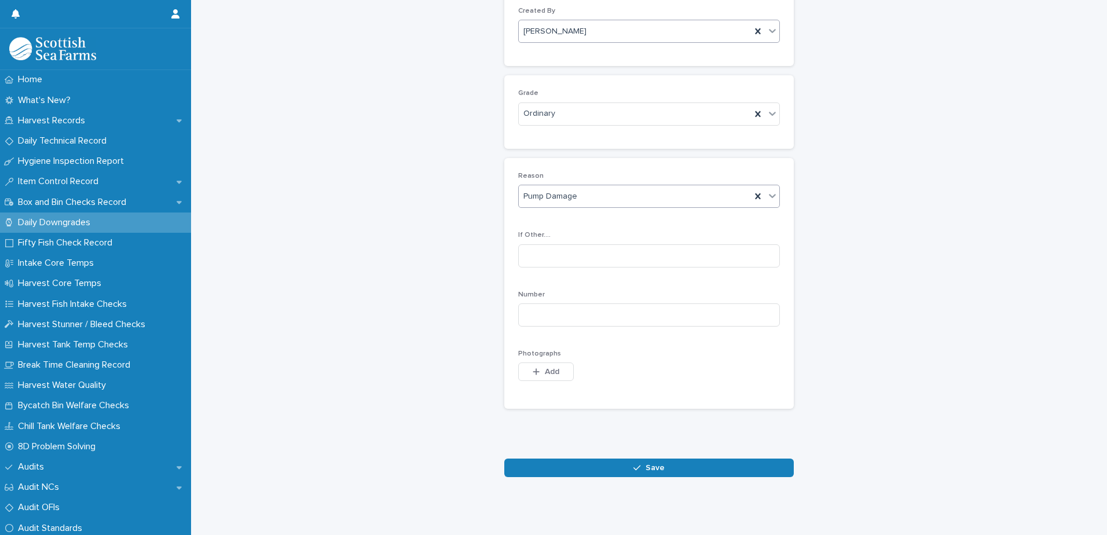
scroll to position [130, 0]
click at [655, 308] on input at bounding box center [649, 314] width 262 height 23
type input "*"
click at [535, 368] on div "button" at bounding box center [538, 372] width 12 height 8
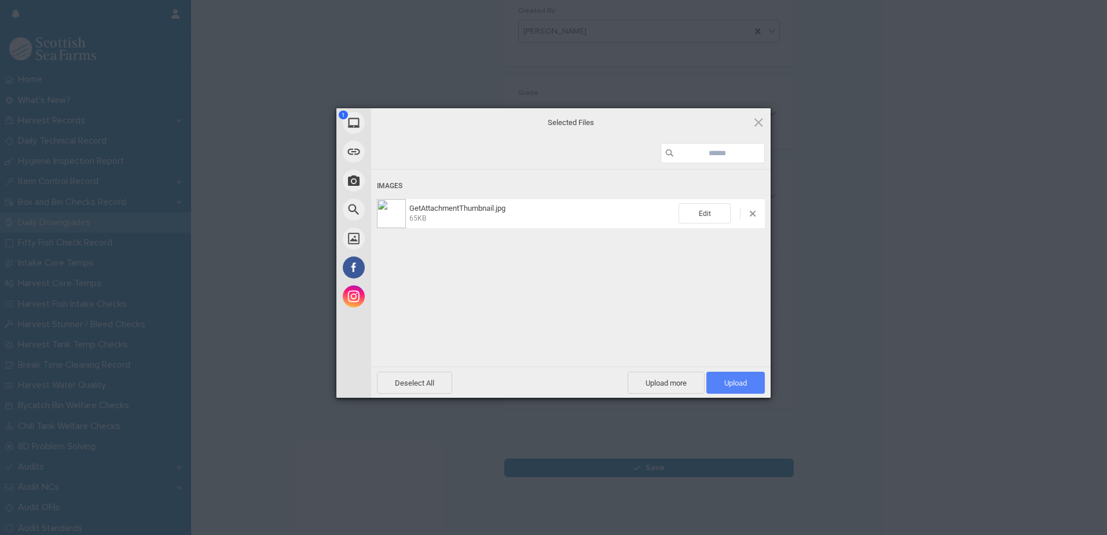
click at [741, 381] on span "Upload 1" at bounding box center [735, 383] width 23 height 9
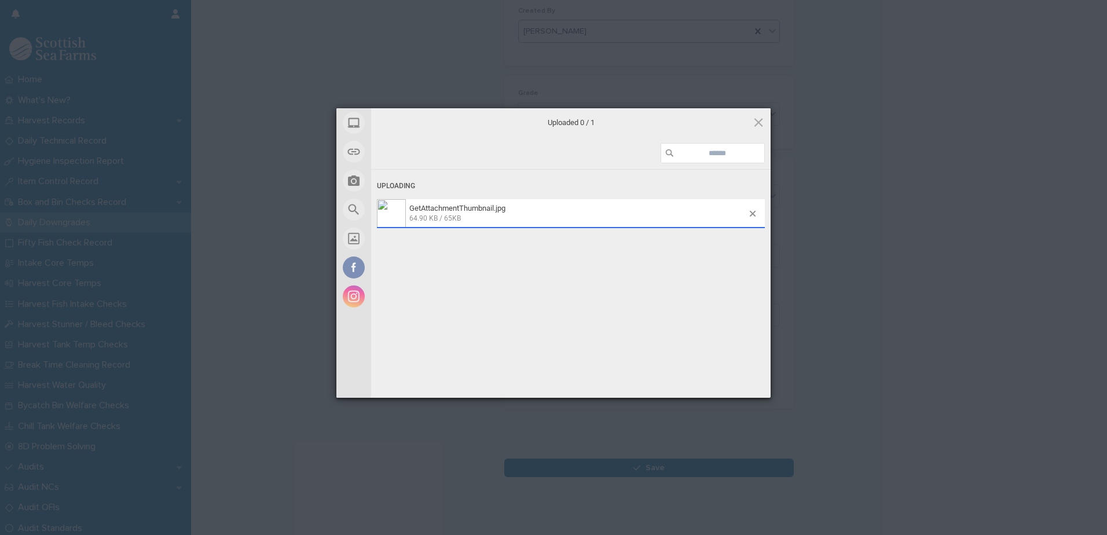
scroll to position [150, 0]
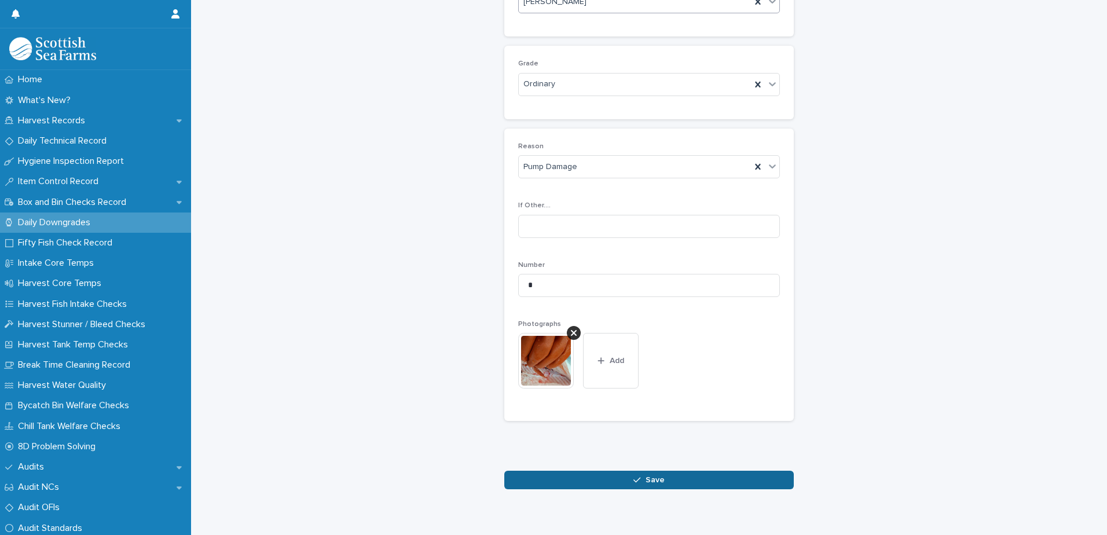
click at [645, 483] on span "Save" at bounding box center [654, 480] width 19 height 8
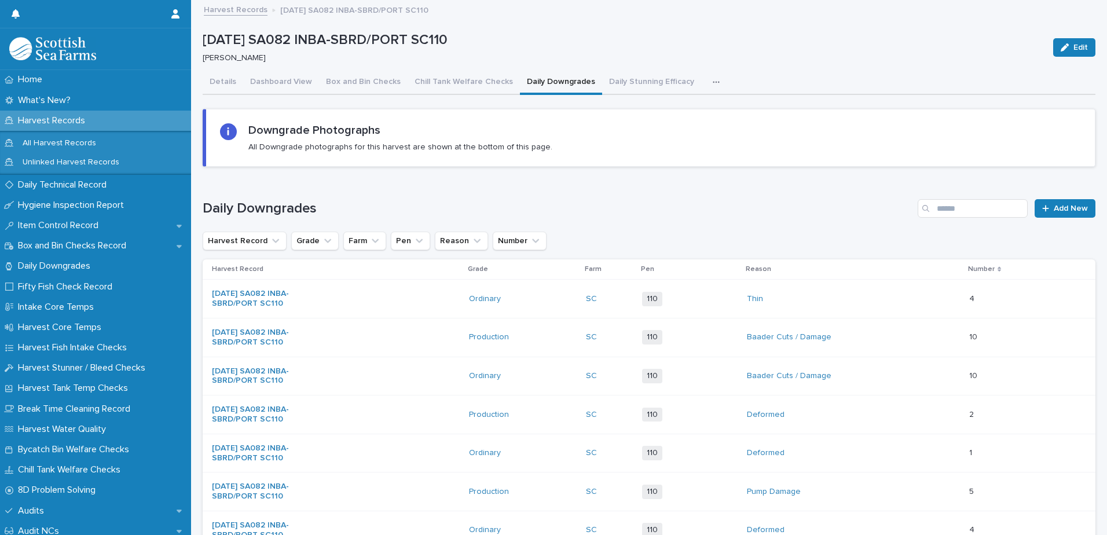
click at [894, 333] on div "Baader Cuts / Damage" at bounding box center [853, 337] width 213 height 19
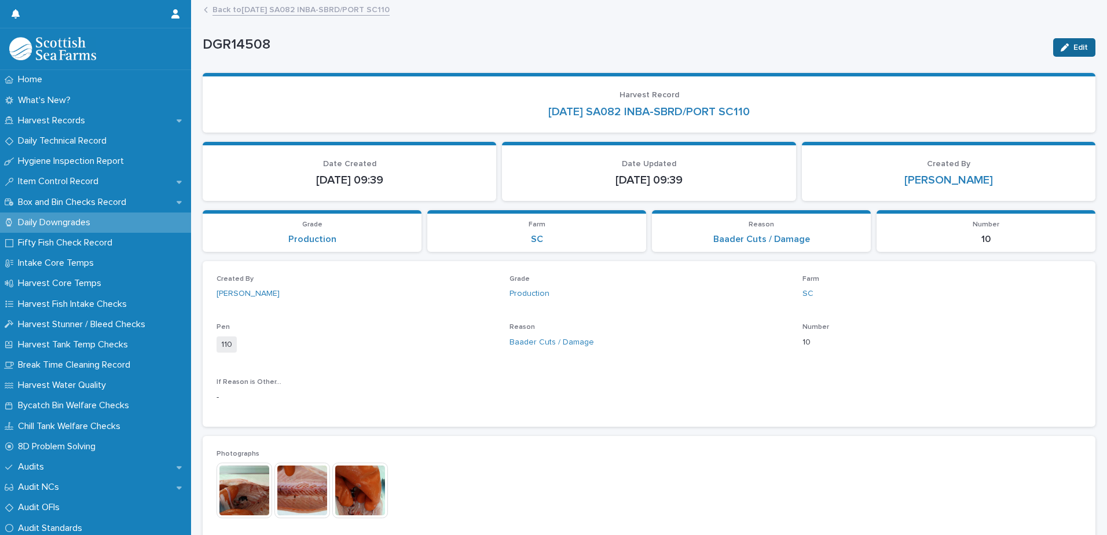
click at [1073, 50] on span "Edit" at bounding box center [1080, 47] width 14 height 8
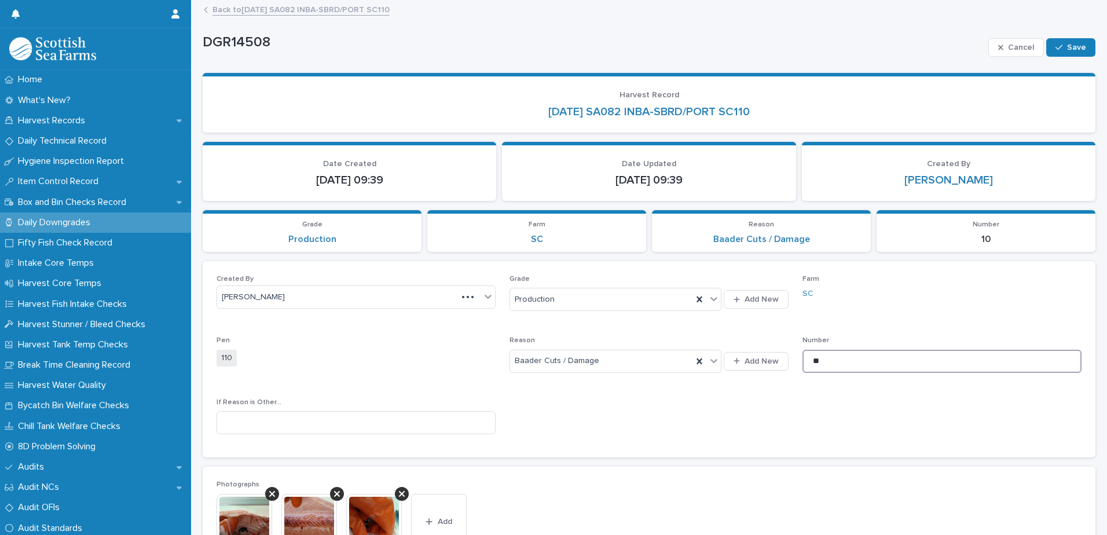
click at [825, 357] on input "**" at bounding box center [941, 361] width 279 height 23
type input "**"
click at [1067, 48] on span "Save" at bounding box center [1076, 47] width 19 height 8
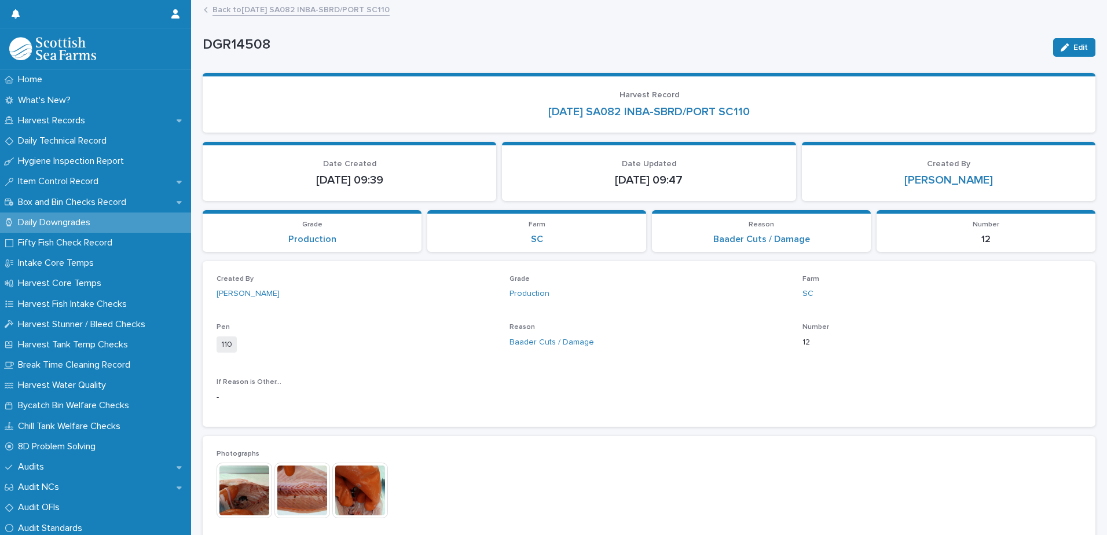
click at [304, 9] on link "Back to [DATE] SA082 INBA-SBRD/PORT SC110" at bounding box center [300, 8] width 177 height 13
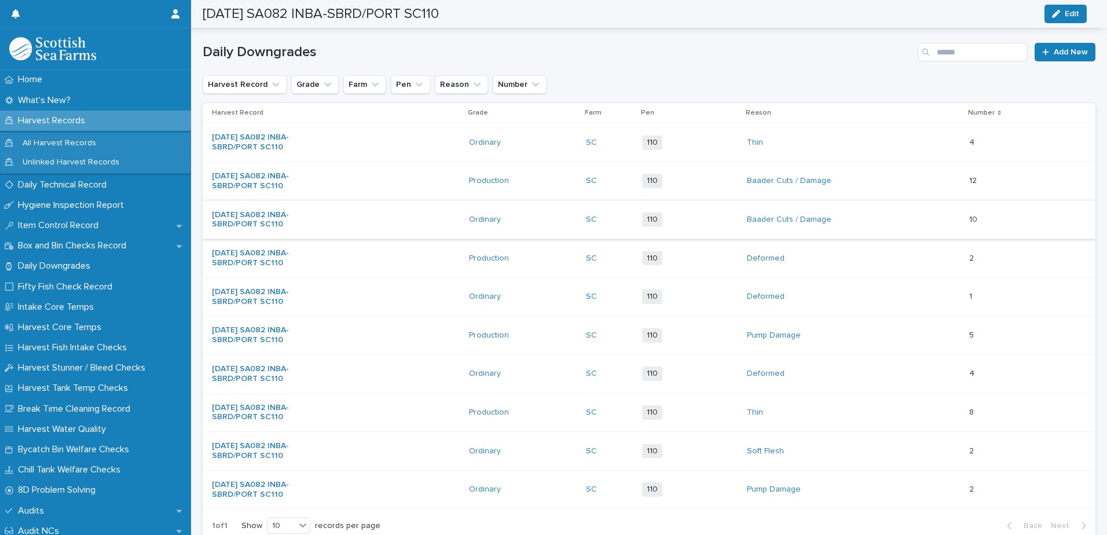
scroll to position [174, 0]
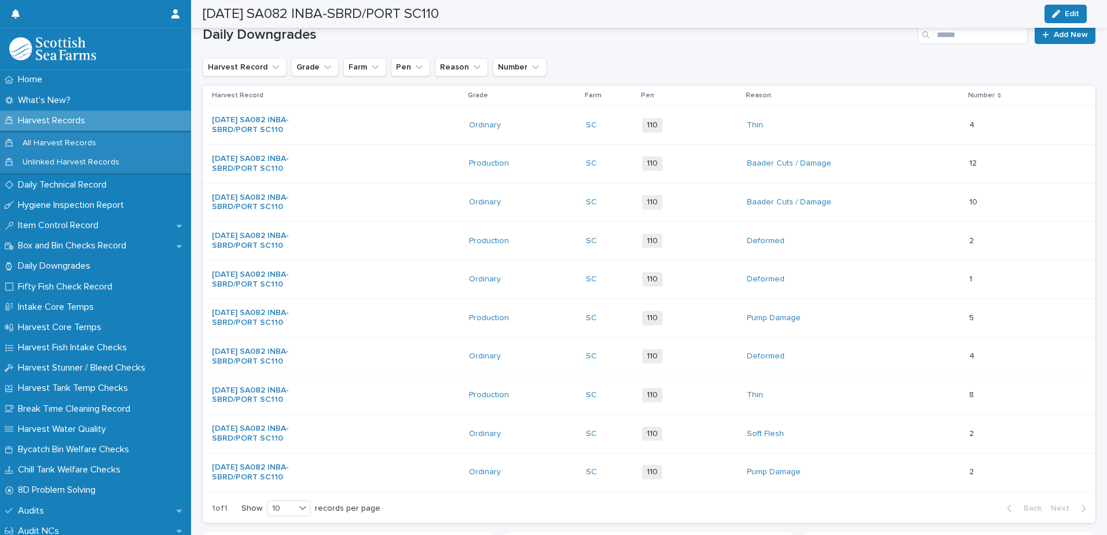
click at [923, 238] on div "Deformed" at bounding box center [853, 241] width 213 height 19
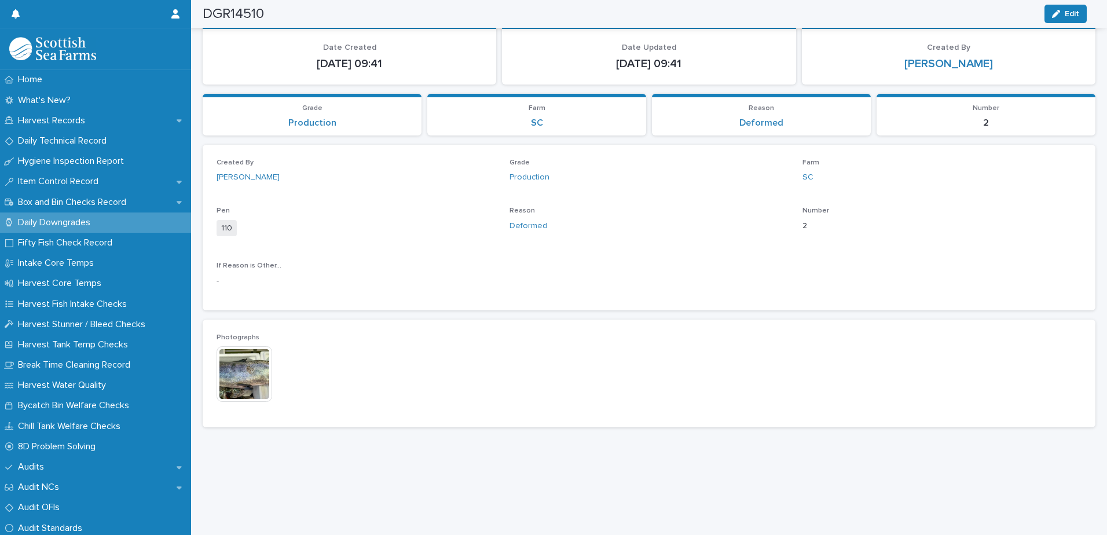
scroll to position [78, 0]
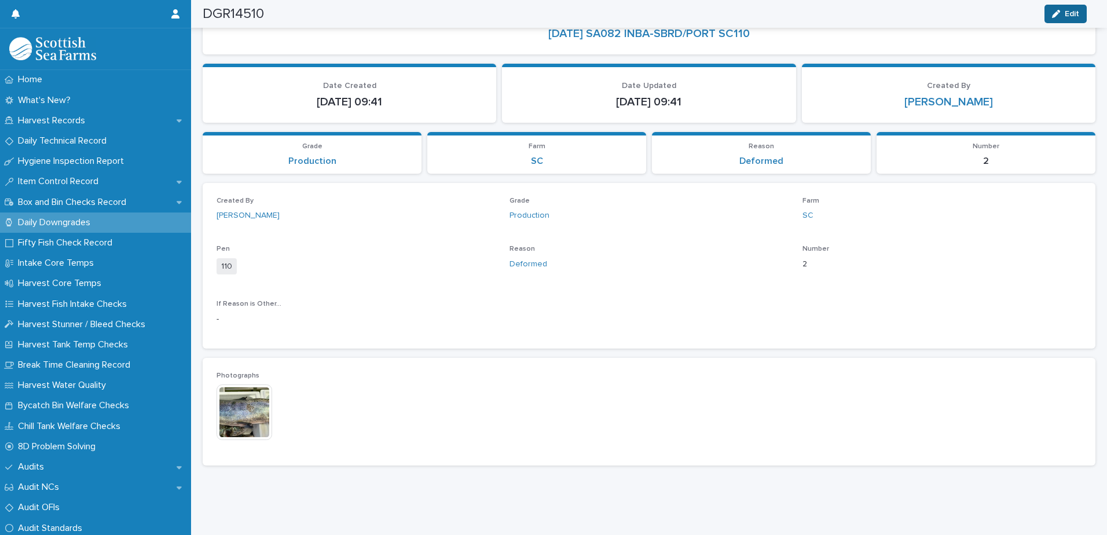
click at [1060, 16] on icon "button" at bounding box center [1056, 14] width 8 height 8
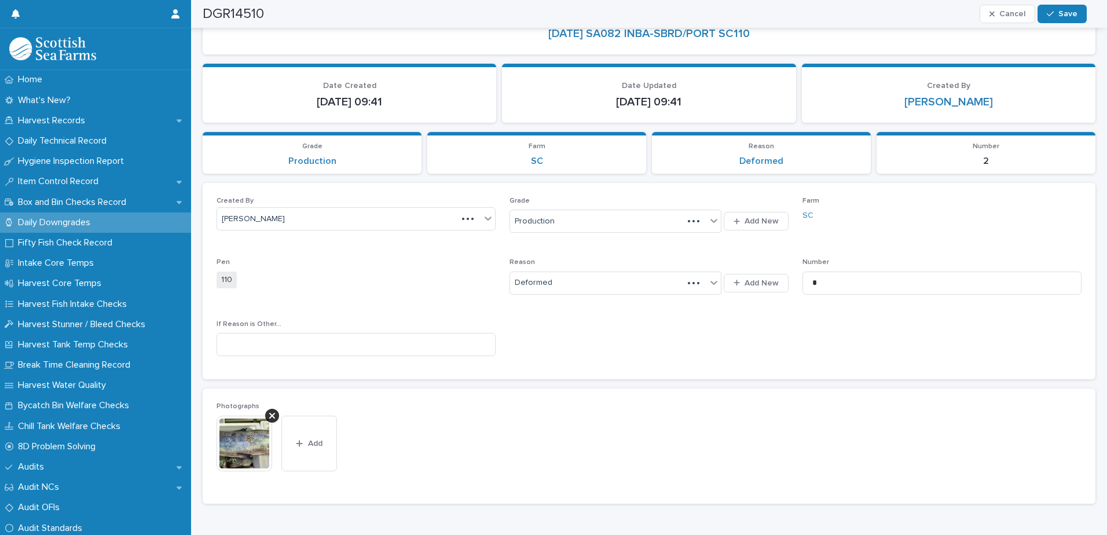
scroll to position [97, 0]
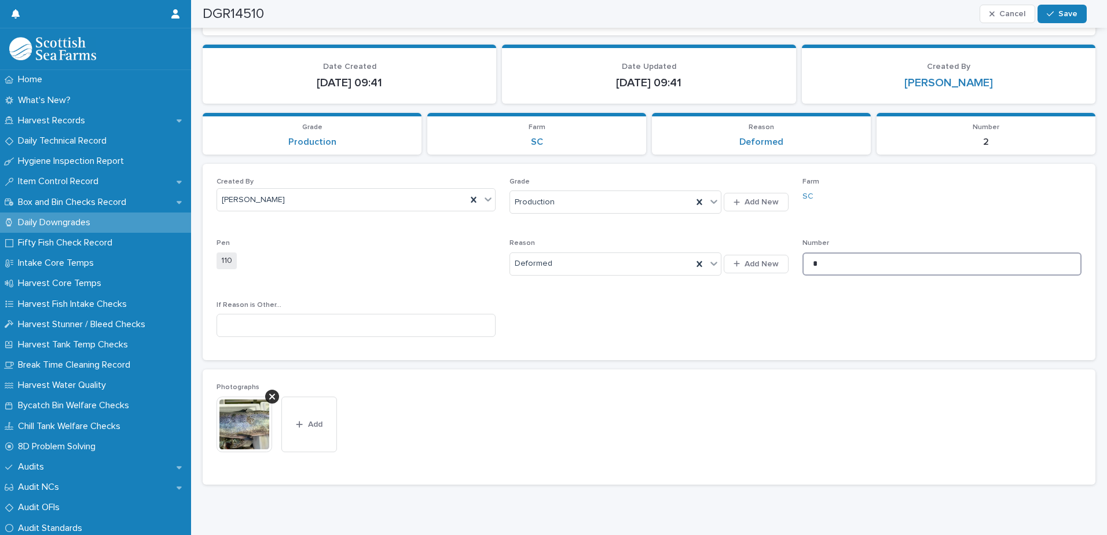
click at [880, 263] on input "*" at bounding box center [941, 263] width 279 height 23
type input "*"
click at [1060, 14] on span "Save" at bounding box center [1067, 14] width 19 height 8
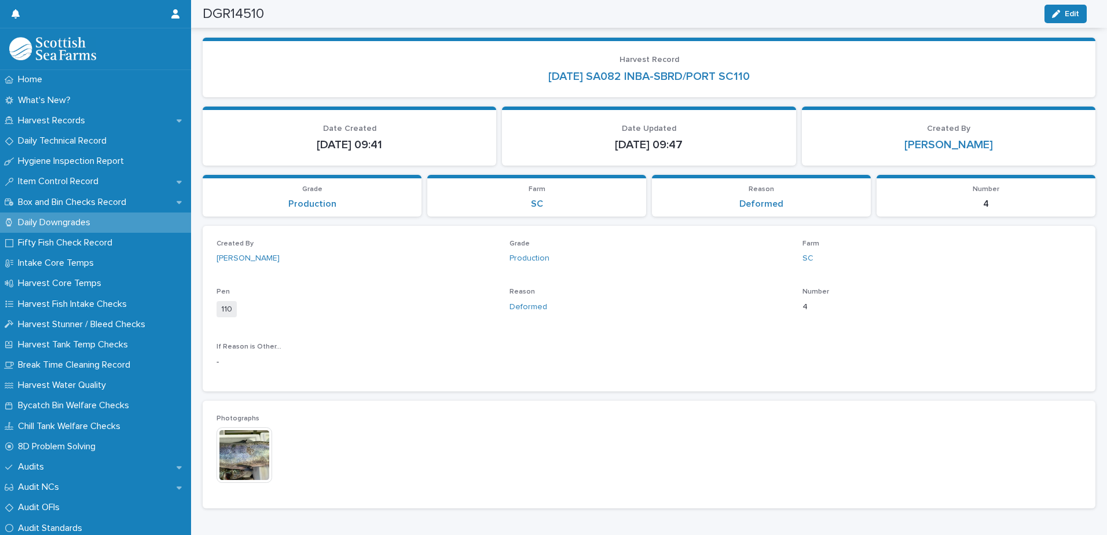
scroll to position [0, 0]
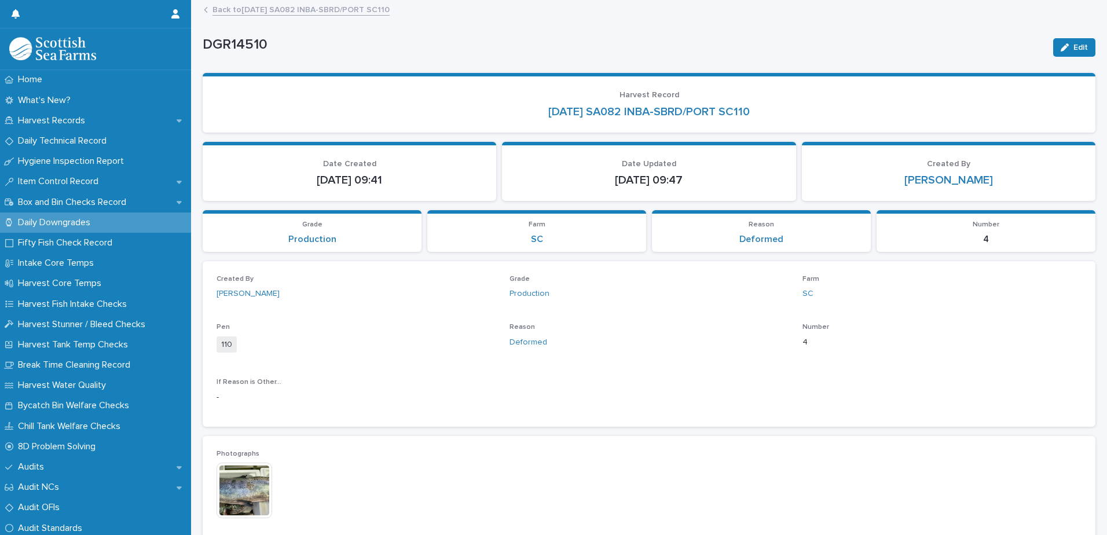
click at [340, 14] on link "Back to [DATE] SA082 INBA-SBRD/PORT SC110" at bounding box center [300, 8] width 177 height 13
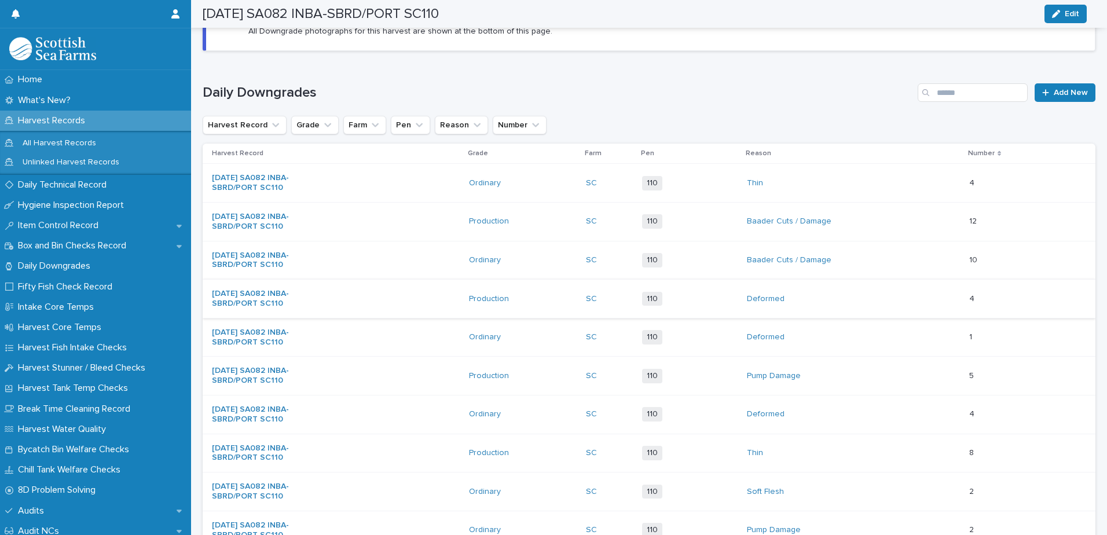
scroll to position [174, 0]
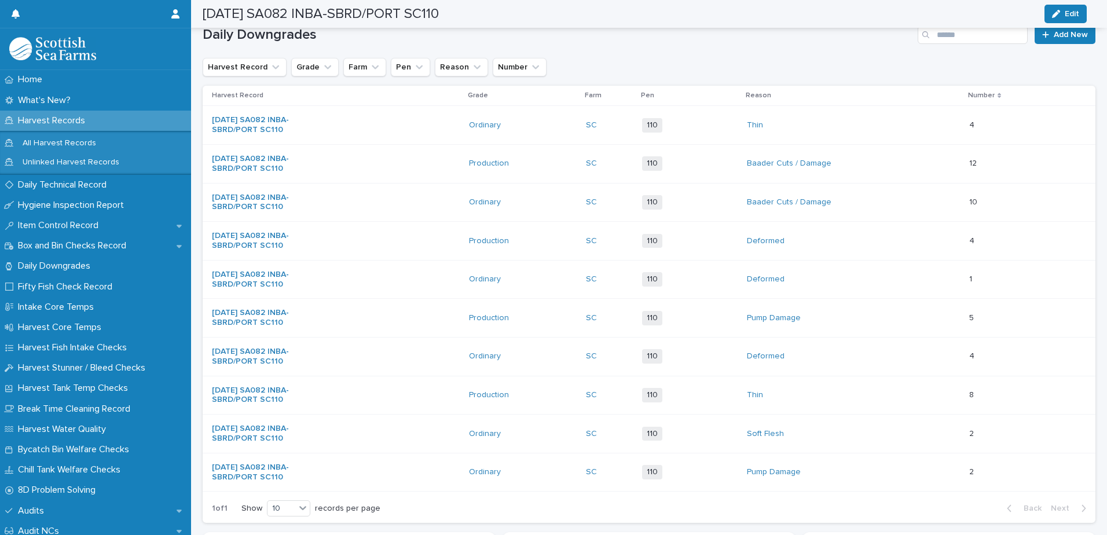
click at [1010, 314] on p at bounding box center [993, 318] width 48 height 10
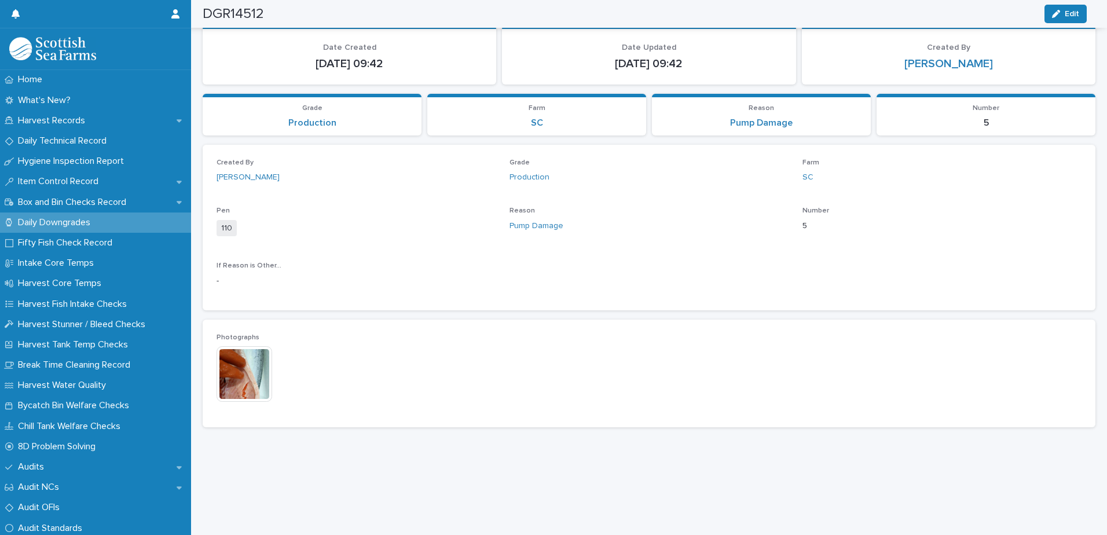
scroll to position [78, 0]
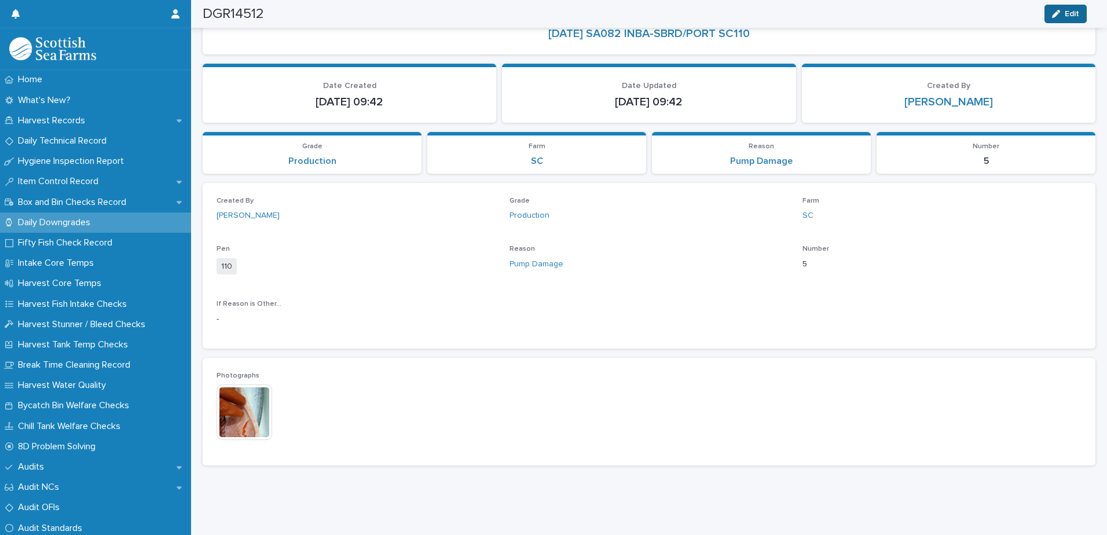
click at [1064, 13] on div "button" at bounding box center [1058, 14] width 13 height 8
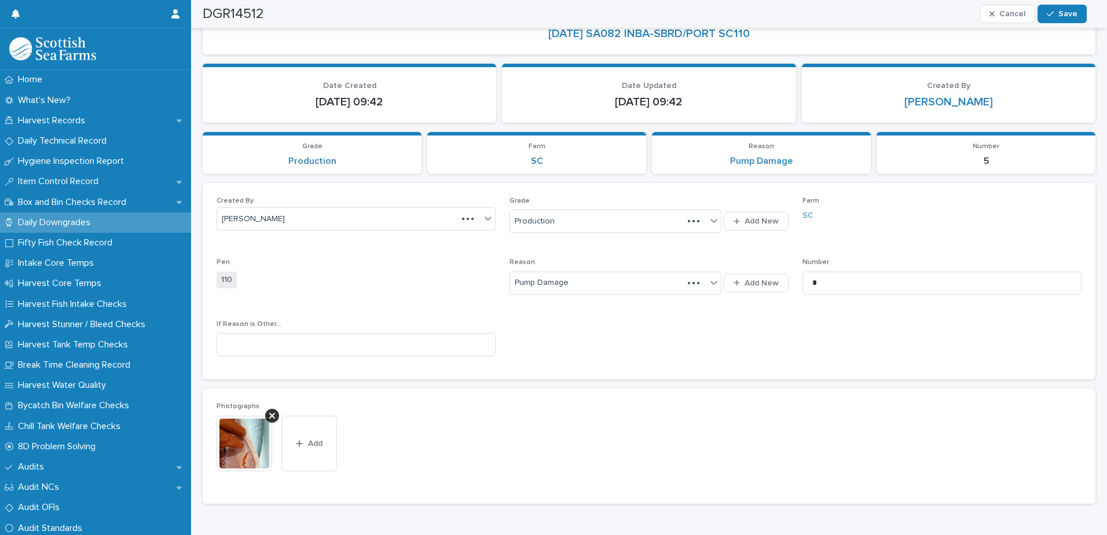
scroll to position [97, 0]
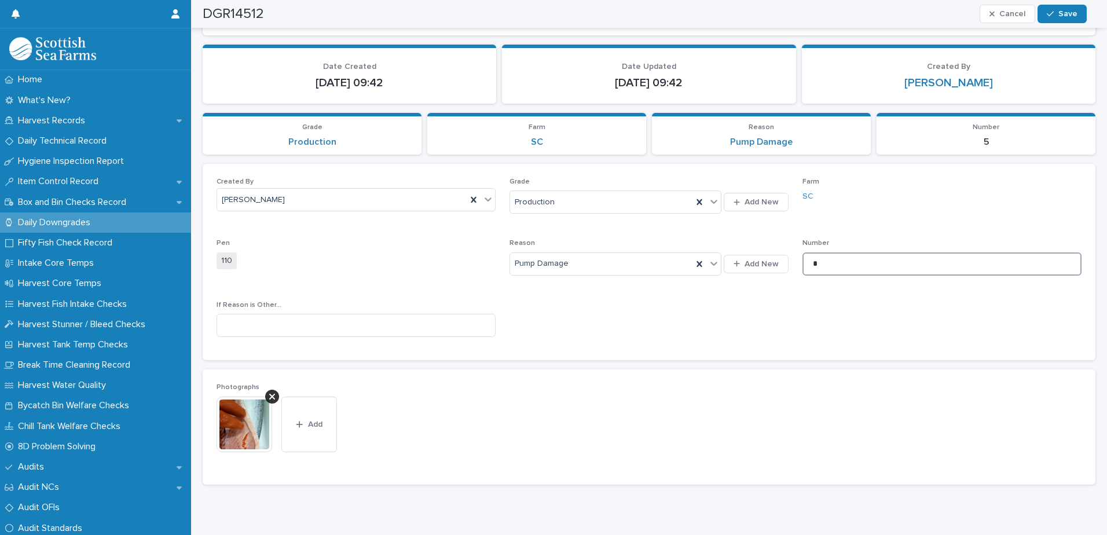
click at [846, 257] on input "*" at bounding box center [941, 263] width 279 height 23
type input "*"
click at [1068, 16] on span "Save" at bounding box center [1067, 14] width 19 height 8
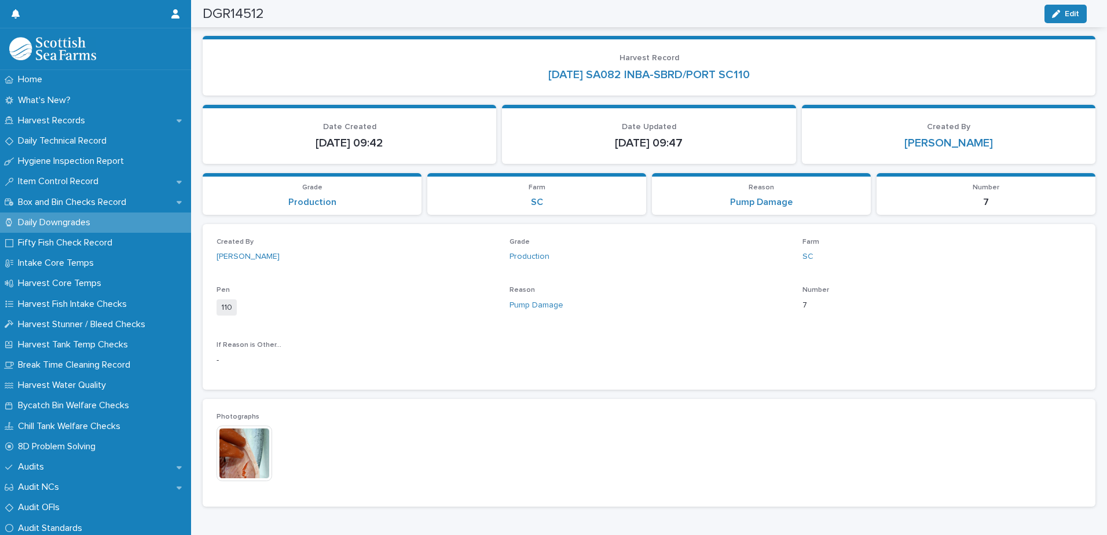
scroll to position [0, 0]
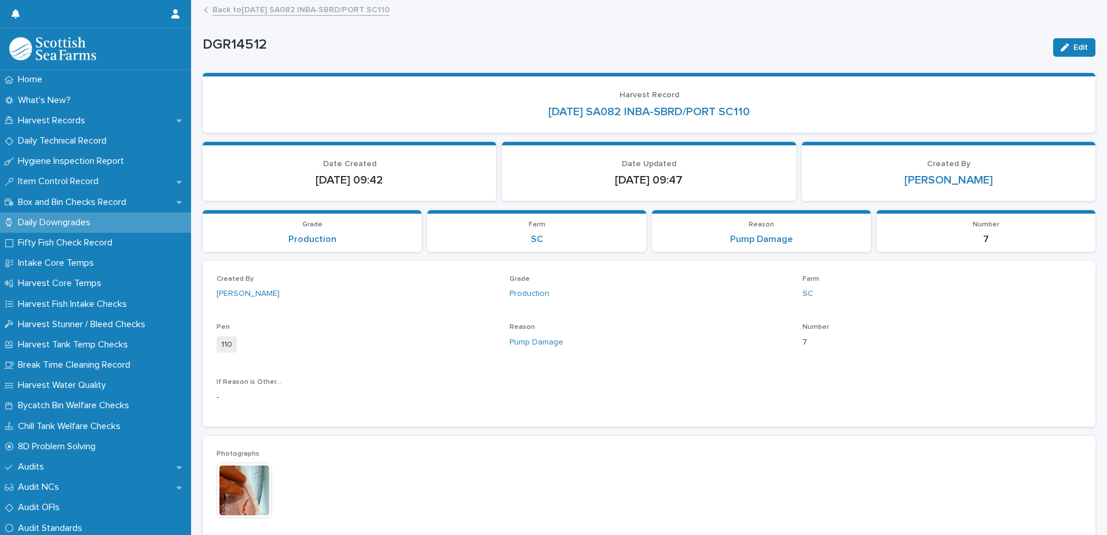
click at [311, 13] on link "Back to [DATE] SA082 INBA-SBRD/PORT SC110" at bounding box center [300, 8] width 177 height 13
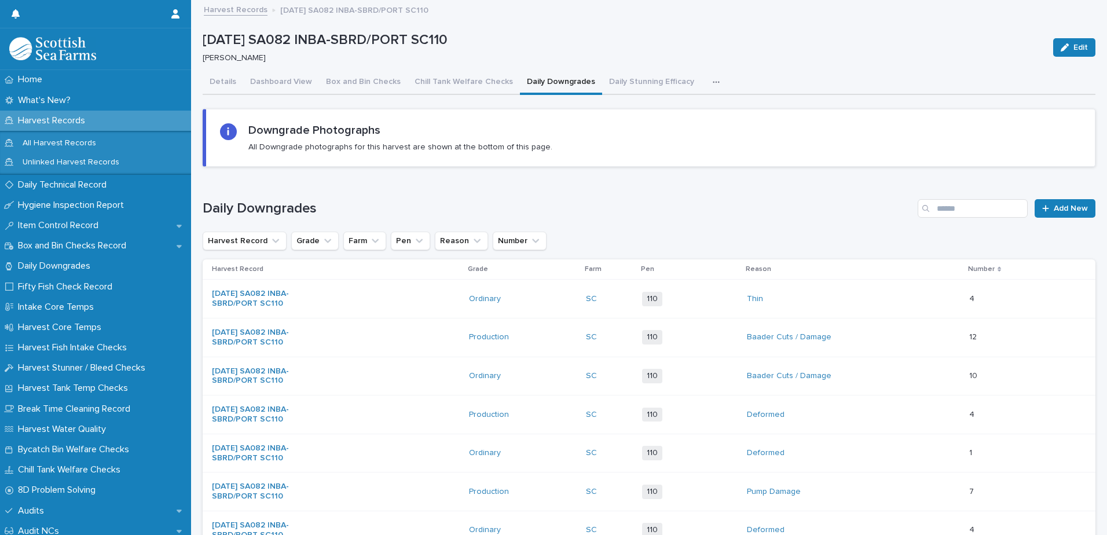
click at [706, 86] on button "button" at bounding box center [718, 82] width 25 height 23
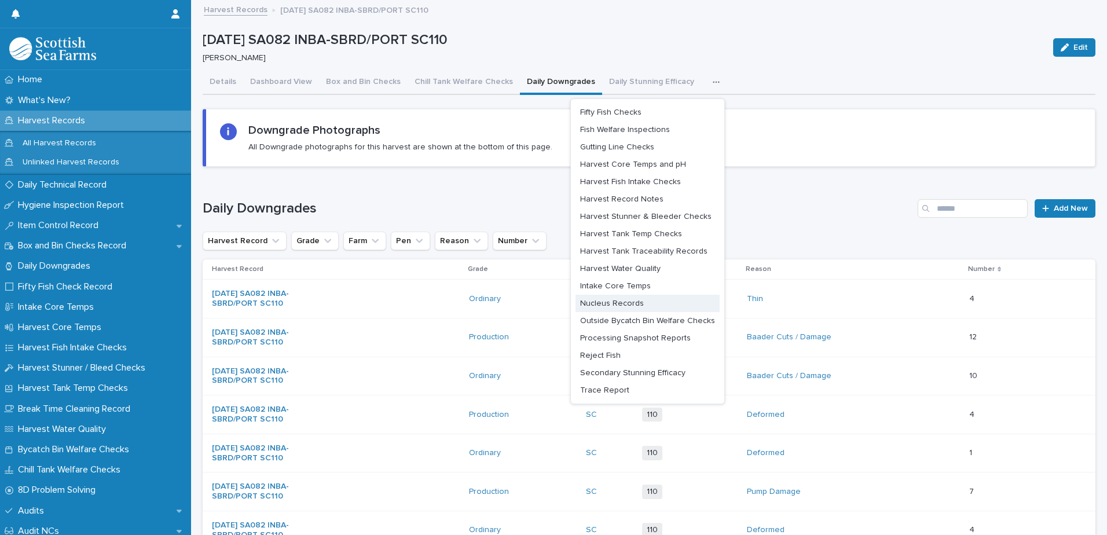
click at [637, 305] on button "Nucleus Records" at bounding box center [647, 303] width 144 height 17
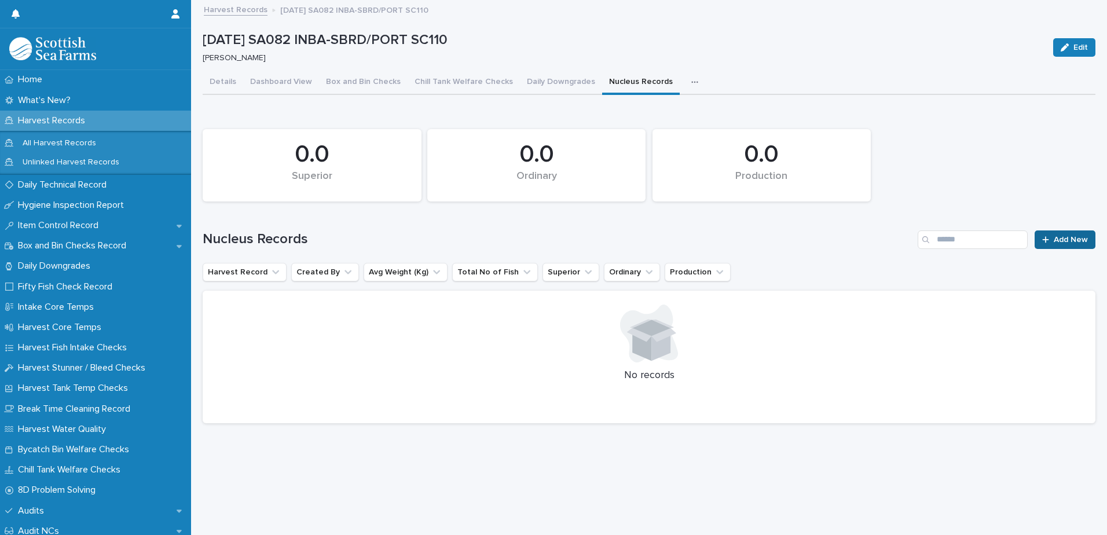
click at [1056, 236] on span "Add New" at bounding box center [1070, 240] width 34 height 8
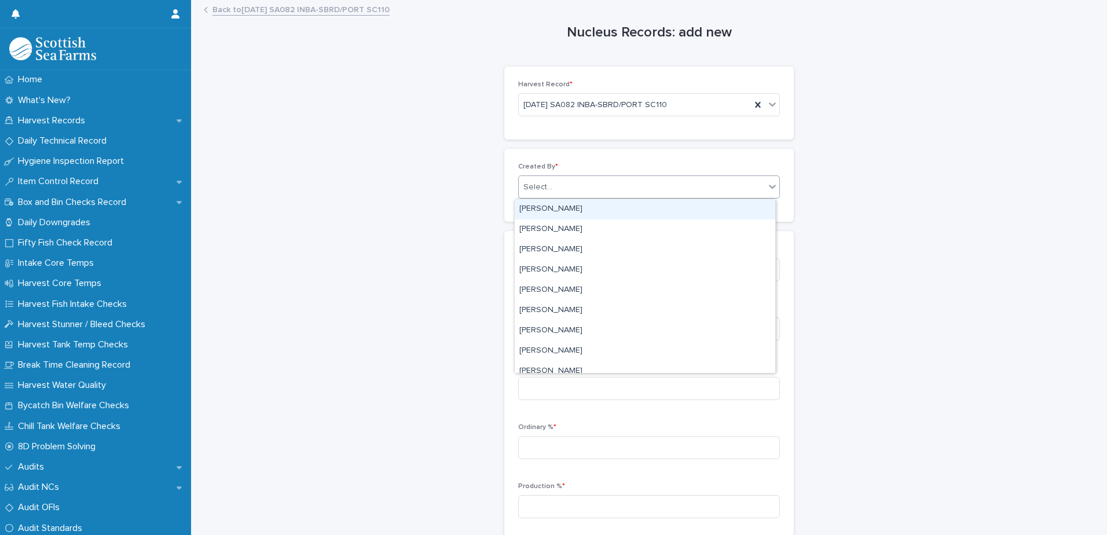
click at [560, 185] on div "Select..." at bounding box center [642, 187] width 246 height 19
type input "****"
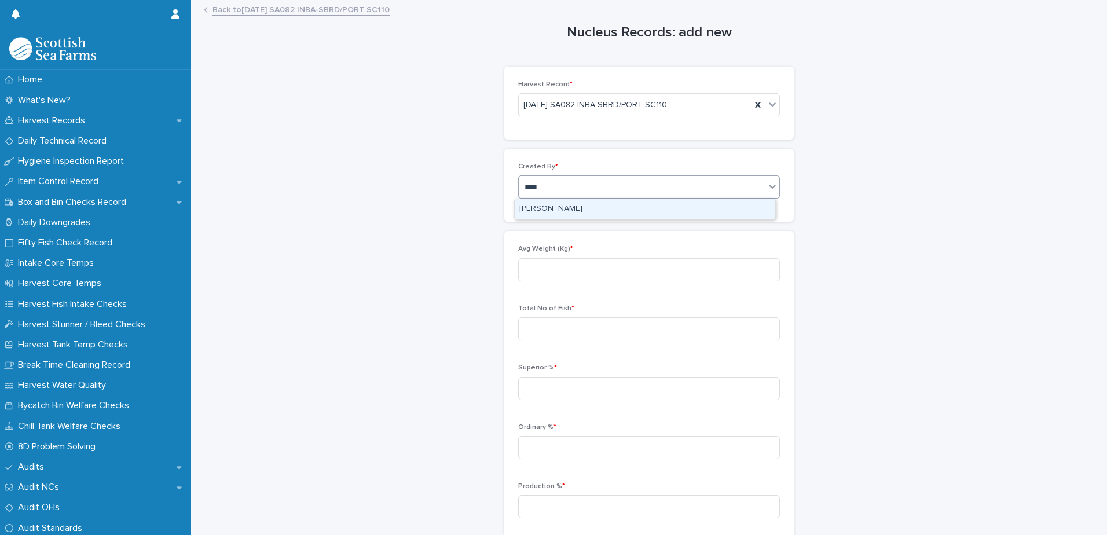
click at [582, 208] on div "[PERSON_NAME]" at bounding box center [645, 209] width 260 height 20
click at [631, 271] on input at bounding box center [649, 269] width 262 height 23
type input "****"
click at [560, 323] on input at bounding box center [649, 328] width 262 height 23
type input "****"
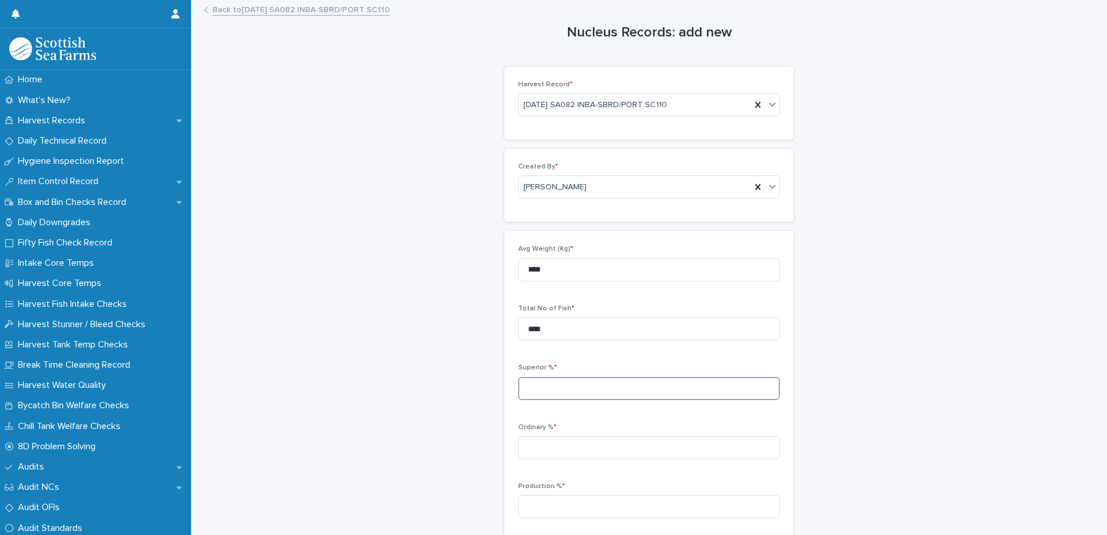
click at [546, 388] on input at bounding box center [649, 388] width 262 height 23
type input "*****"
click at [534, 446] on input at bounding box center [649, 447] width 262 height 23
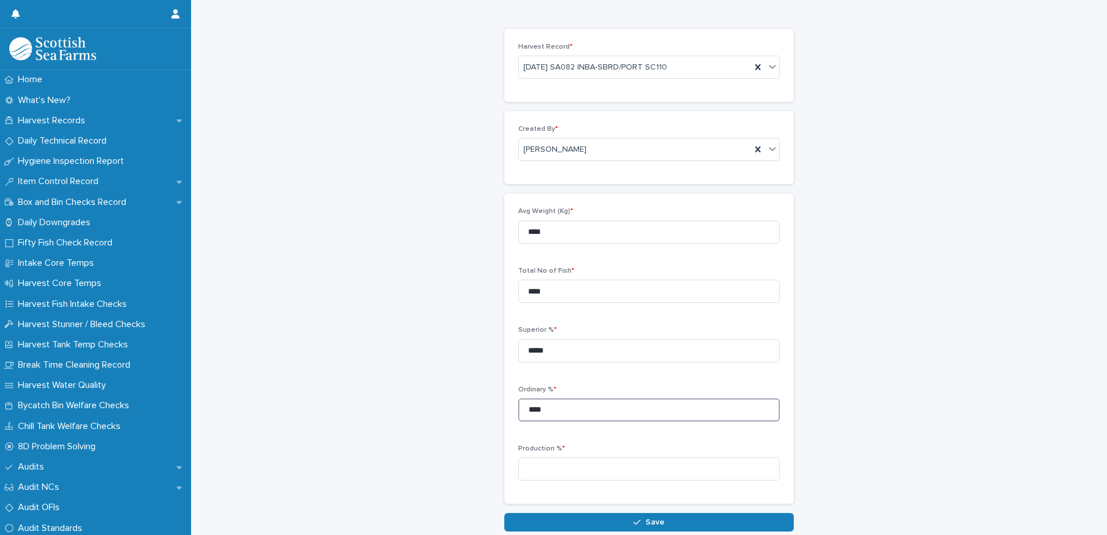
scroll to position [101, 0]
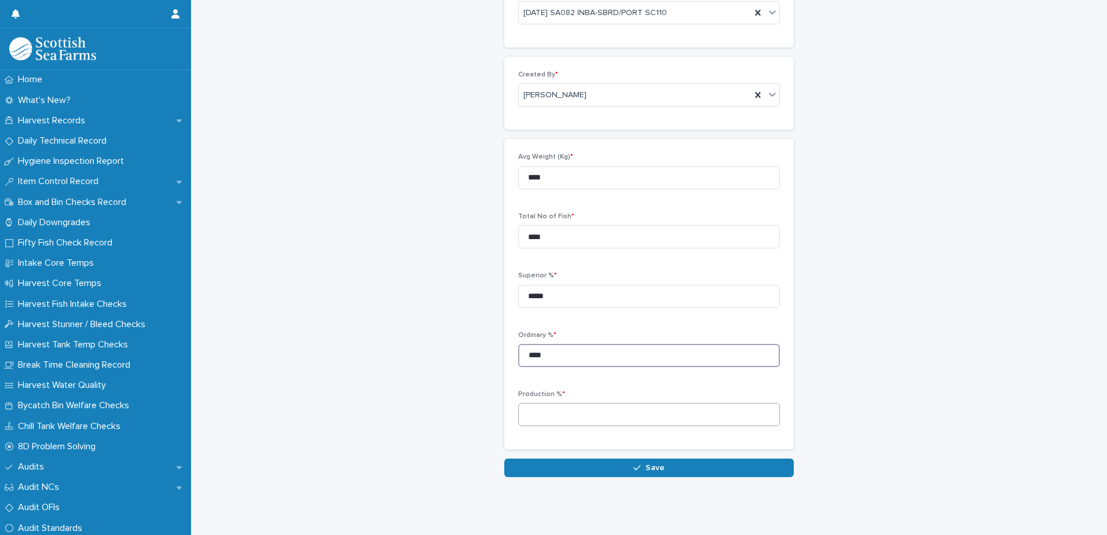
type input "****"
click at [571, 409] on input at bounding box center [649, 414] width 262 height 23
type input "****"
click at [653, 464] on span "Save" at bounding box center [654, 468] width 19 height 8
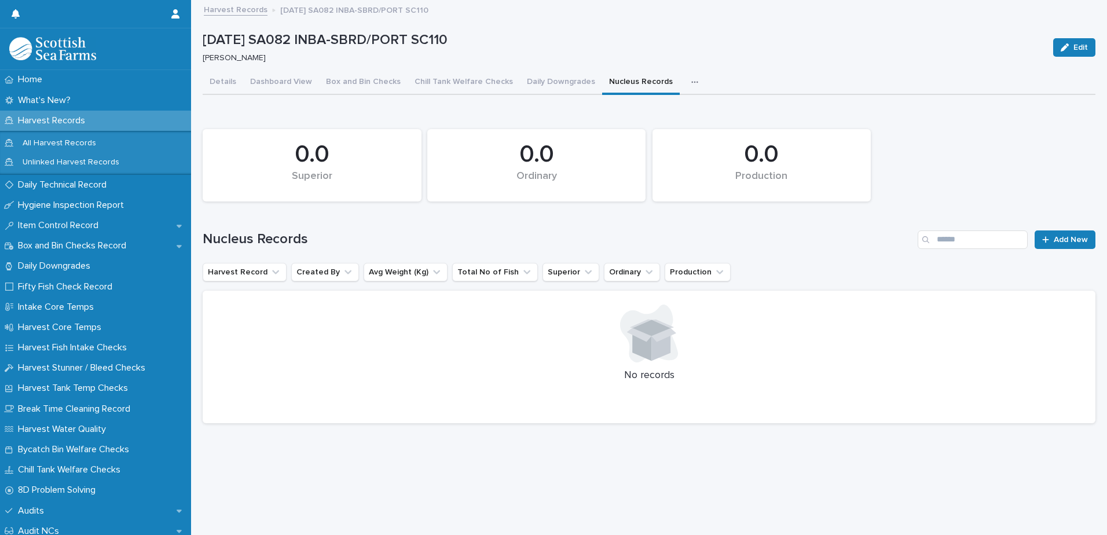
scroll to position [9, 0]
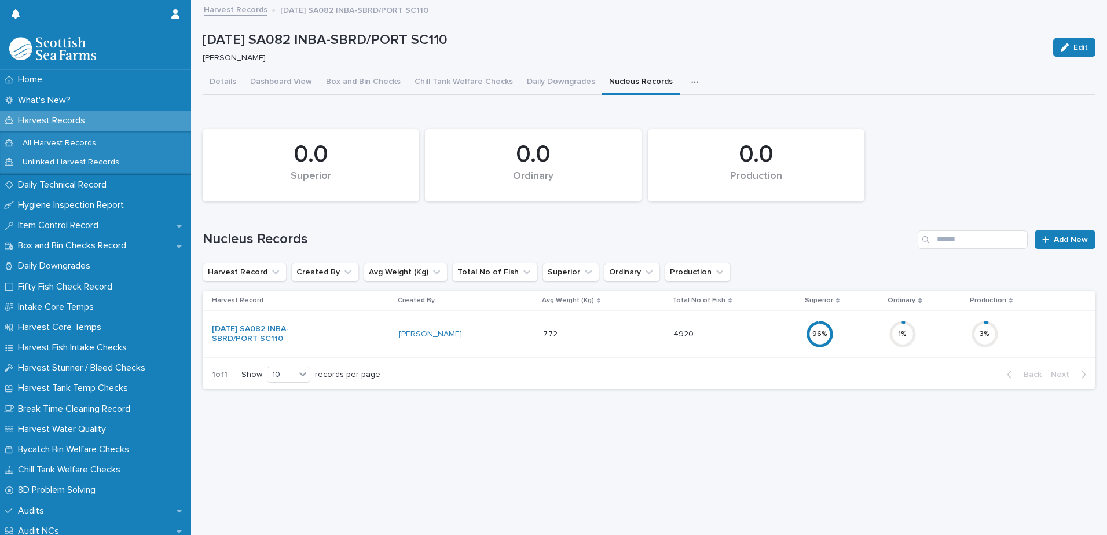
click at [691, 78] on icon "button" at bounding box center [694, 82] width 7 height 8
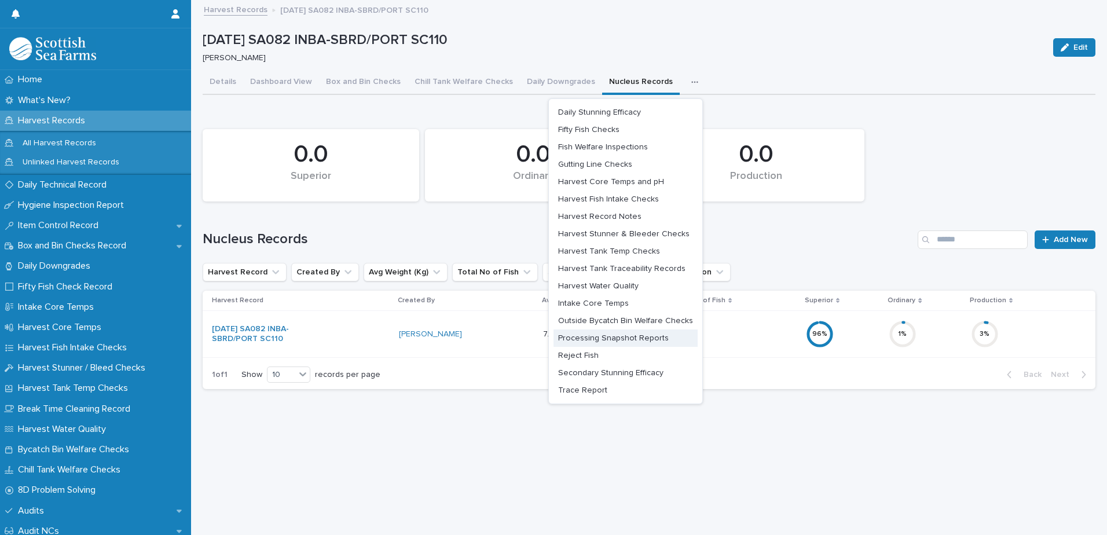
click at [626, 334] on span "Processing Snapshot Reports" at bounding box center [613, 338] width 111 height 8
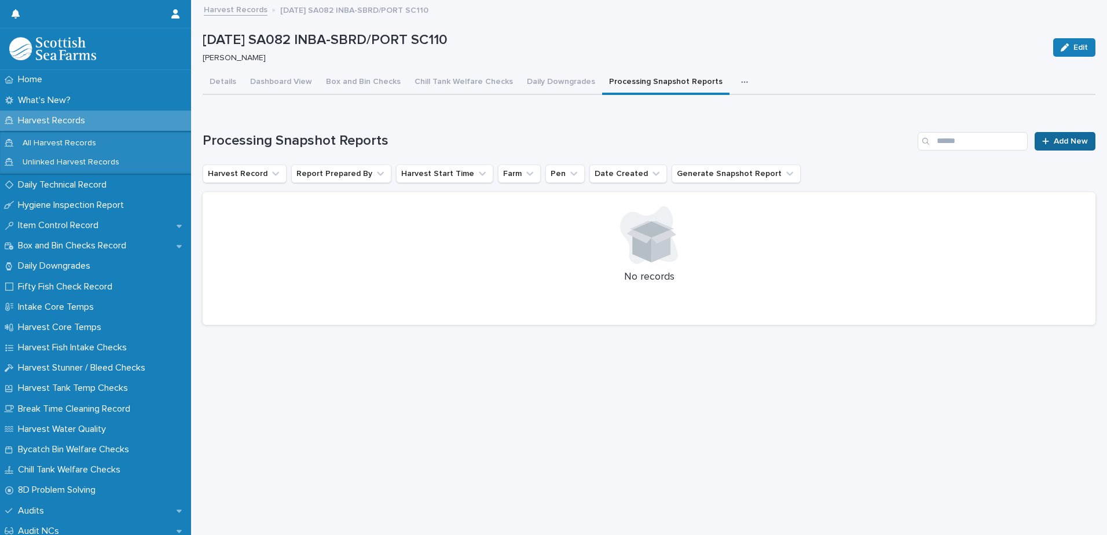
click at [1039, 136] on link "Add New" at bounding box center [1064, 141] width 61 height 19
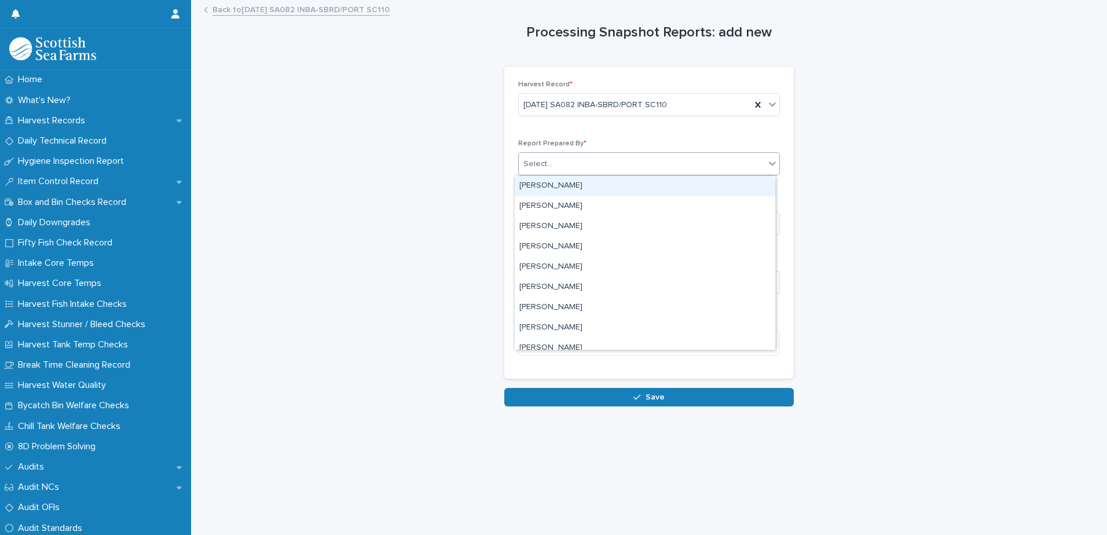
click at [595, 164] on div "Select..." at bounding box center [642, 164] width 246 height 19
type input "****"
click at [564, 186] on div "[PERSON_NAME]" at bounding box center [645, 186] width 260 height 20
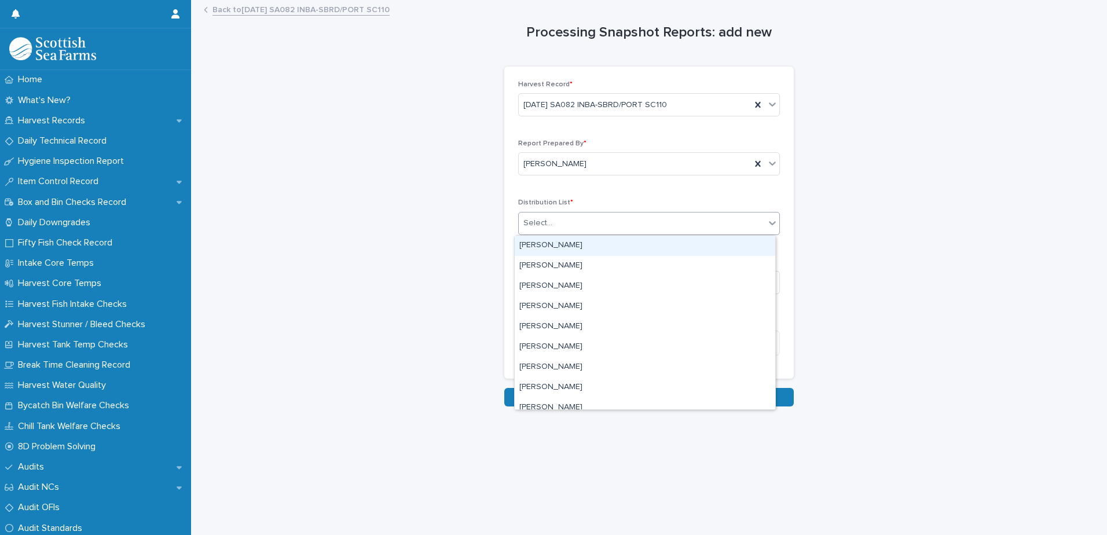
click at [586, 224] on div "Select..." at bounding box center [642, 223] width 246 height 19
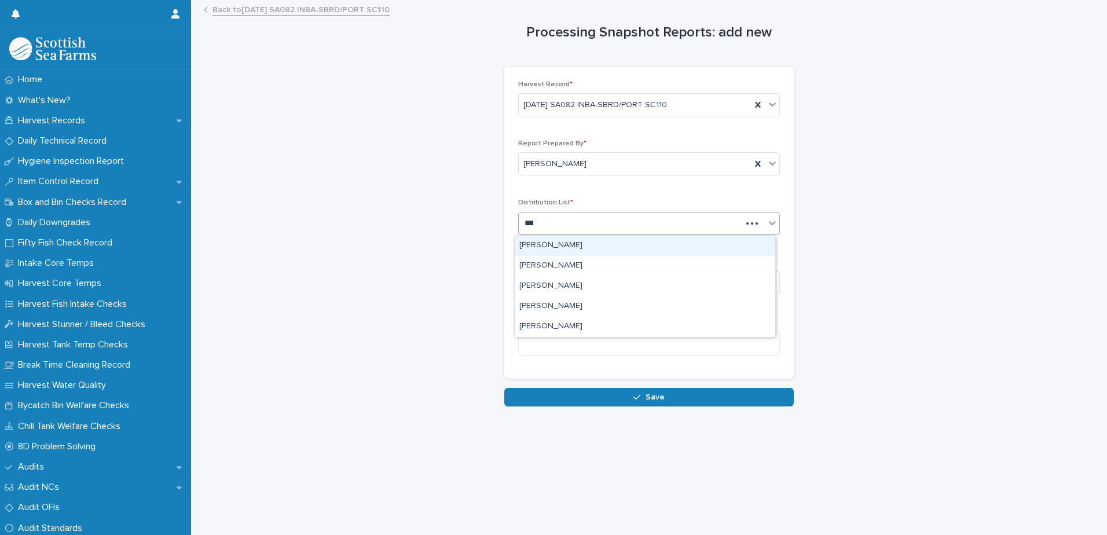
type input "****"
click at [553, 249] on div "[PERSON_NAME]" at bounding box center [645, 246] width 260 height 20
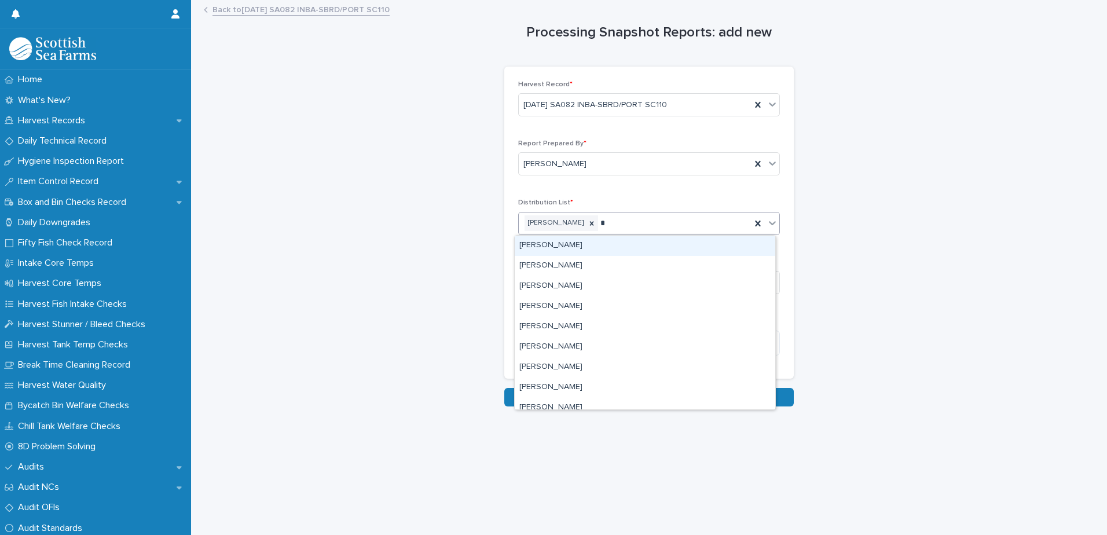
type input "**"
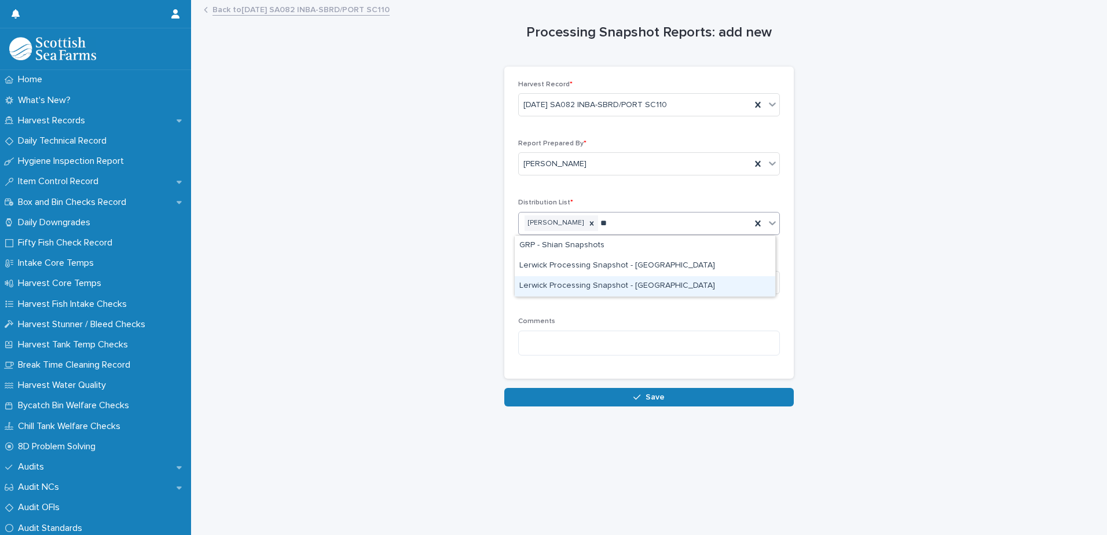
click at [648, 289] on div "Lerwick Processing Snapshot - [GEOGRAPHIC_DATA]" at bounding box center [645, 286] width 260 height 20
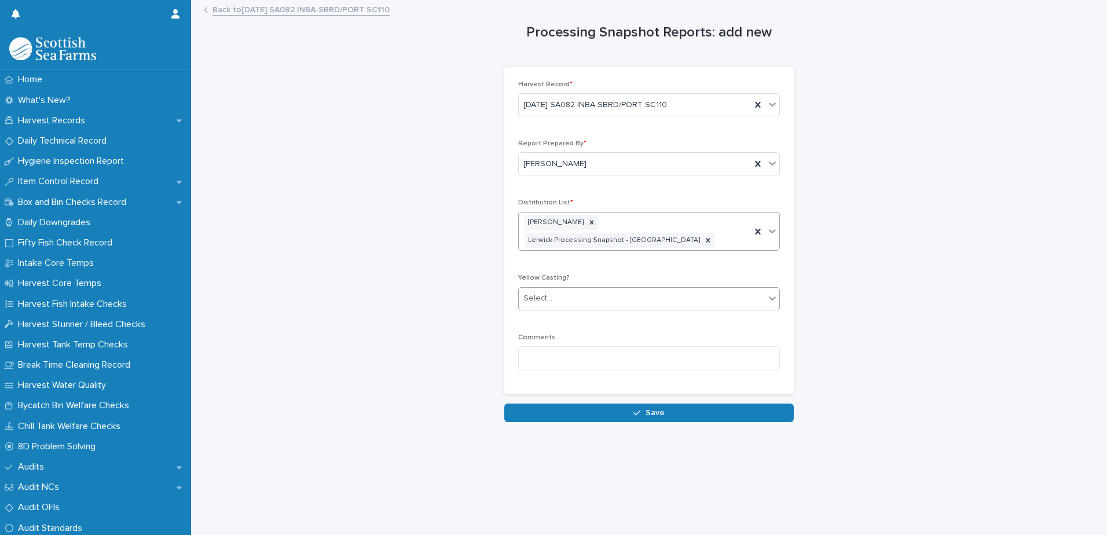
click at [657, 289] on div "Select..." at bounding box center [642, 298] width 246 height 19
click at [568, 304] on span "🟥 Yellow Casting" at bounding box center [554, 303] width 71 height 13
click at [626, 346] on textarea at bounding box center [649, 358] width 262 height 25
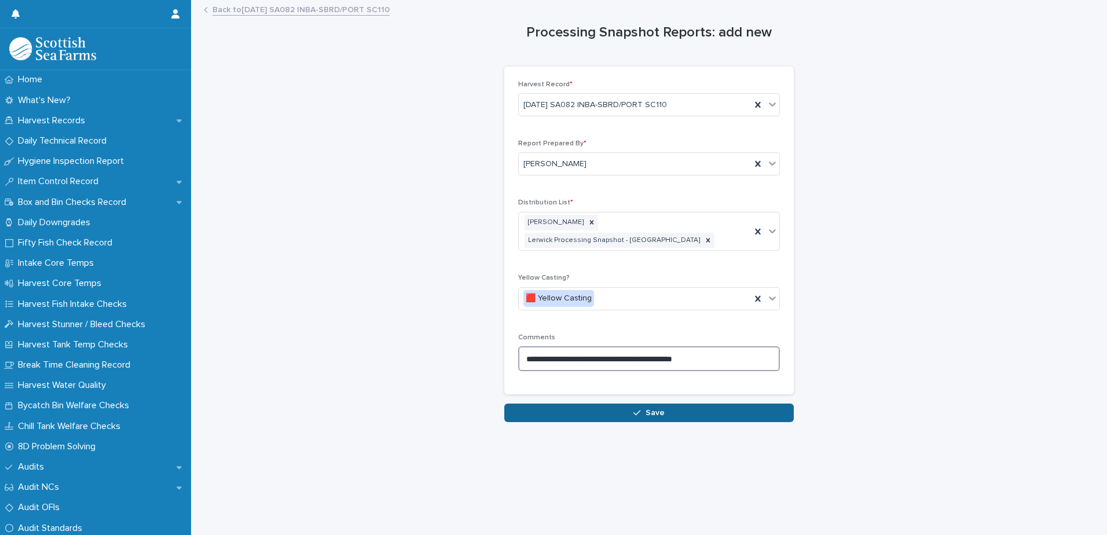
type textarea "**********"
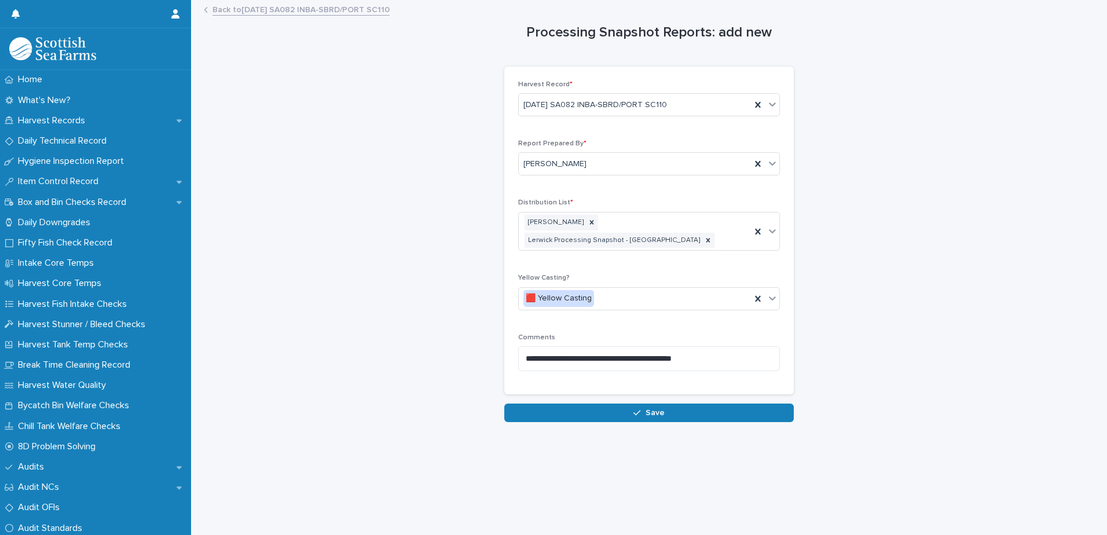
click at [652, 409] on span "Save" at bounding box center [654, 413] width 19 height 8
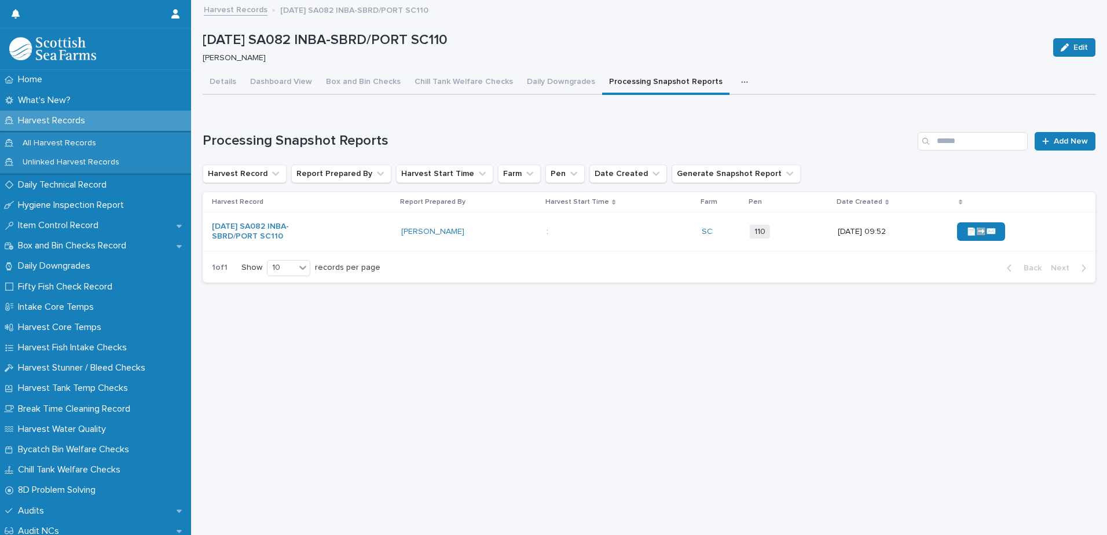
click at [1037, 234] on div "📄➡️✉️" at bounding box center [1017, 232] width 120 height 28
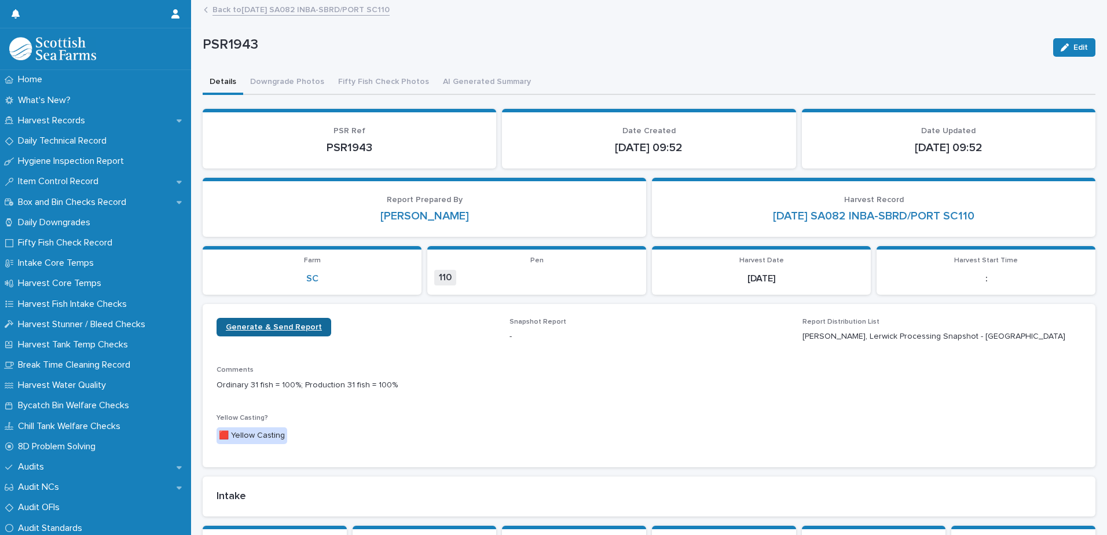
click at [271, 329] on span "Generate & Send Report" at bounding box center [274, 327] width 96 height 8
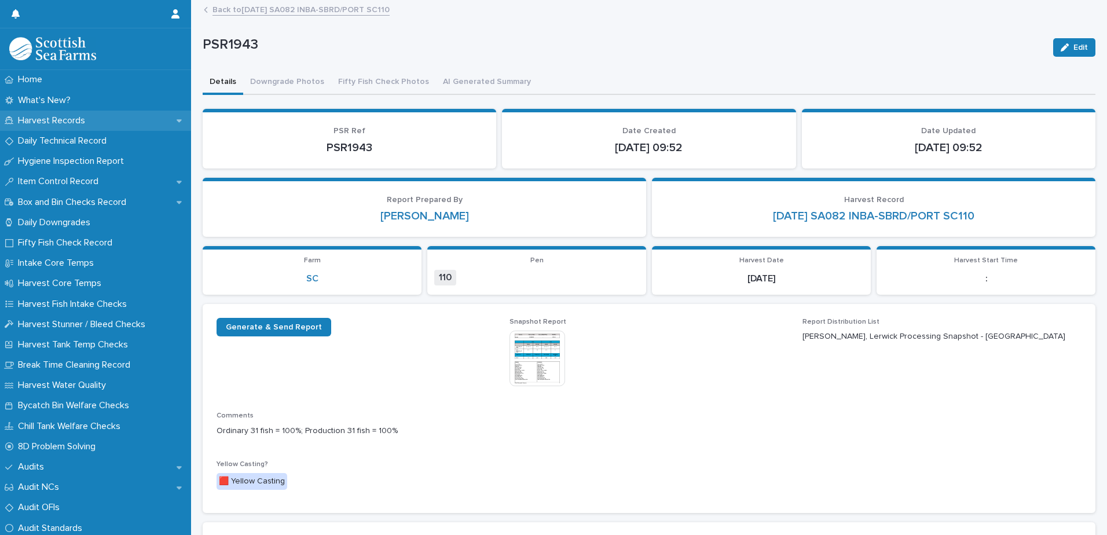
click at [50, 120] on p "Harvest Records" at bounding box center [53, 120] width 81 height 11
